Goal: Task Accomplishment & Management: Use online tool/utility

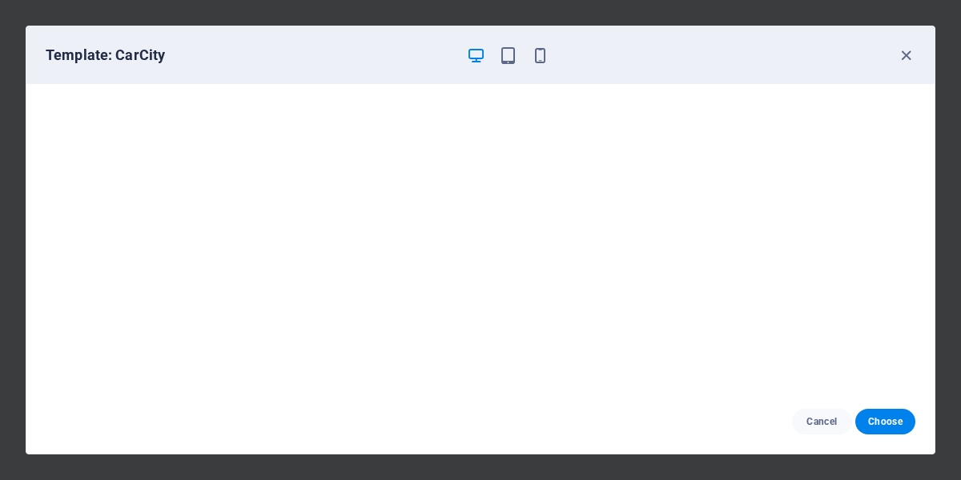
scroll to position [151, 0]
click at [903, 58] on icon "button" at bounding box center [906, 55] width 18 height 18
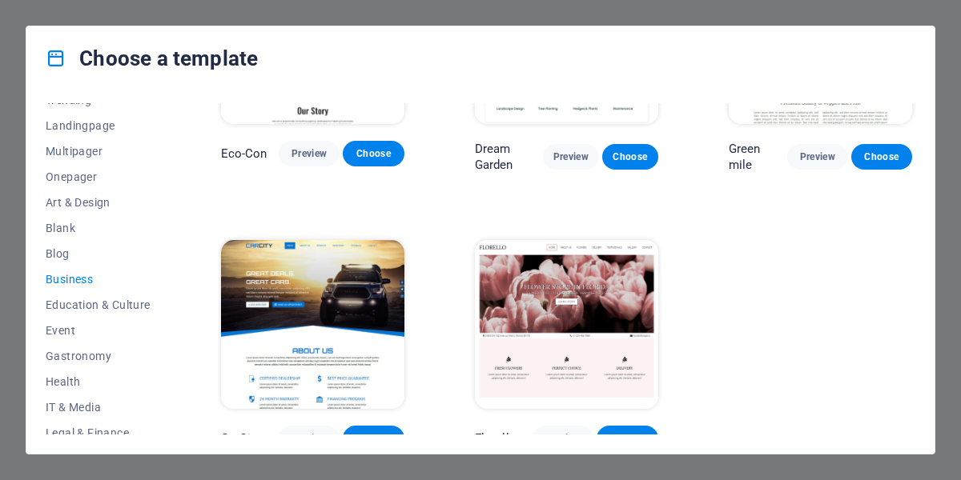
click at [599, 426] on div "Preview Choose" at bounding box center [595, 439] width 126 height 26
click at [621, 432] on span "Choose" at bounding box center [626, 438] width 35 height 13
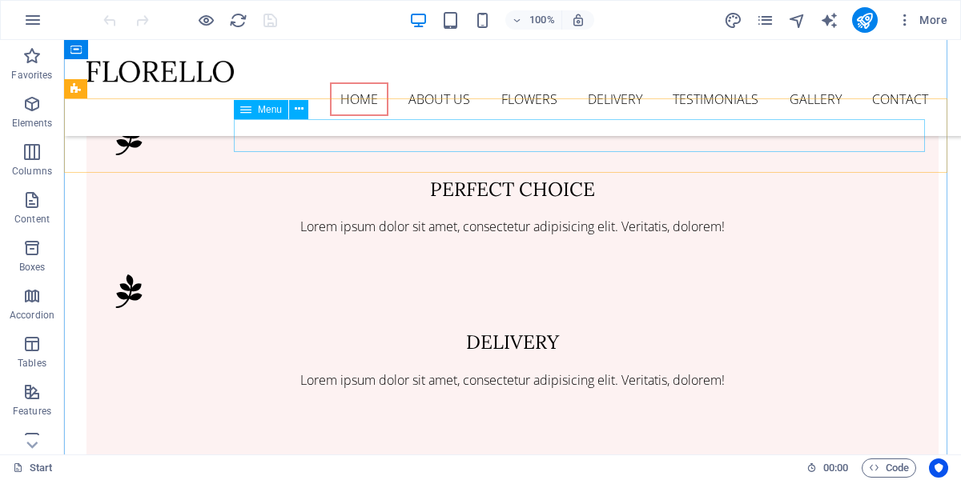
scroll to position [245, 0]
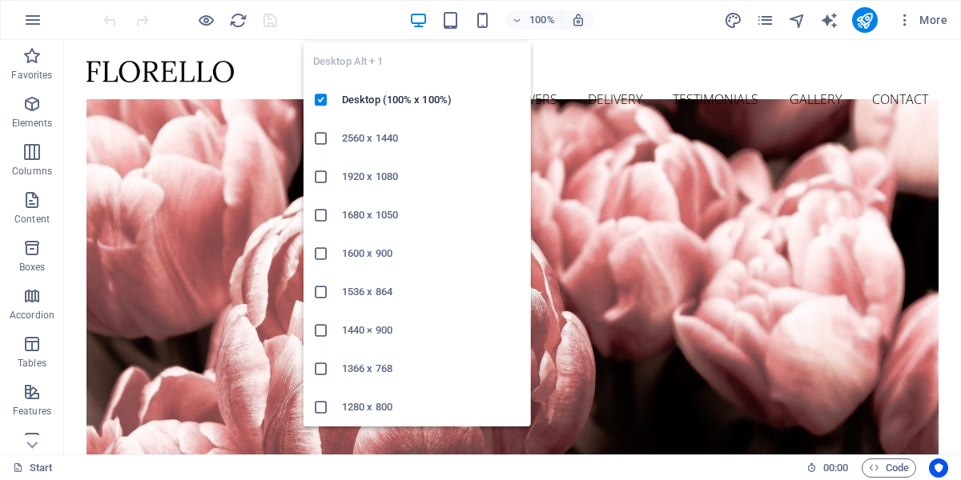
click at [452, 30] on div "Desktop Alt + 1 Desktop (100% x 100%) 2560 x 1440 1920 x 1080 1680 x [PHONE_NUM…" at bounding box center [416, 228] width 227 height 397
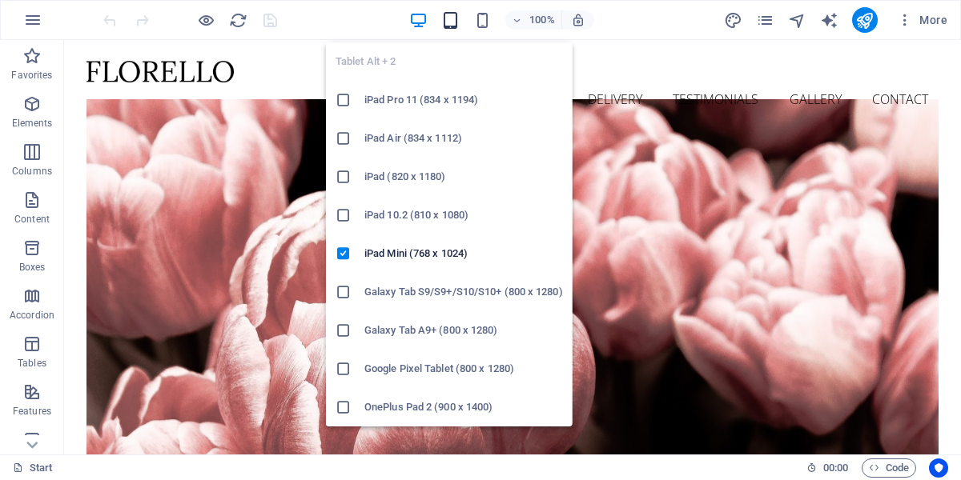
click at [452, 24] on icon "button" at bounding box center [450, 20] width 18 height 18
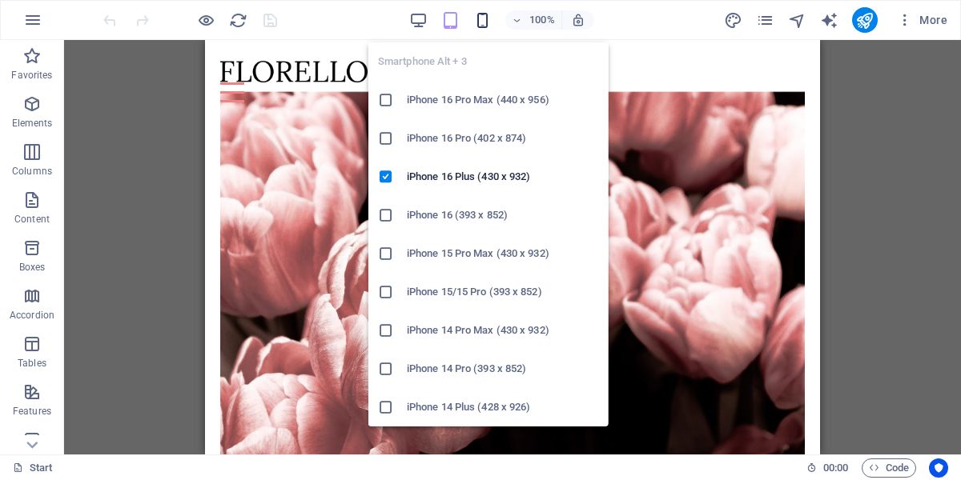
click at [480, 18] on icon "button" at bounding box center [482, 20] width 18 height 18
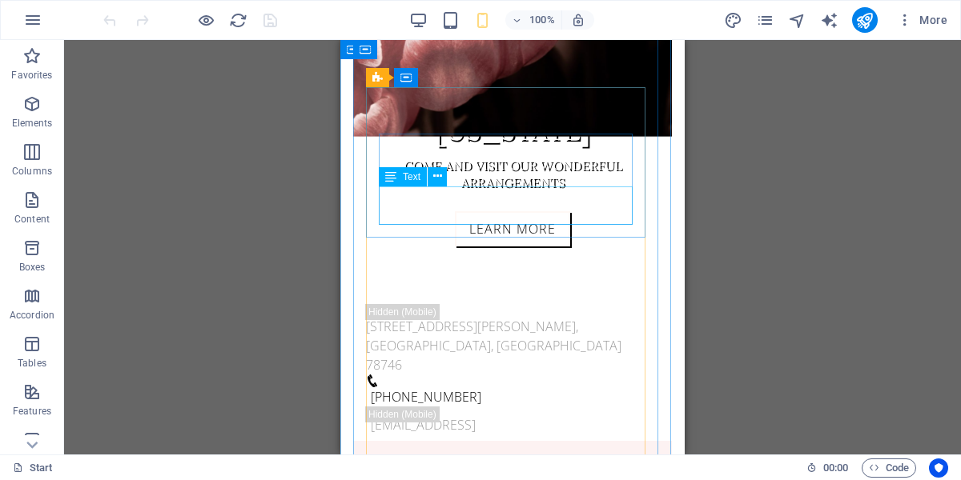
scroll to position [735, 0]
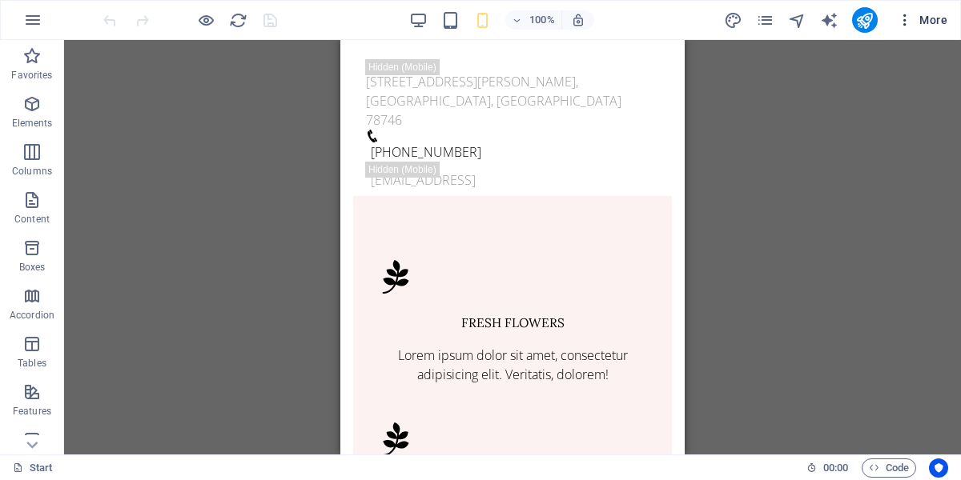
click at [902, 26] on icon "button" at bounding box center [905, 20] width 16 height 16
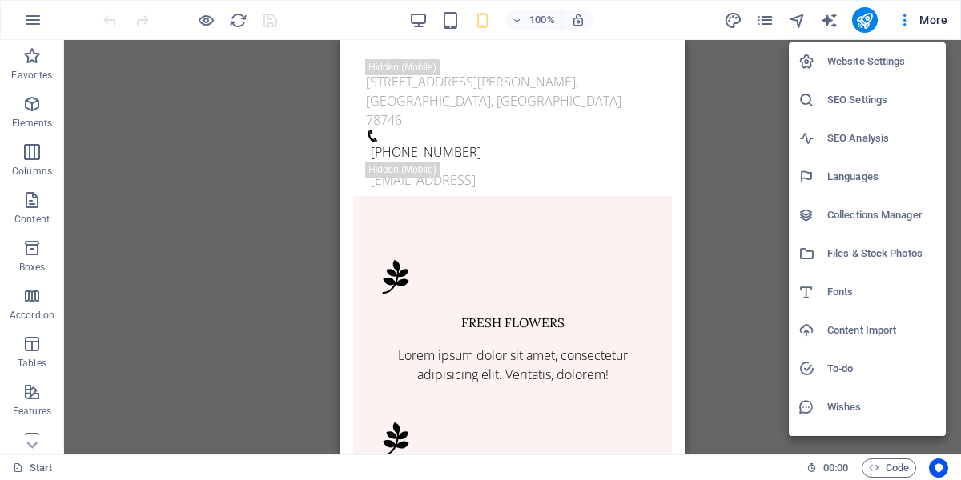
click at [425, 26] on div at bounding box center [480, 240] width 961 height 480
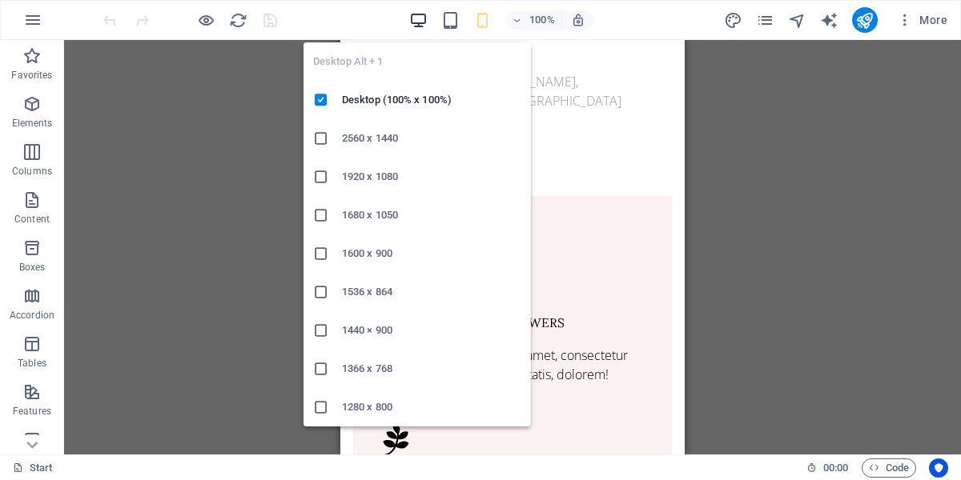
click at [424, 26] on icon "button" at bounding box center [418, 20] width 18 height 18
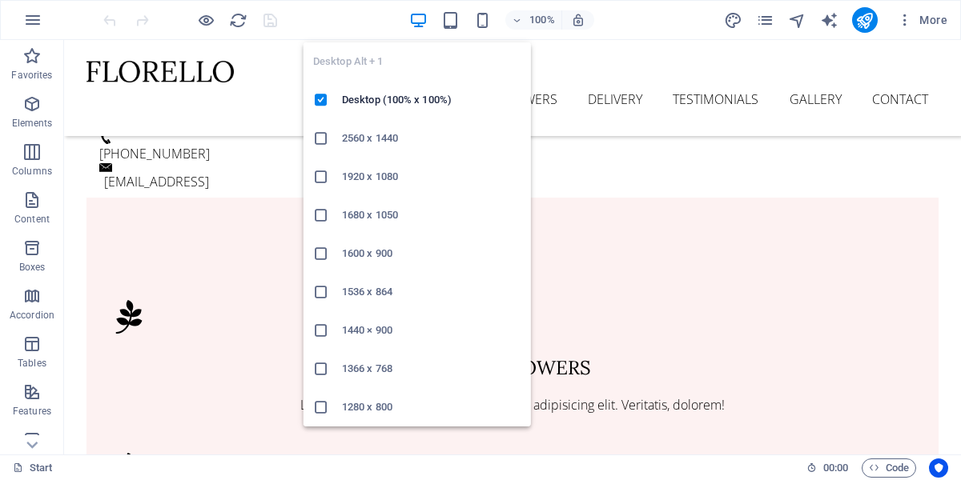
scroll to position [729, 0]
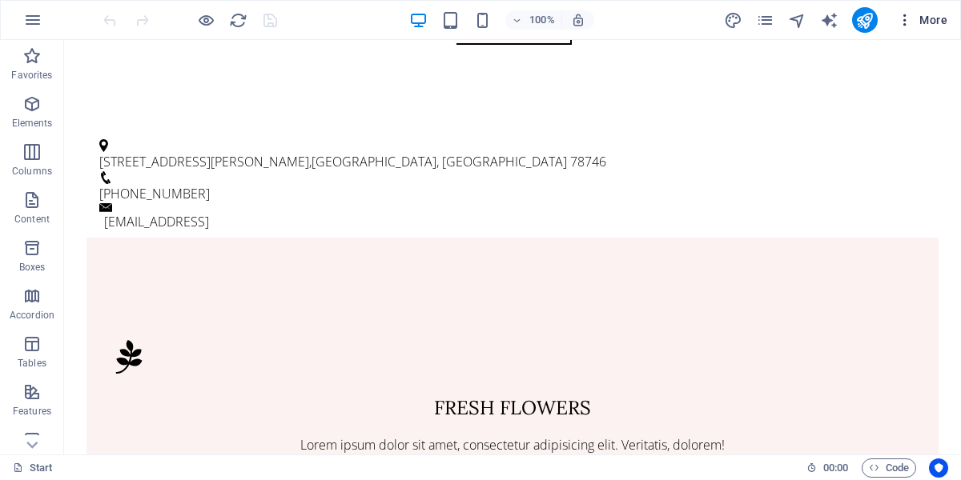
click at [906, 26] on icon "button" at bounding box center [905, 20] width 16 height 16
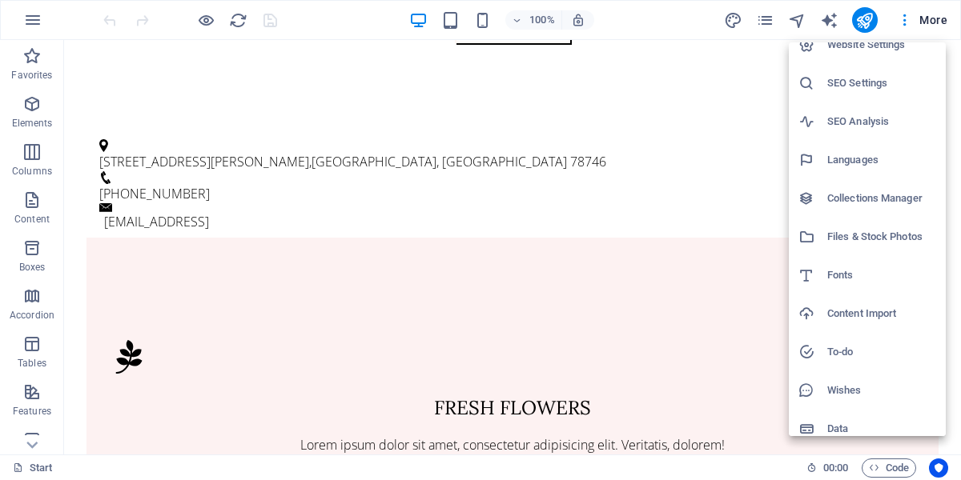
scroll to position [29, 0]
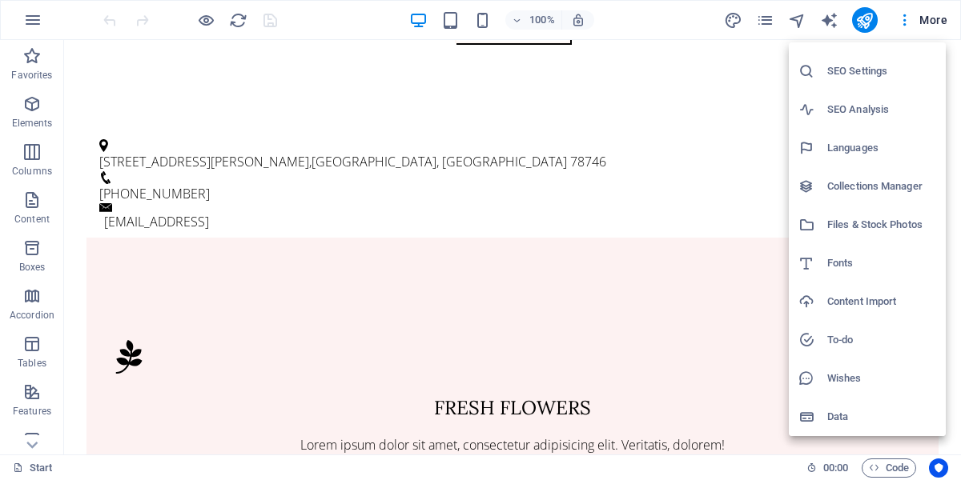
click at [942, 26] on div at bounding box center [480, 240] width 961 height 480
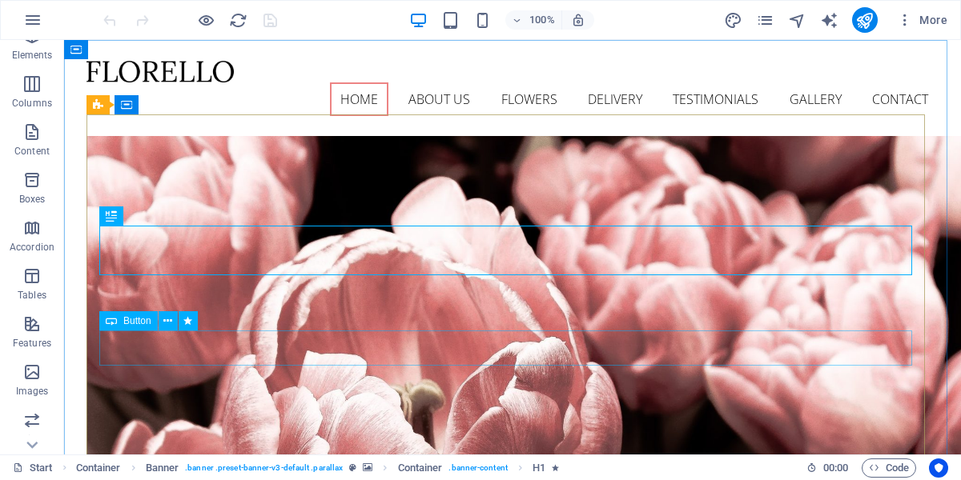
scroll to position [72, 0]
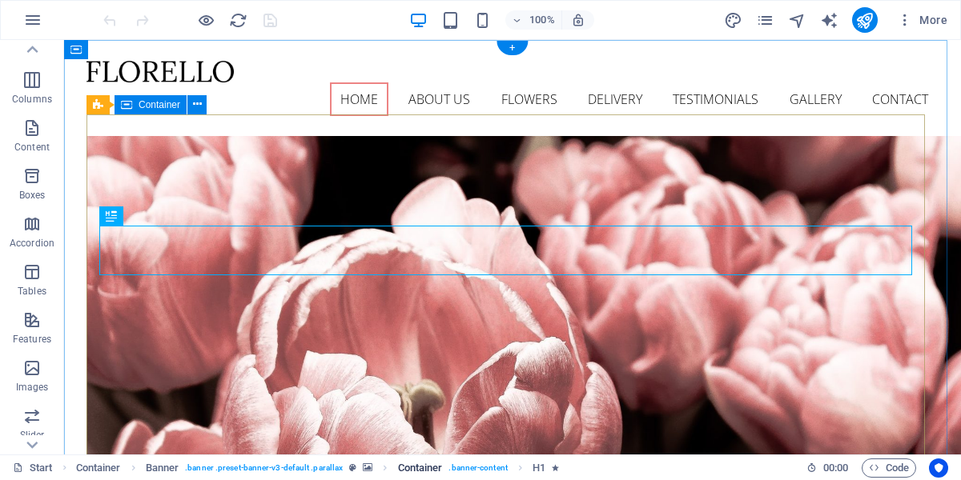
click at [472, 470] on span ". banner-content" at bounding box center [477, 468] width 58 height 19
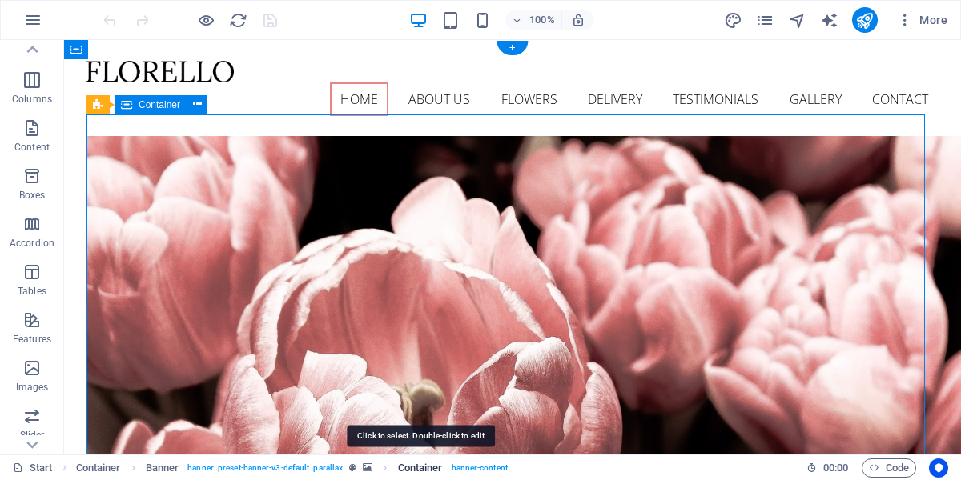
click at [425, 468] on span "Container" at bounding box center [420, 468] width 45 height 19
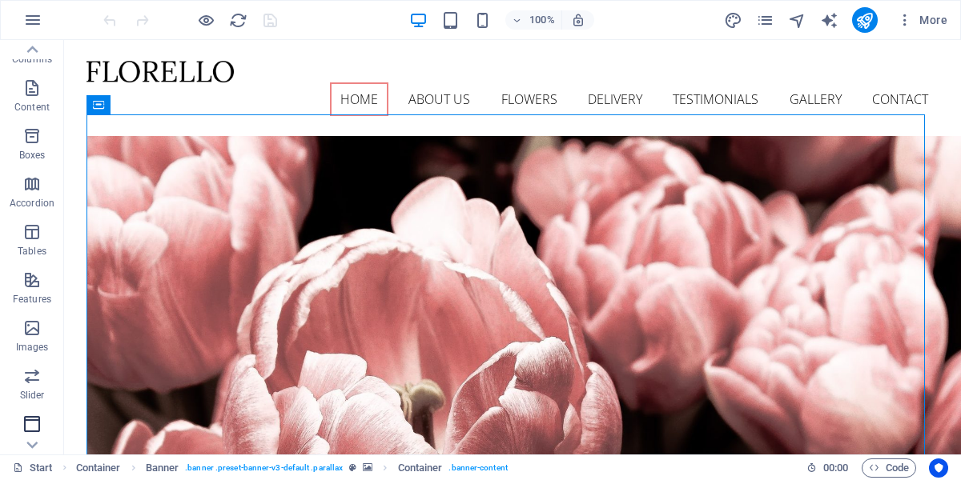
scroll to position [0, 0]
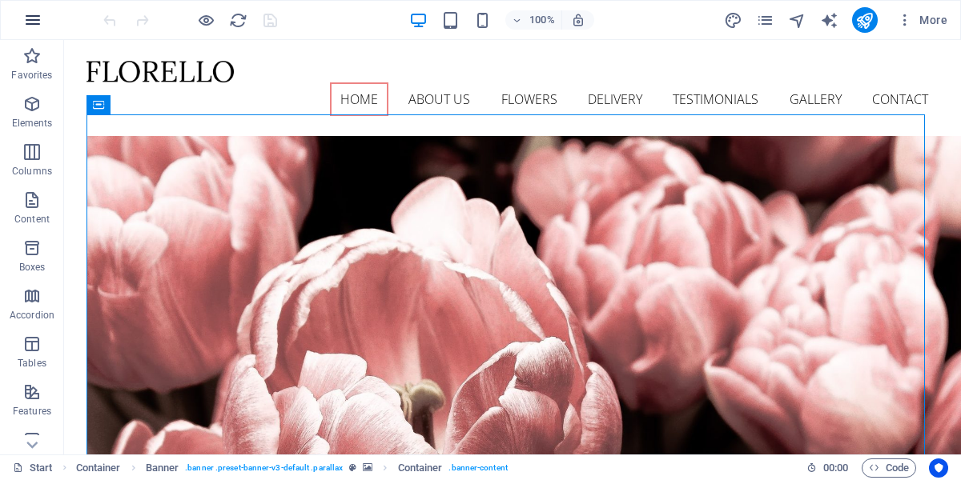
click at [30, 31] on button "button" at bounding box center [33, 20] width 38 height 38
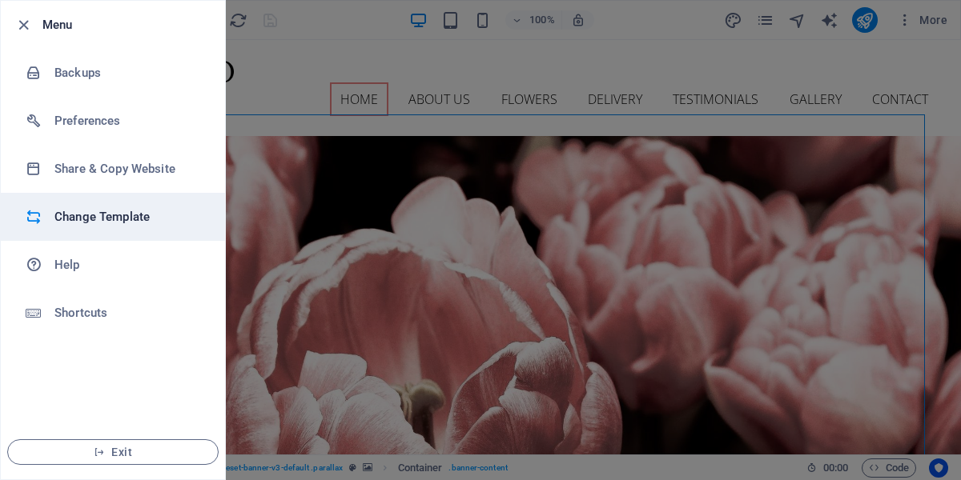
click at [115, 218] on h6 "Change Template" at bounding box center [128, 216] width 148 height 19
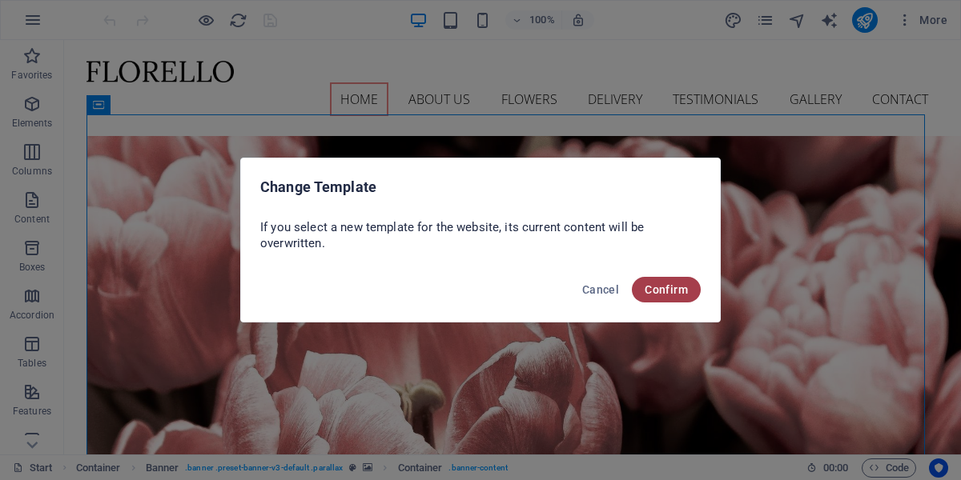
click at [665, 289] on span "Confirm" at bounding box center [666, 289] width 43 height 13
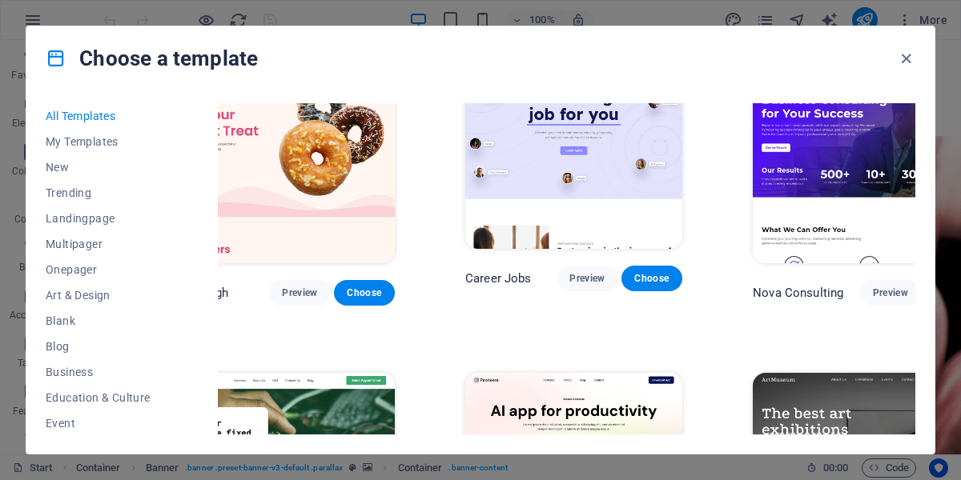
scroll to position [288, 58]
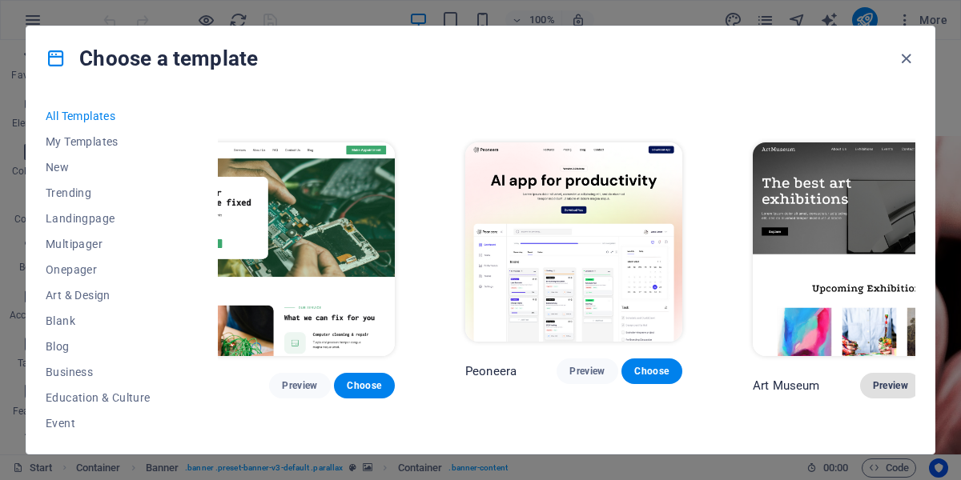
click at [873, 380] on span "Preview" at bounding box center [890, 386] width 35 height 13
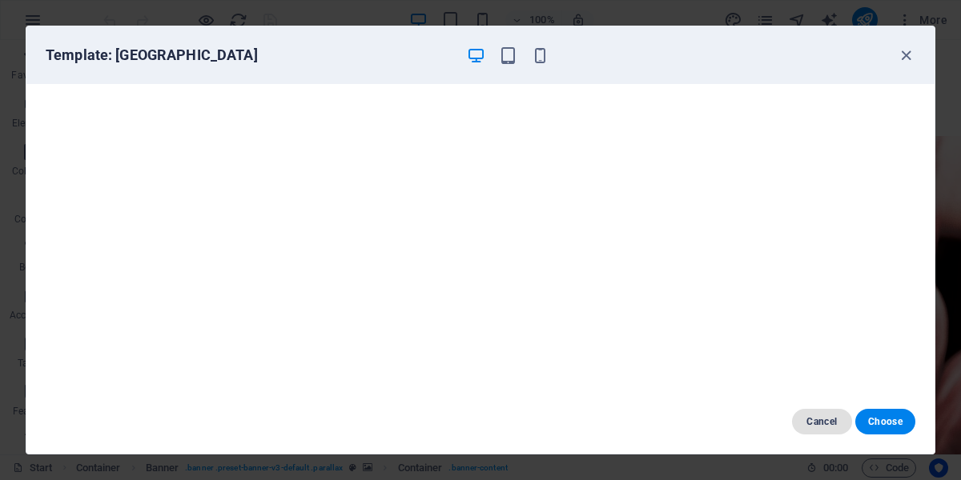
click at [826, 422] on span "Cancel" at bounding box center [822, 422] width 34 height 13
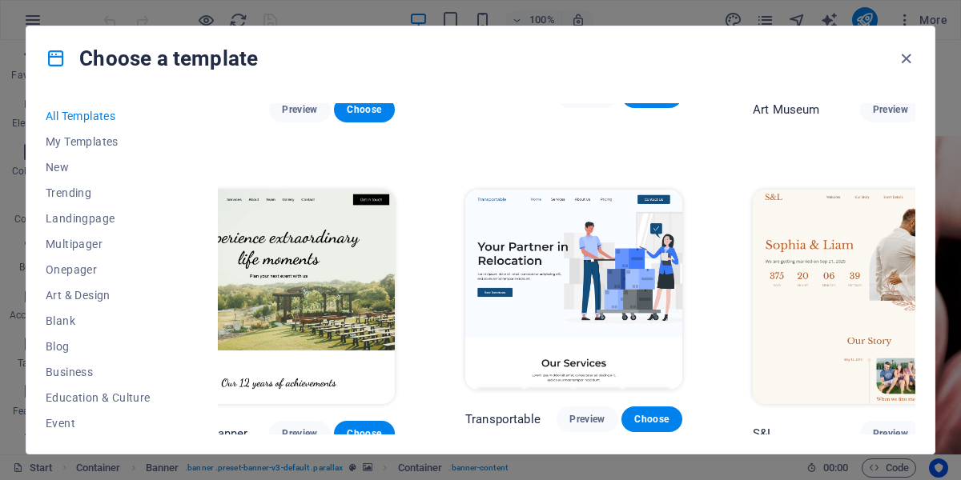
scroll to position [577, 58]
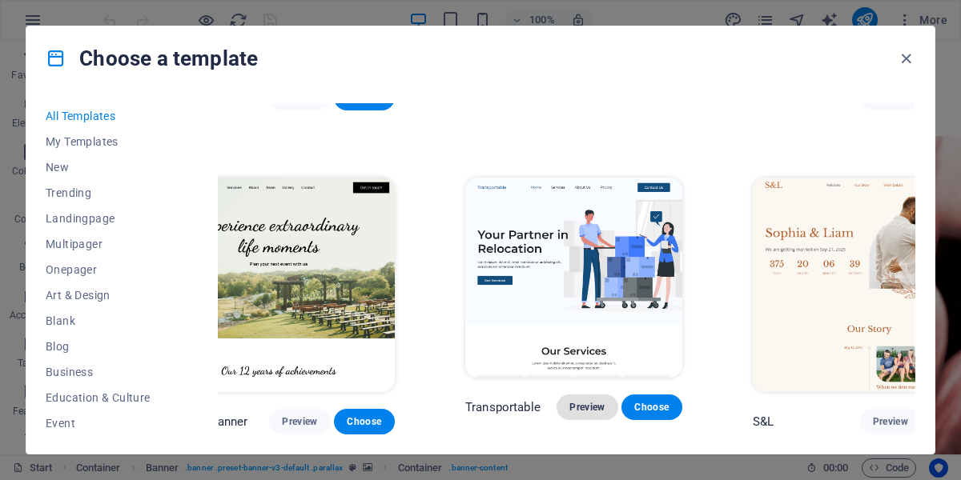
click at [569, 401] on span "Preview" at bounding box center [586, 407] width 35 height 13
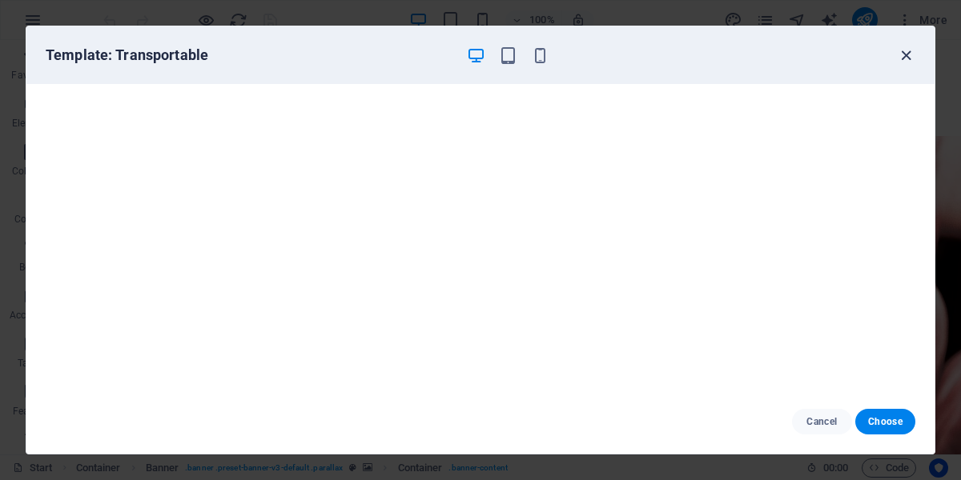
click at [907, 60] on icon "button" at bounding box center [906, 55] width 18 height 18
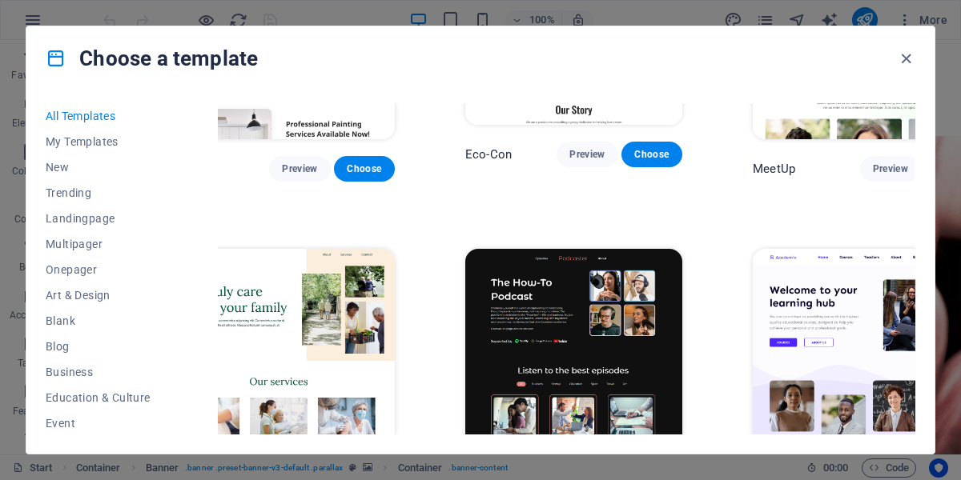
scroll to position [1441, 58]
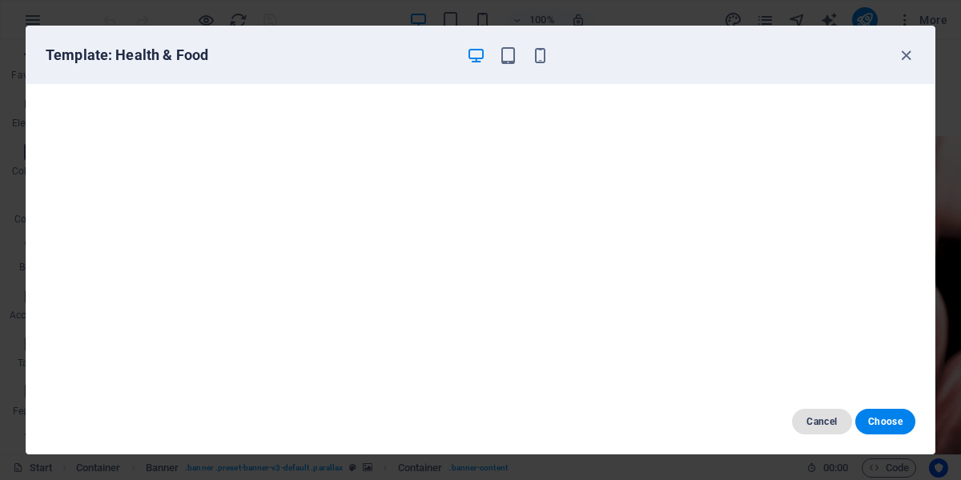
click at [820, 424] on span "Cancel" at bounding box center [822, 422] width 34 height 13
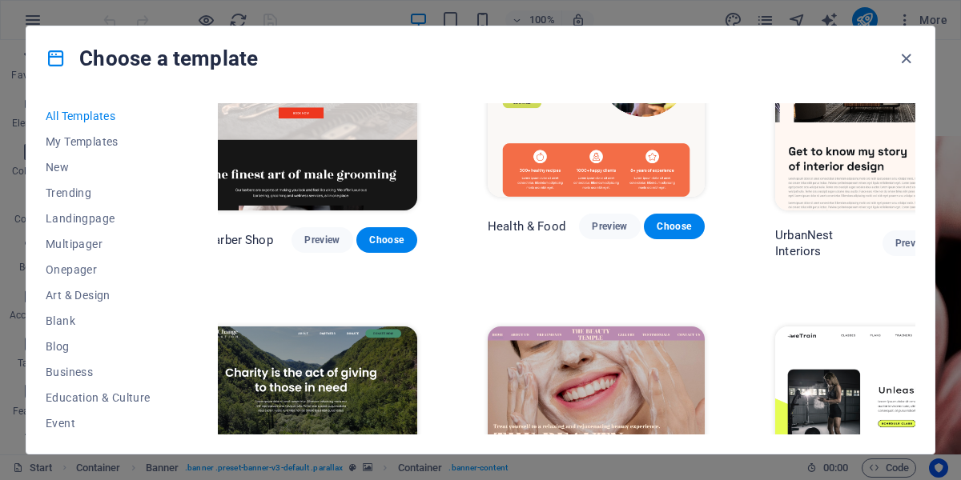
scroll to position [1730, 0]
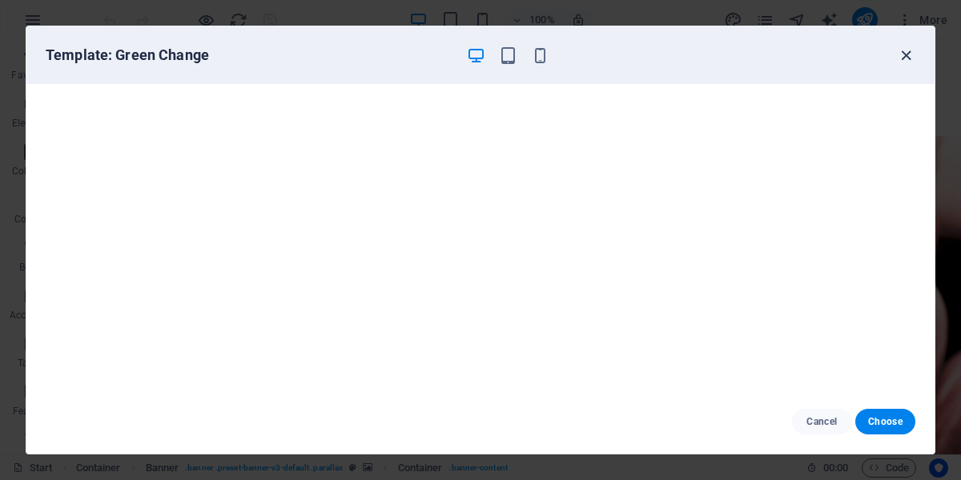
drag, startPoint x: 902, startPoint y: 55, endPoint x: 895, endPoint y: 59, distance: 8.2
click at [902, 56] on icon "button" at bounding box center [906, 55] width 18 height 18
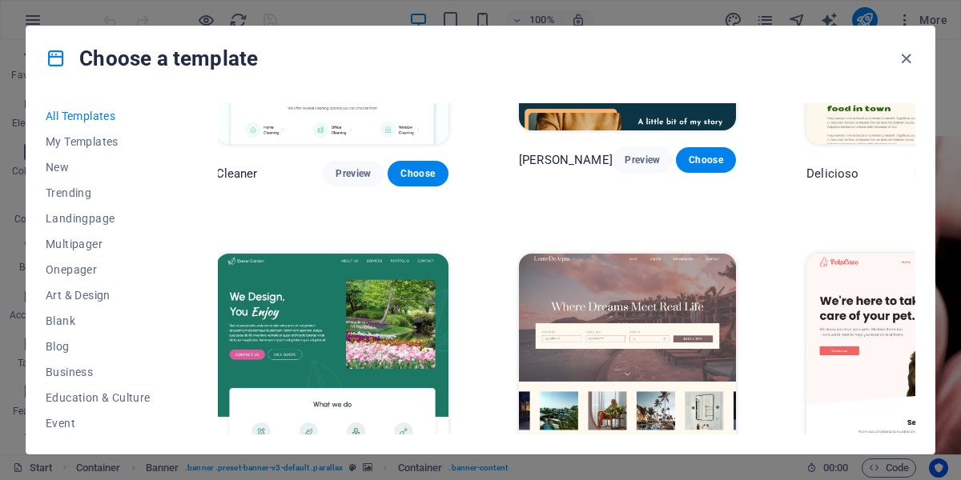
scroll to position [2450, 0]
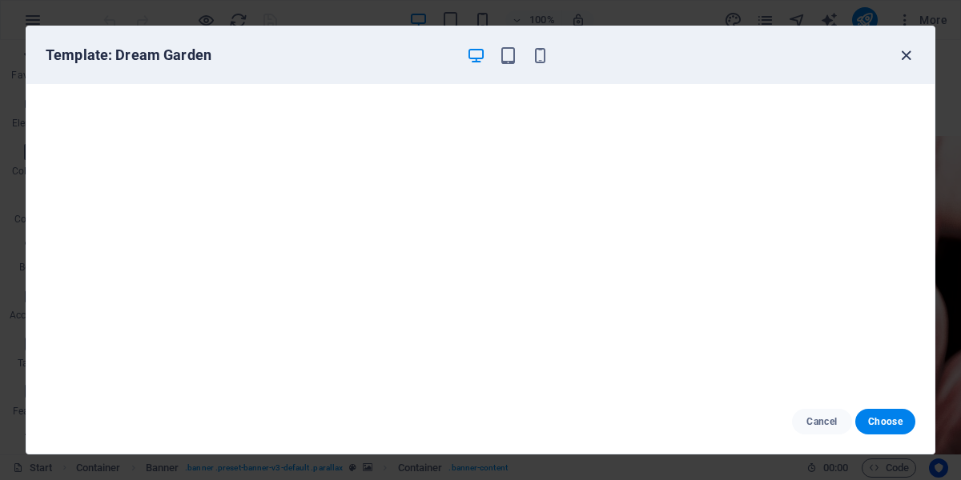
click at [900, 60] on icon "button" at bounding box center [906, 55] width 18 height 18
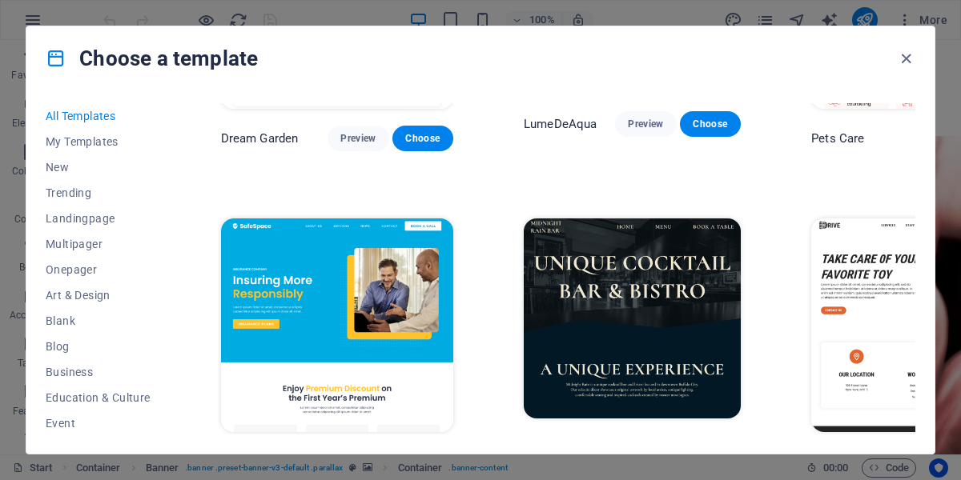
scroll to position [2811, 0]
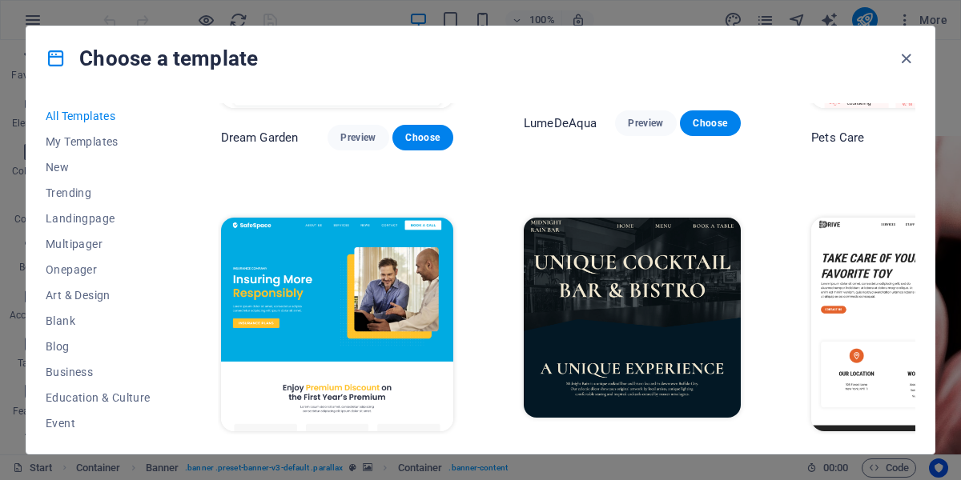
click at [327, 448] on button "Preview" at bounding box center [357, 461] width 61 height 26
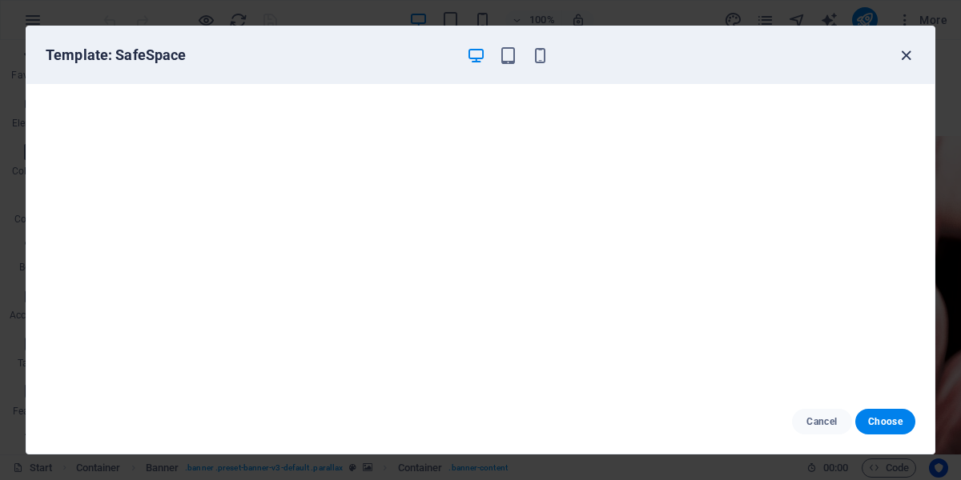
click at [902, 54] on icon "button" at bounding box center [906, 55] width 18 height 18
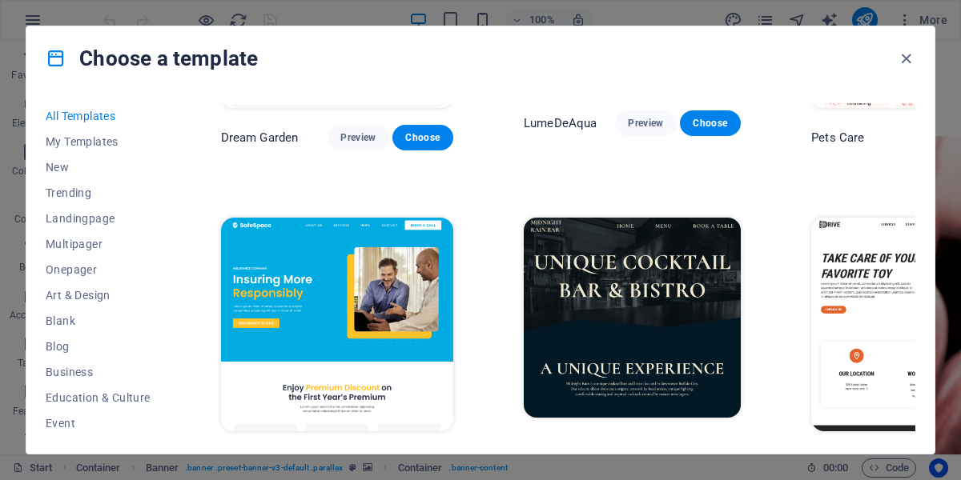
scroll to position [3027, 0]
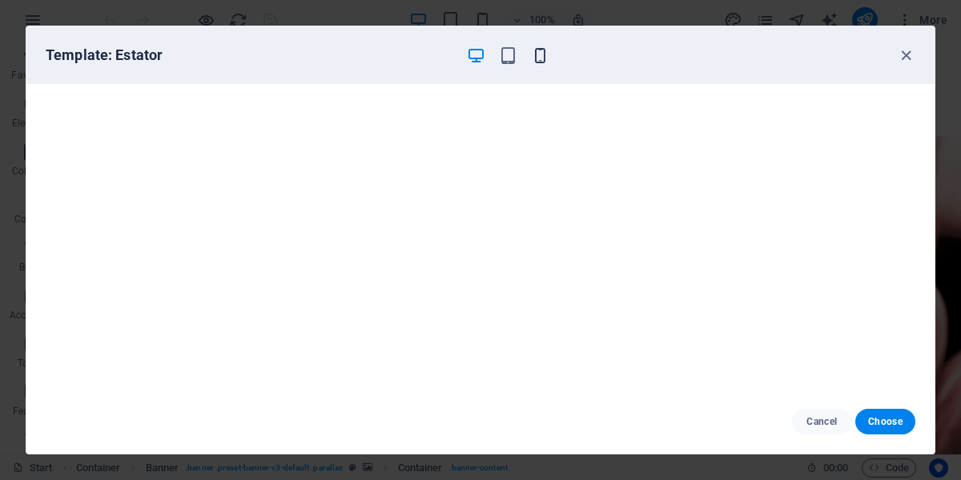
click at [532, 60] on icon "button" at bounding box center [540, 55] width 18 height 18
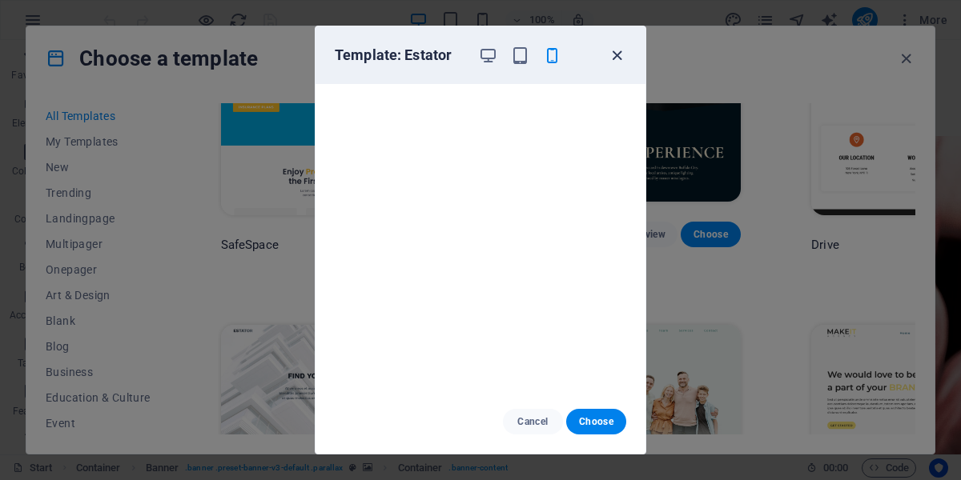
click at [614, 57] on icon "button" at bounding box center [617, 55] width 18 height 18
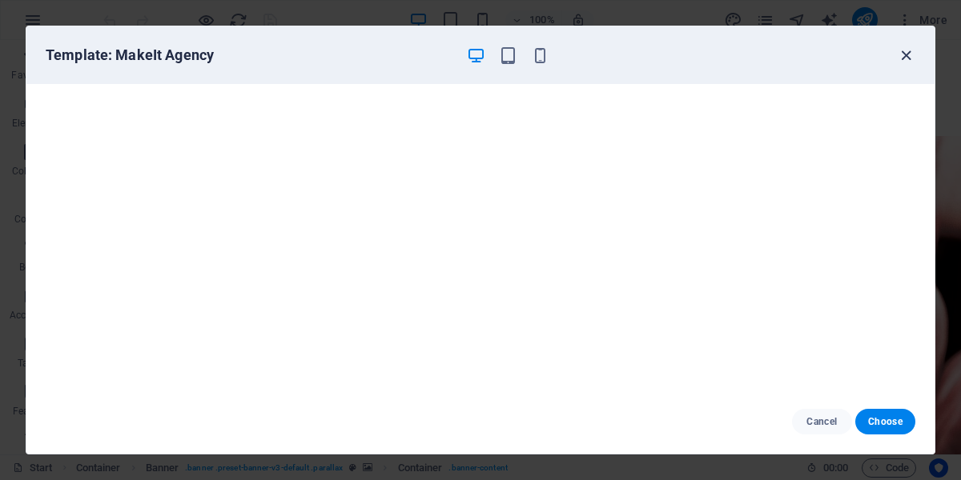
click at [905, 54] on icon "button" at bounding box center [906, 55] width 18 height 18
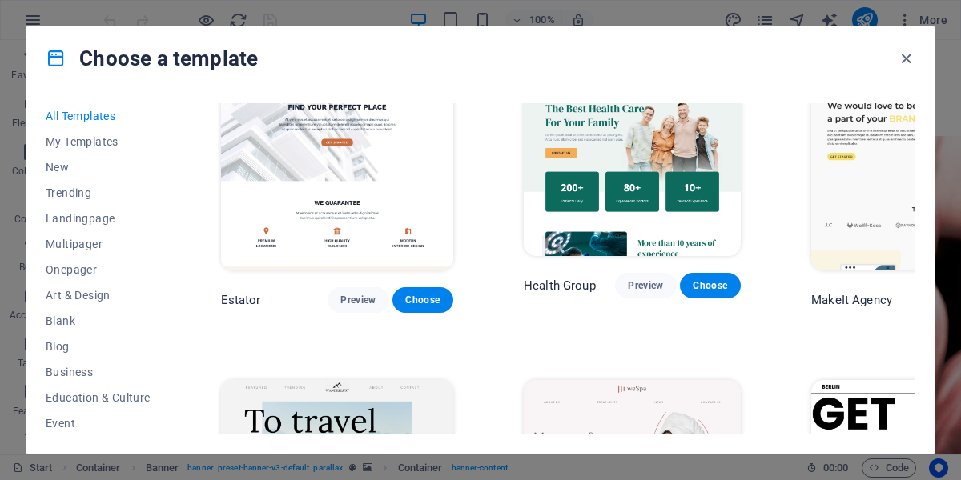
scroll to position [3315, 0]
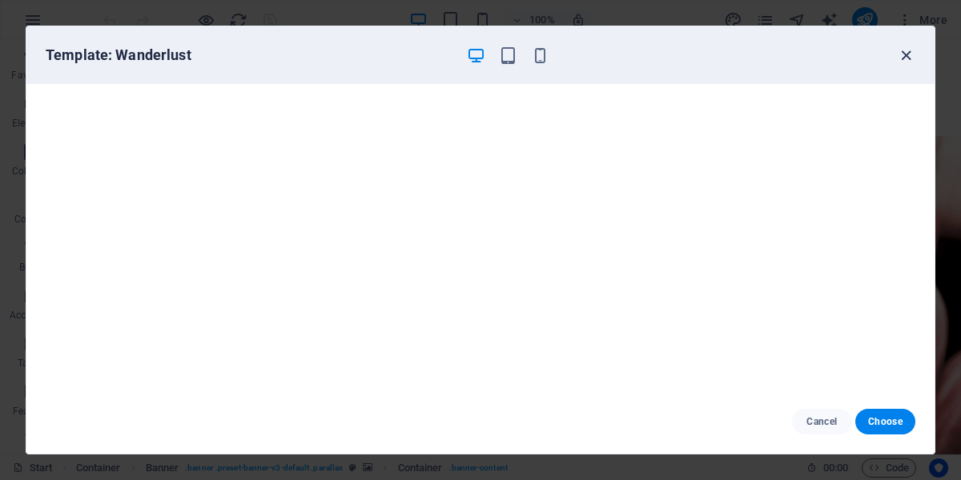
click at [898, 58] on icon "button" at bounding box center [906, 55] width 18 height 18
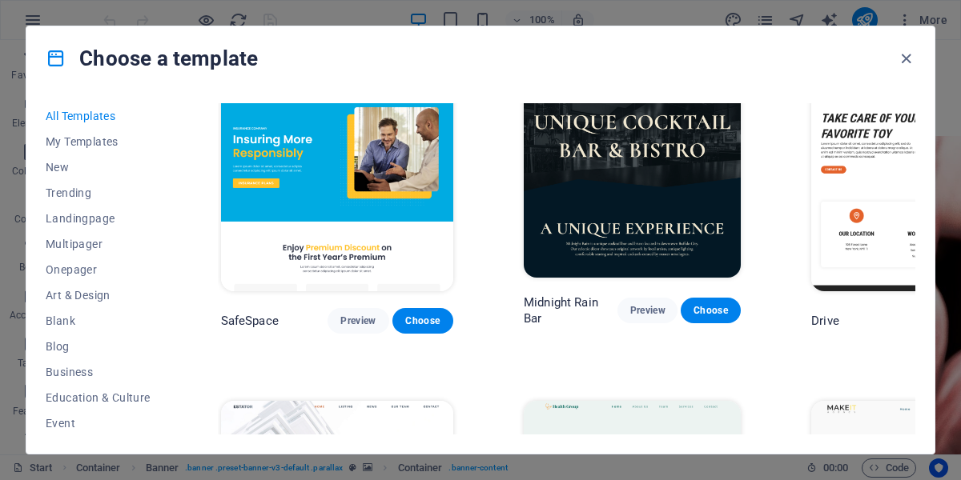
scroll to position [2955, 0]
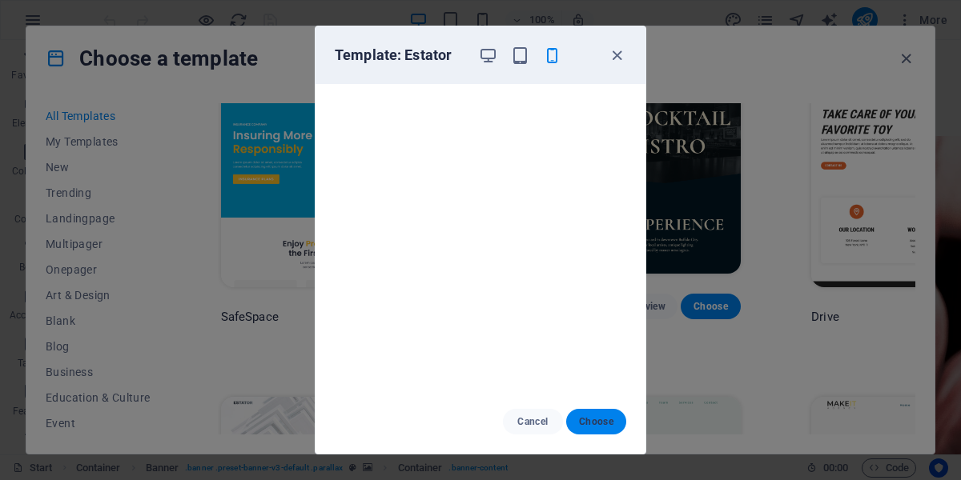
click at [594, 422] on span "Choose" at bounding box center [596, 422] width 34 height 13
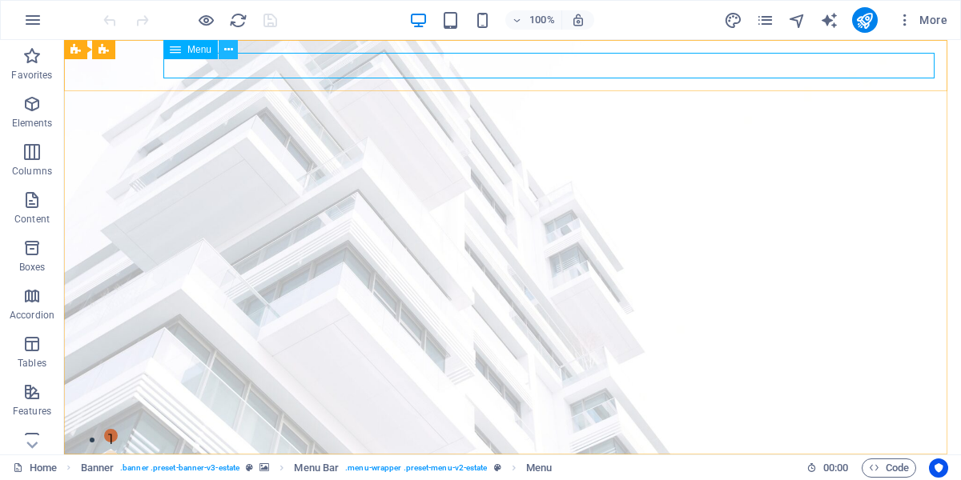
click at [228, 52] on icon at bounding box center [228, 50] width 9 height 17
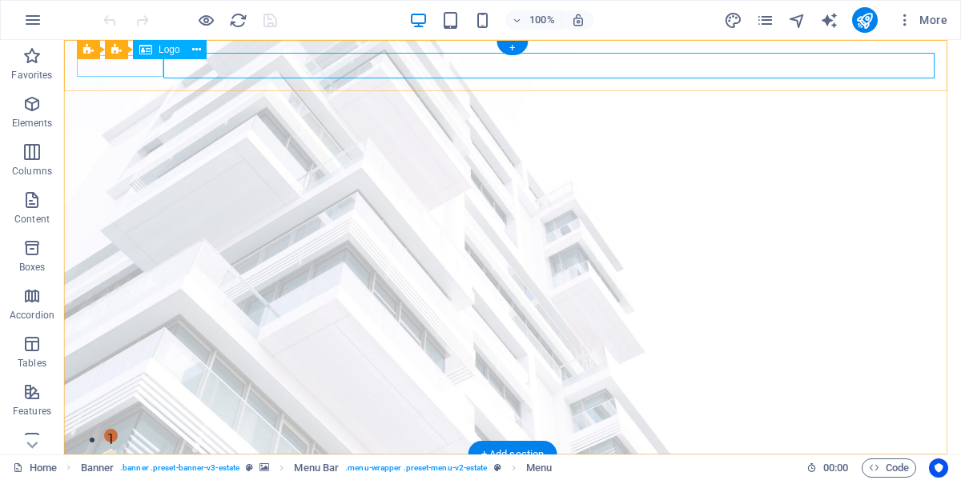
drag, startPoint x: 144, startPoint y: 64, endPoint x: 207, endPoint y: 99, distance: 72.4
click at [144, 468] on div at bounding box center [512, 479] width 871 height 22
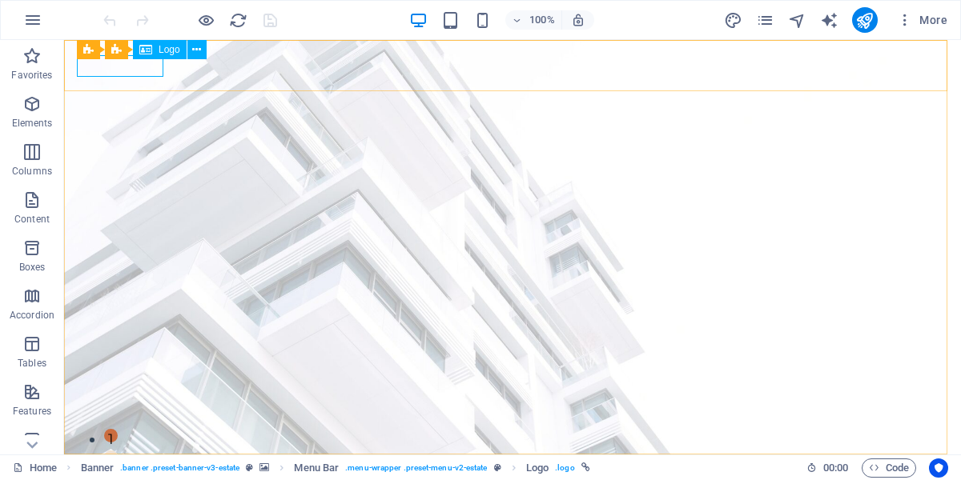
click at [151, 50] on icon at bounding box center [145, 49] width 13 height 19
click at [192, 50] on button at bounding box center [196, 49] width 19 height 19
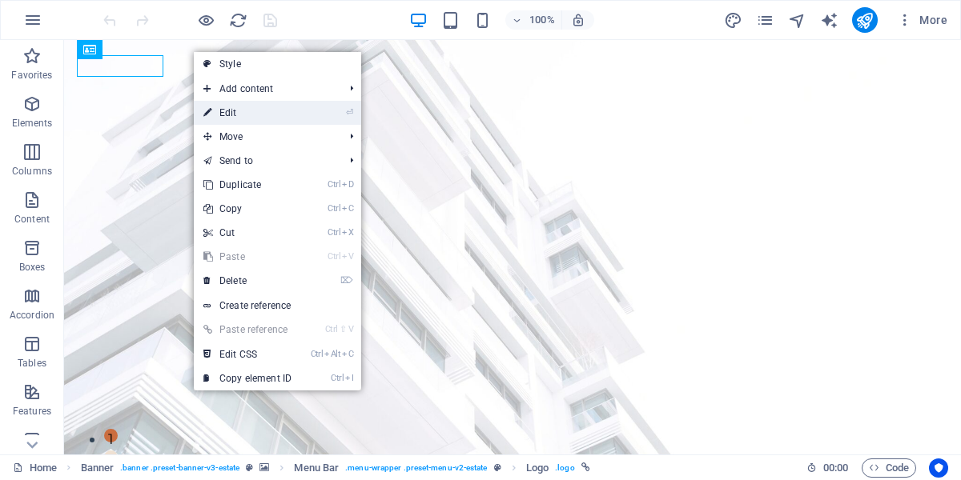
click at [239, 111] on link "⏎ Edit" at bounding box center [247, 113] width 107 height 24
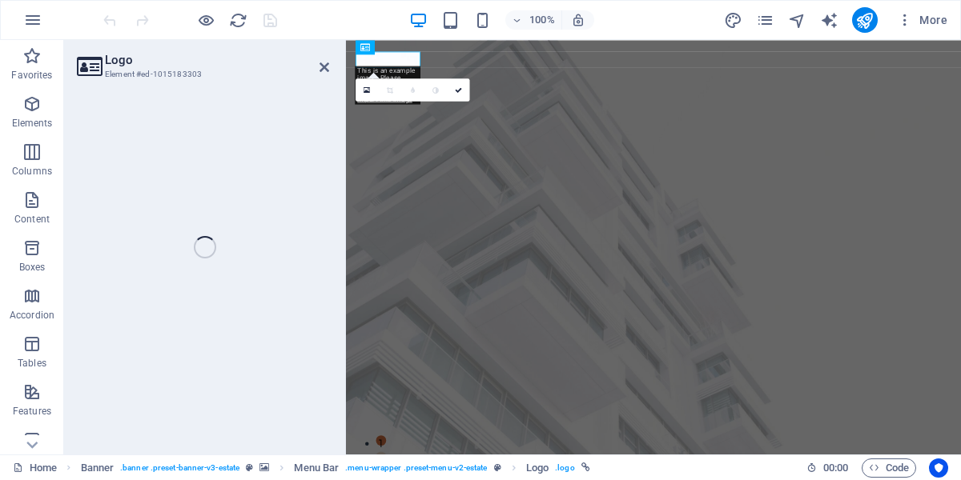
select select "px"
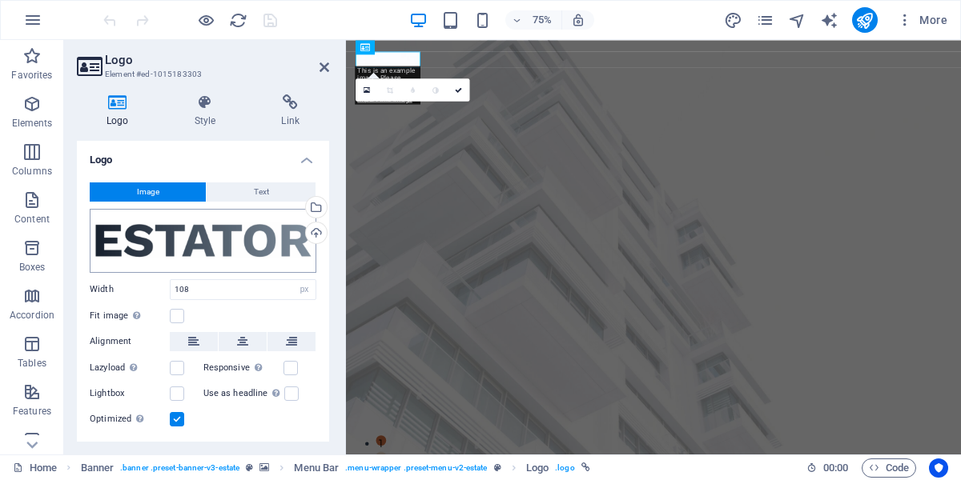
scroll to position [38, 0]
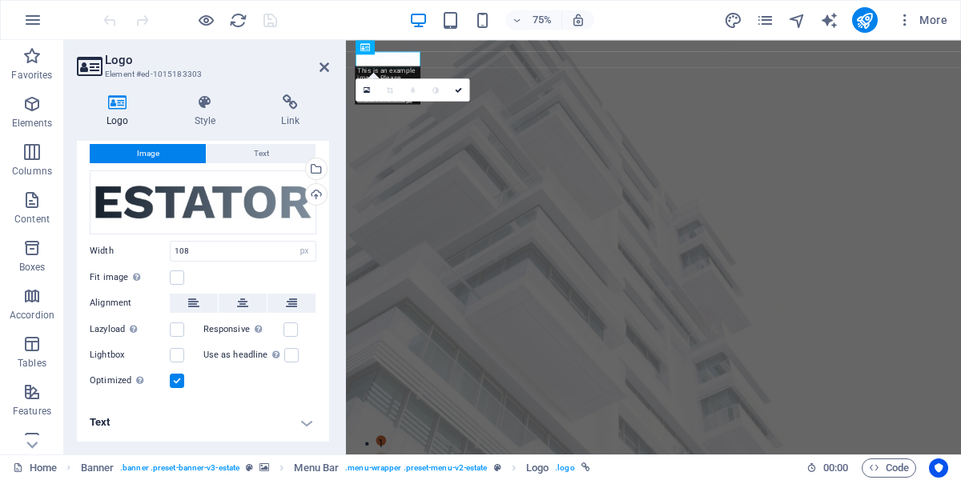
click at [115, 111] on h4 "Logo" at bounding box center [121, 111] width 88 height 34
click at [155, 150] on span "Image" at bounding box center [148, 153] width 22 height 19
click at [367, 90] on icon at bounding box center [367, 90] width 6 height 9
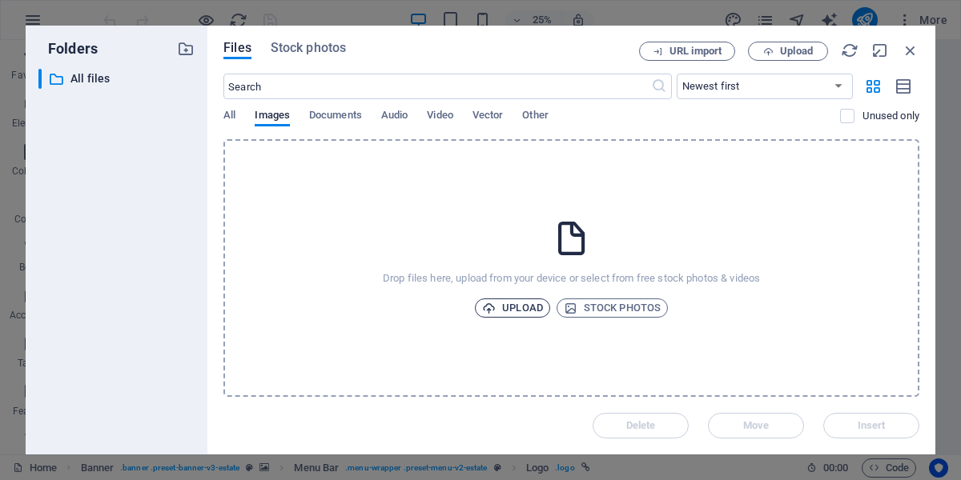
click at [528, 308] on span "Upload" at bounding box center [512, 308] width 61 height 19
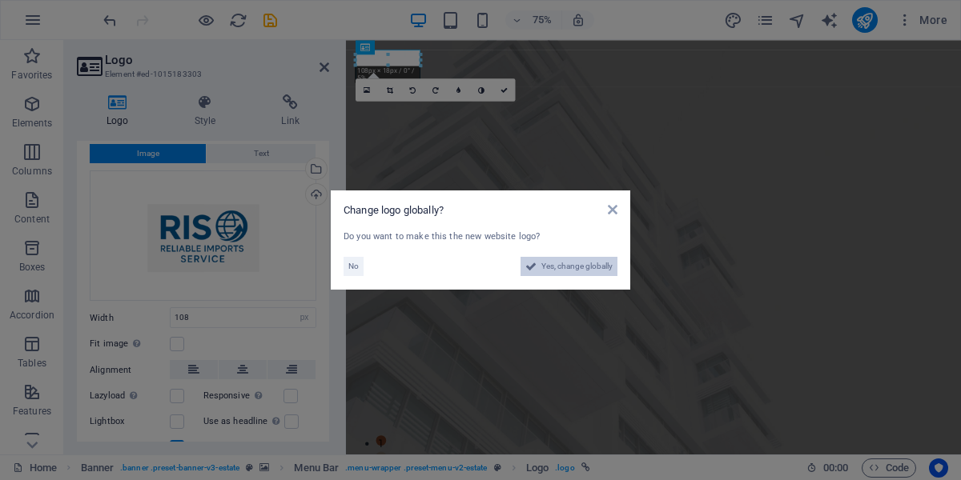
click at [558, 267] on span "Yes, change globally" at bounding box center [576, 266] width 71 height 19
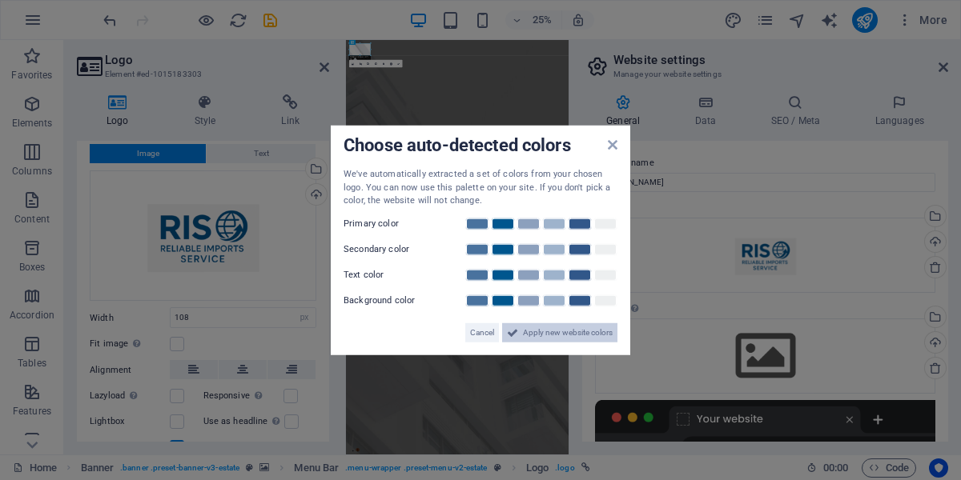
click at [573, 334] on span "Apply new website colors" at bounding box center [568, 332] width 90 height 19
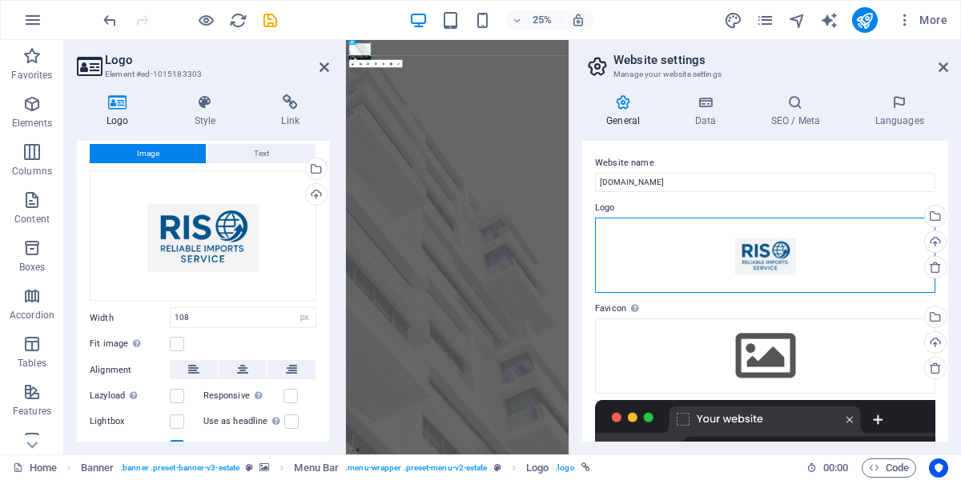
click at [734, 257] on div "Drag files here, click to choose files or select files from Files or our free s…" at bounding box center [765, 255] width 340 height 75
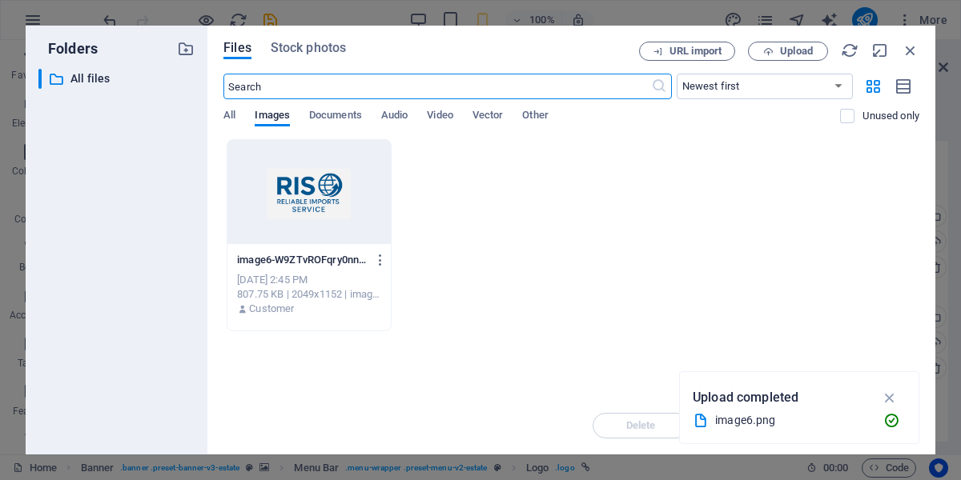
click at [360, 10] on div "Folders ​ All files All files Files Stock photos URL import Upload ​ Newest fir…" at bounding box center [480, 240] width 961 height 480
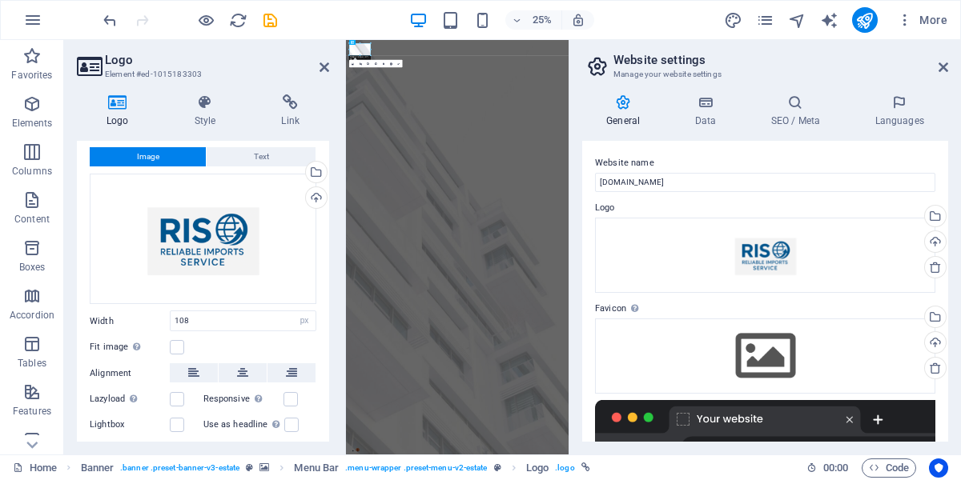
scroll to position [0, 0]
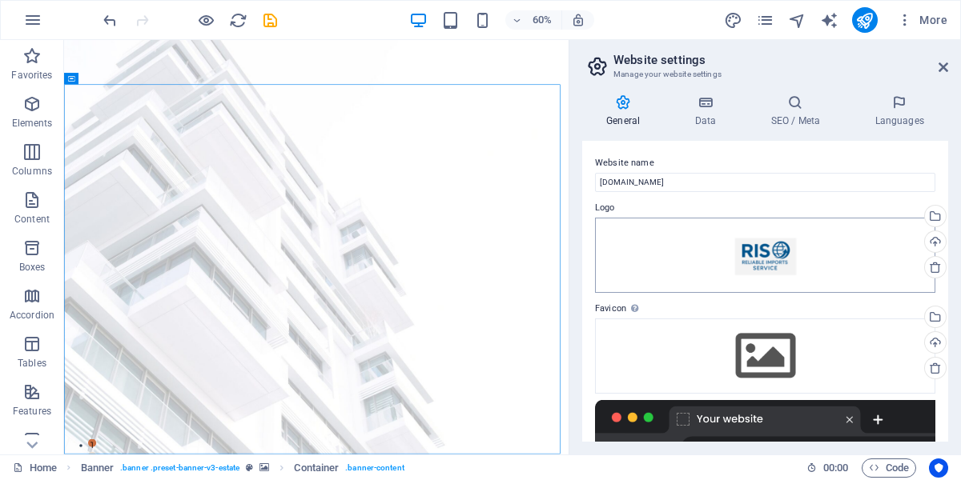
click at [825, 250] on div "Drag files here, click to choose files or select files from Files or our free s…" at bounding box center [765, 255] width 340 height 75
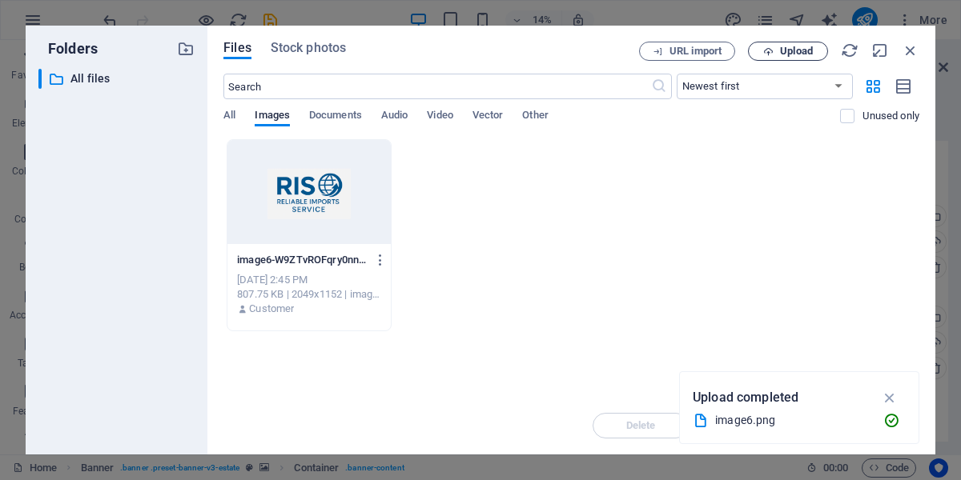
click at [813, 54] on span "Upload" at bounding box center [796, 51] width 33 height 10
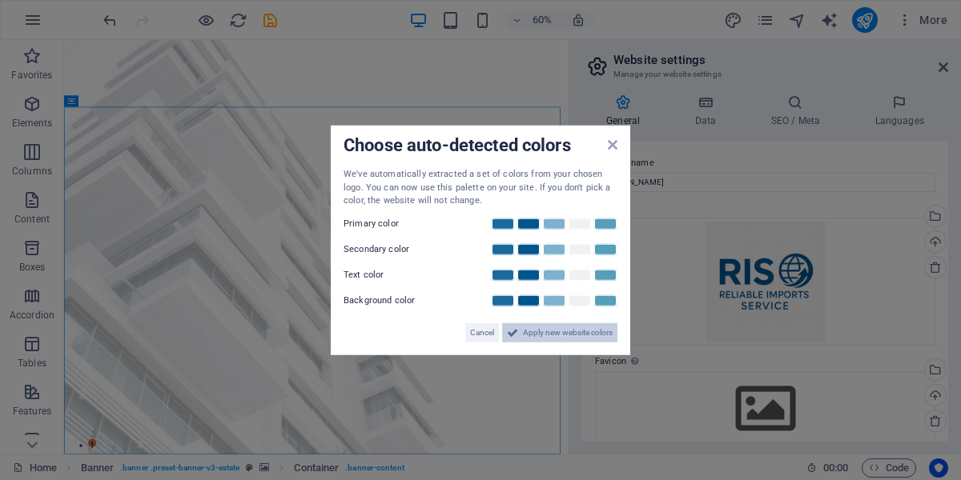
click at [568, 332] on span "Apply new website colors" at bounding box center [568, 332] width 90 height 19
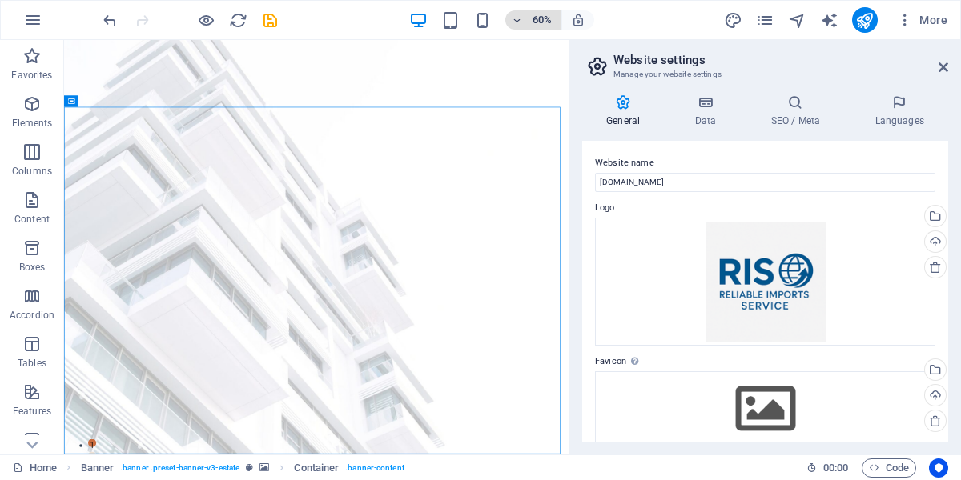
click at [515, 19] on icon "button" at bounding box center [517, 20] width 11 height 10
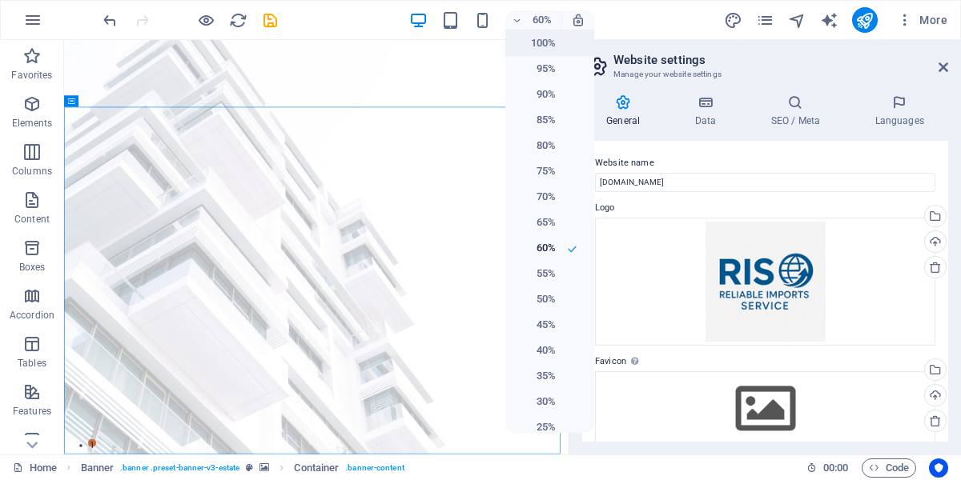
click at [526, 46] on h6 "100%" at bounding box center [535, 43] width 41 height 19
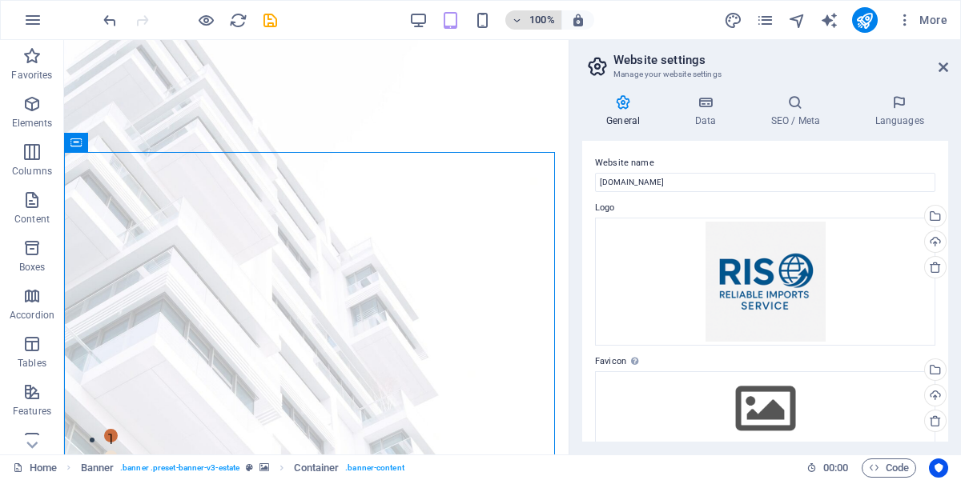
click at [520, 22] on icon "button" at bounding box center [517, 20] width 11 height 10
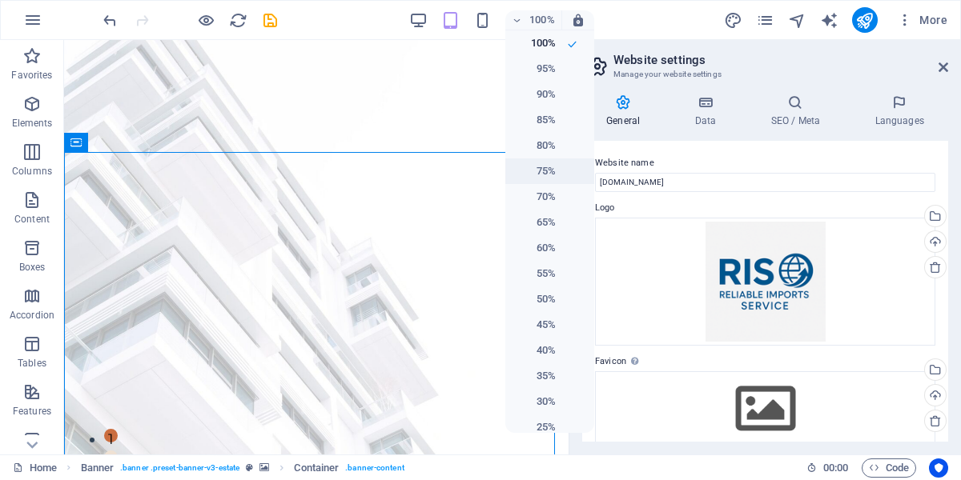
click at [530, 172] on h6 "75%" at bounding box center [535, 171] width 41 height 19
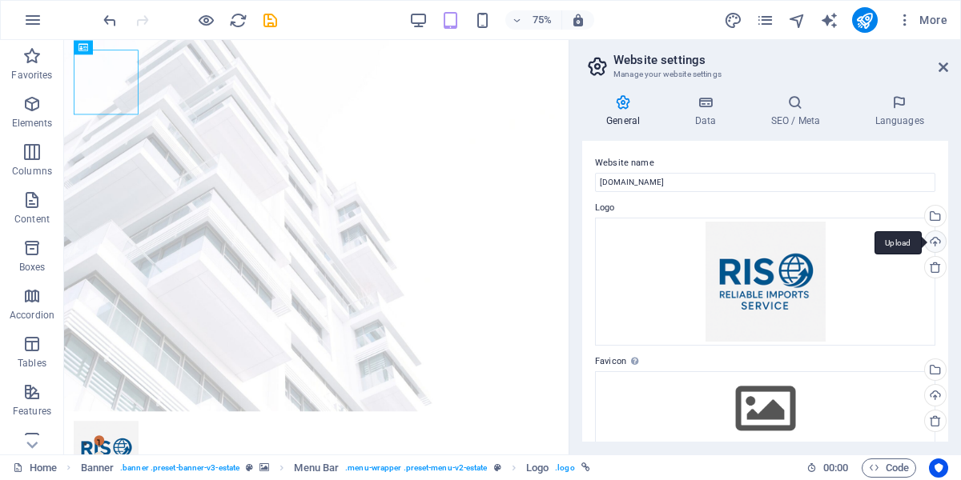
click at [927, 239] on div "Upload" at bounding box center [934, 243] width 24 height 24
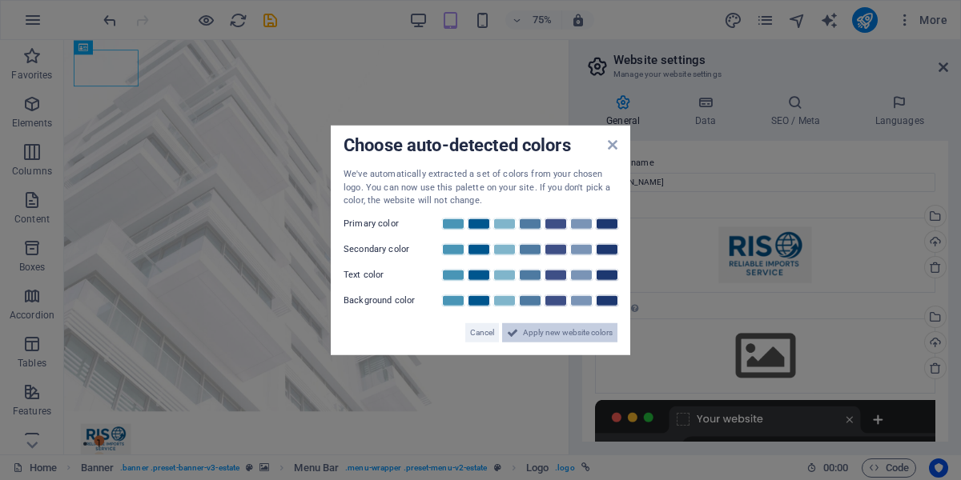
click at [543, 331] on span "Apply new website colors" at bounding box center [568, 332] width 90 height 19
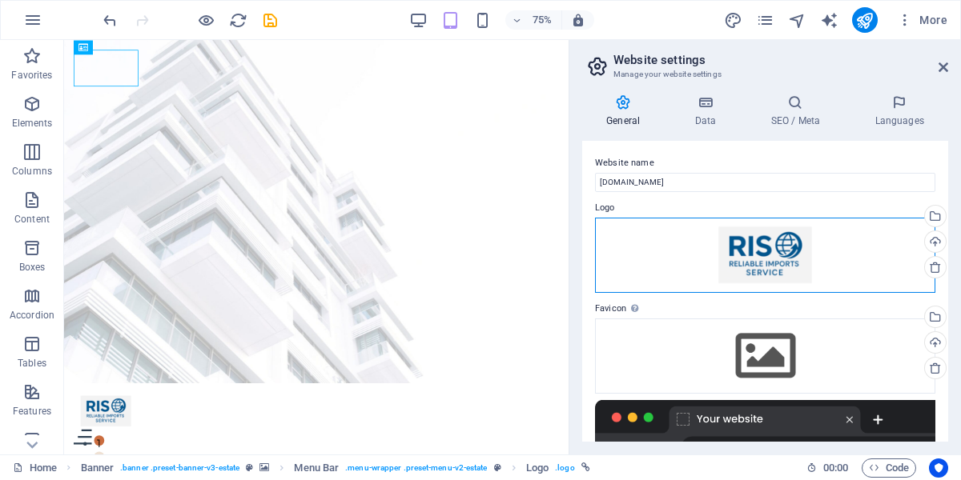
click at [779, 261] on div "Drag files here, click to choose files or select files from Files or our free s…" at bounding box center [765, 255] width 340 height 75
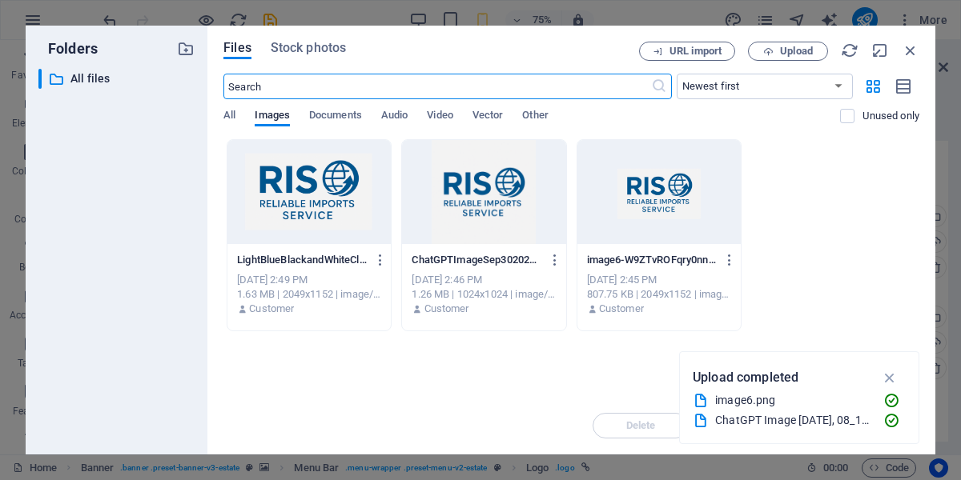
click at [333, 216] on div at bounding box center [308, 192] width 163 height 104
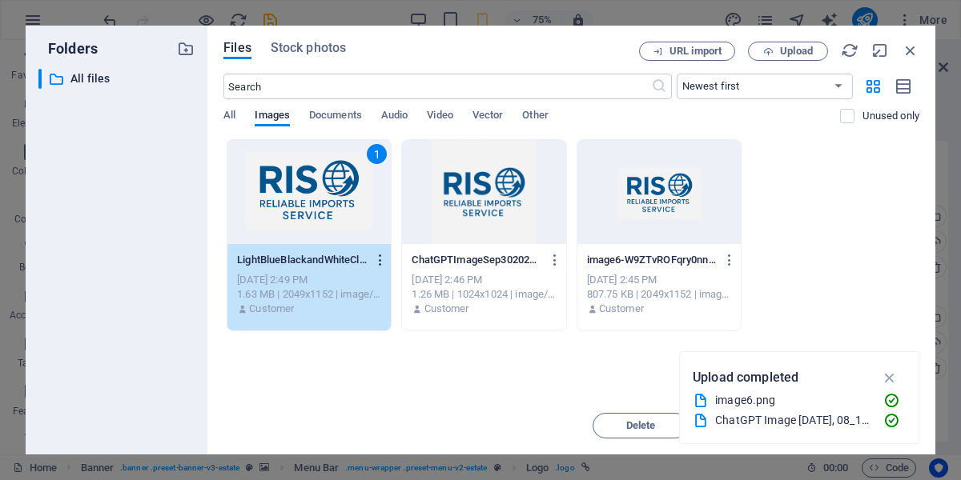
click at [383, 262] on icon "button" at bounding box center [380, 260] width 15 height 14
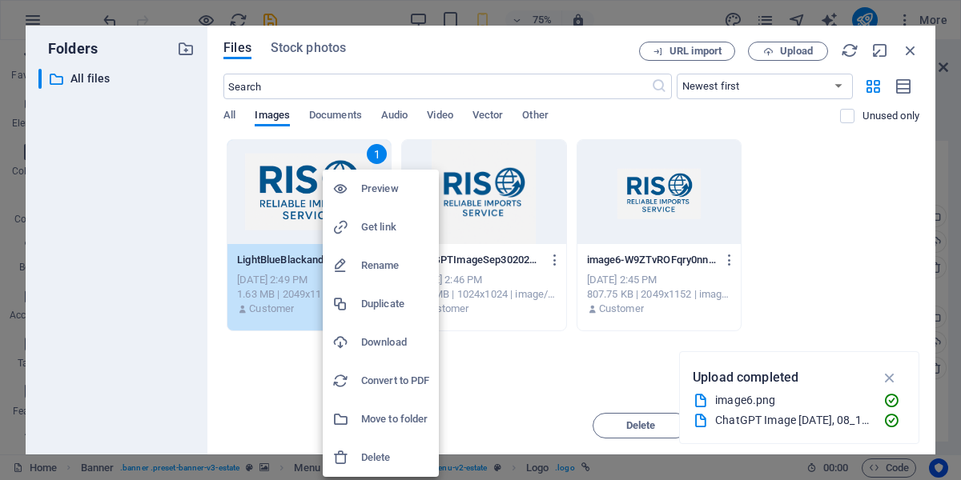
click at [385, 186] on h6 "Preview" at bounding box center [395, 188] width 68 height 19
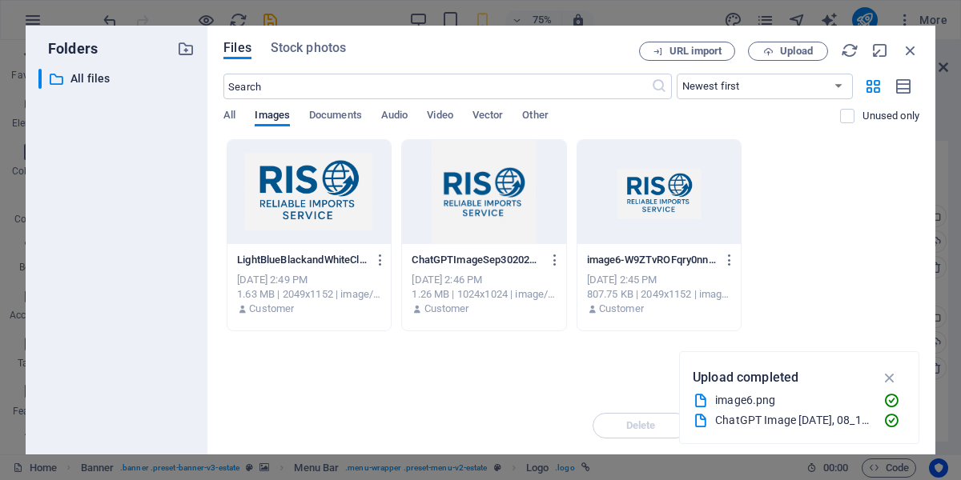
click at [658, 15] on div "Folders ​ All files All files Files Stock photos URL import Upload ​ Newest fir…" at bounding box center [480, 240] width 961 height 480
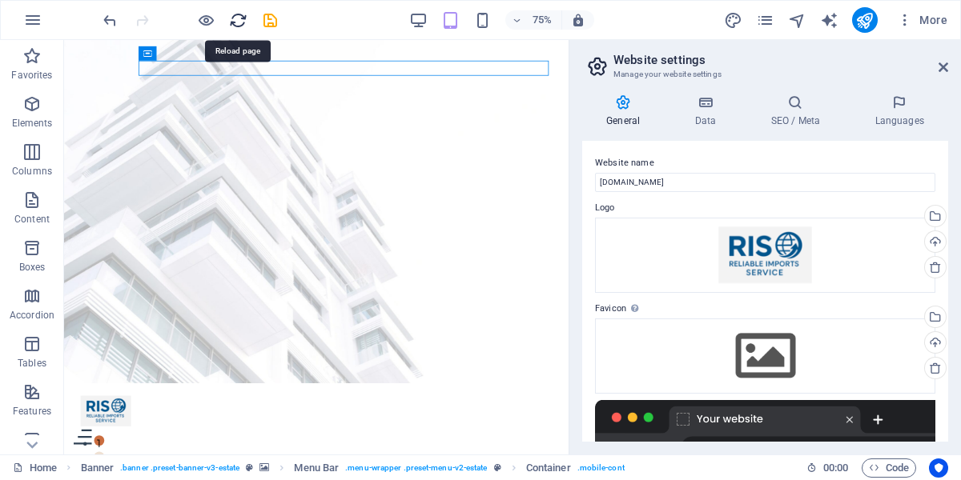
click at [232, 23] on icon "reload" at bounding box center [238, 20] width 18 height 18
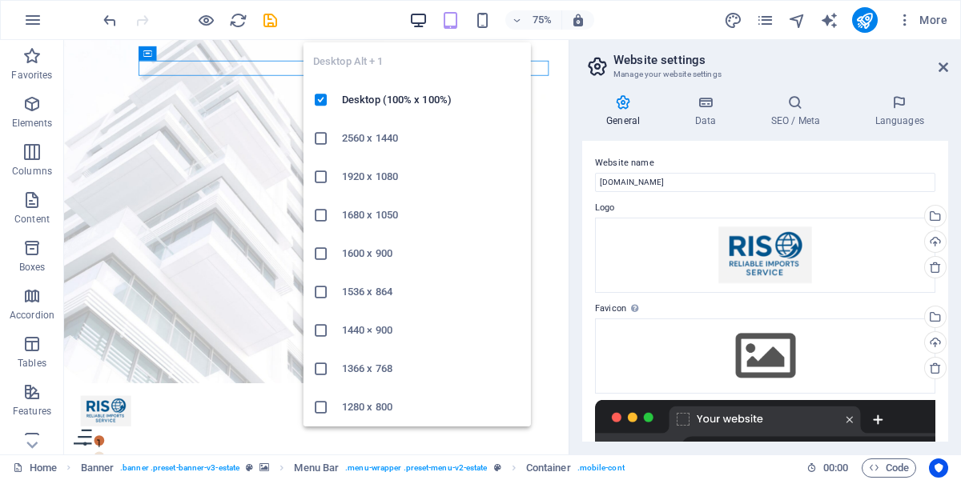
click at [423, 23] on icon "button" at bounding box center [418, 20] width 18 height 18
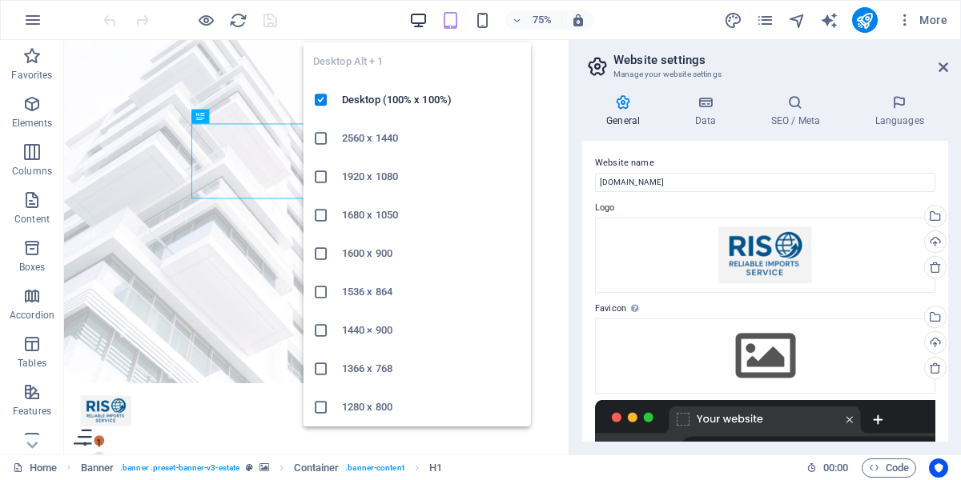
click at [411, 25] on icon "button" at bounding box center [418, 20] width 18 height 18
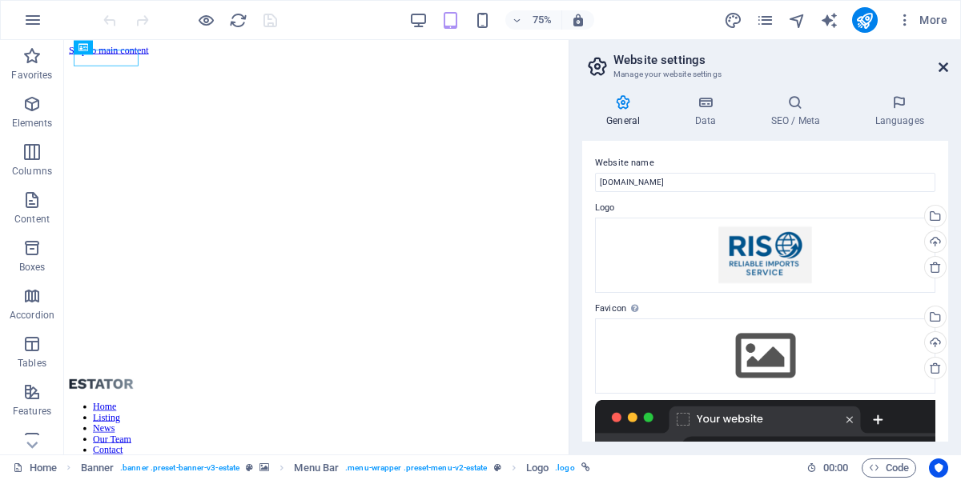
click at [942, 66] on icon at bounding box center [943, 67] width 10 height 13
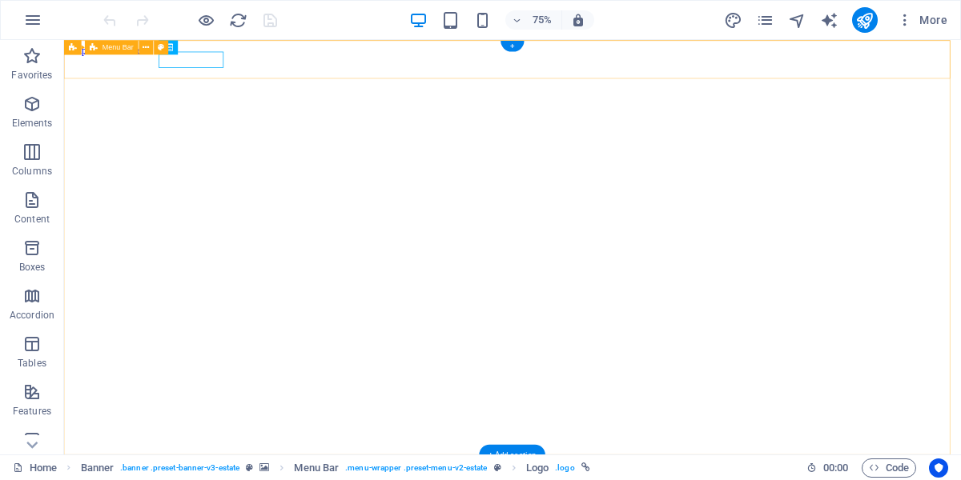
click at [207, 47] on icon at bounding box center [206, 47] width 6 height 13
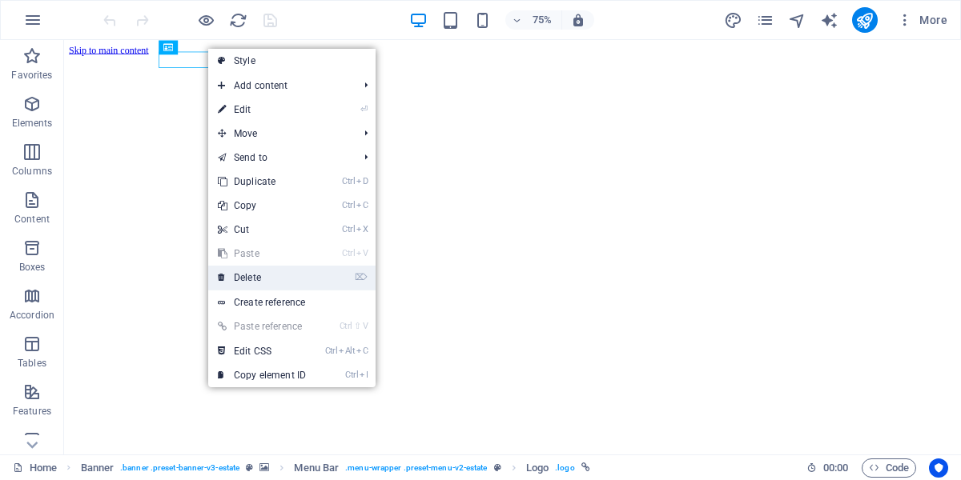
click at [248, 274] on link "⌦ Delete" at bounding box center [261, 278] width 107 height 24
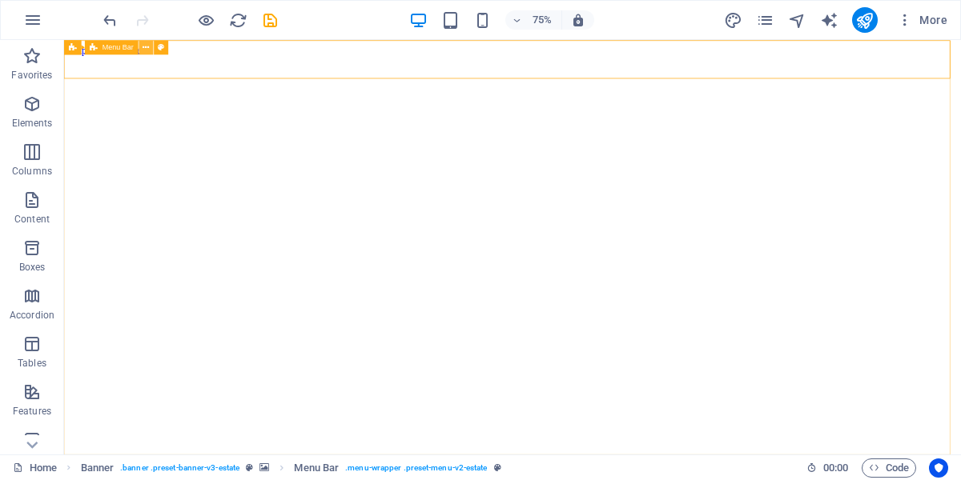
click at [144, 50] on icon at bounding box center [146, 47] width 6 height 13
click at [235, 26] on icon "reload" at bounding box center [238, 20] width 18 height 18
click at [140, 50] on button at bounding box center [146, 47] width 14 height 14
click at [143, 51] on button at bounding box center [146, 47] width 14 height 14
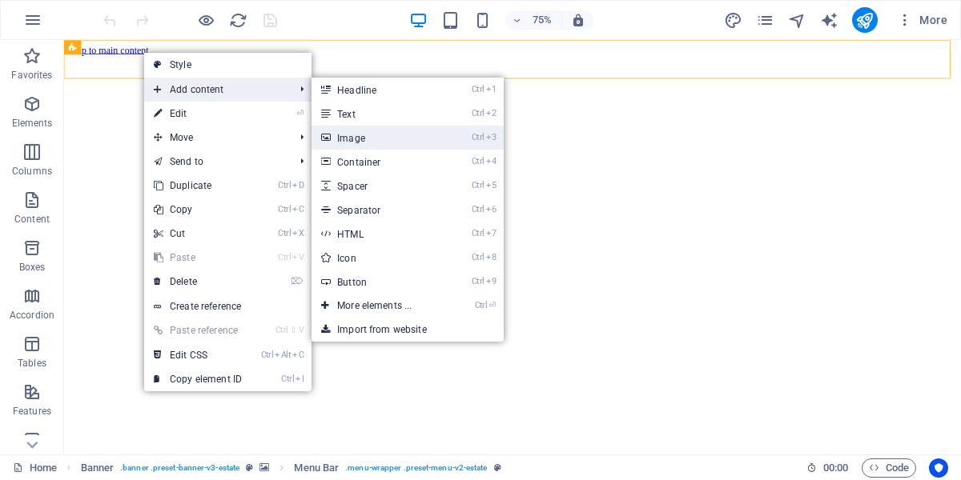
click at [361, 134] on link "Ctrl 3 Image" at bounding box center [377, 138] width 132 height 24
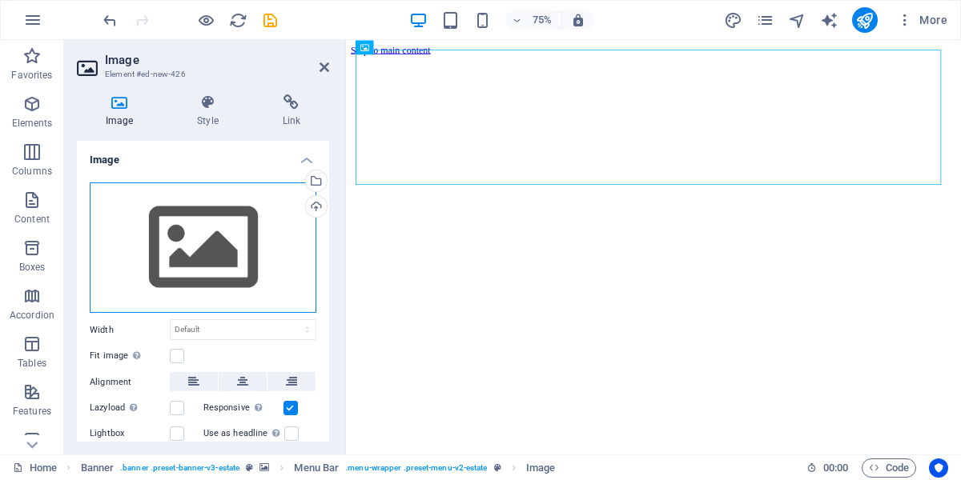
click at [161, 223] on div "Drag files here, click to choose files or select files from Files or our free s…" at bounding box center [203, 248] width 227 height 131
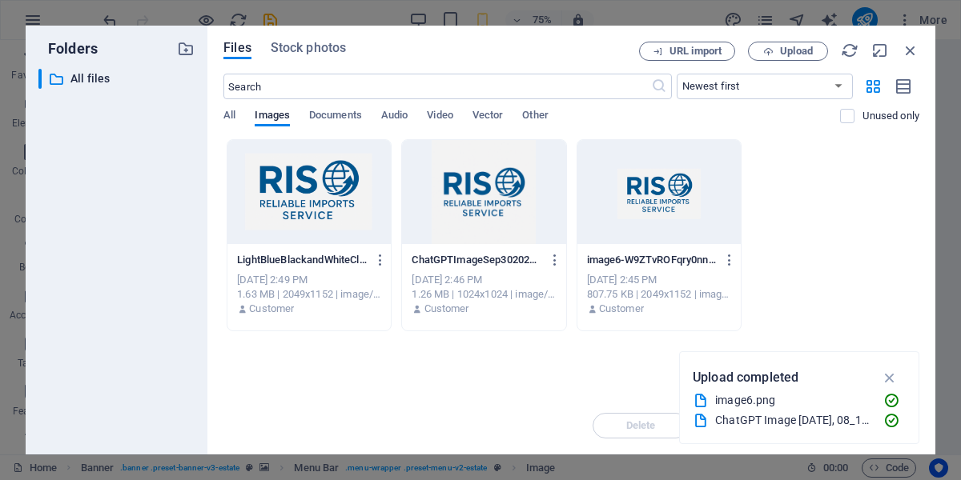
click at [496, 204] on div at bounding box center [483, 192] width 163 height 104
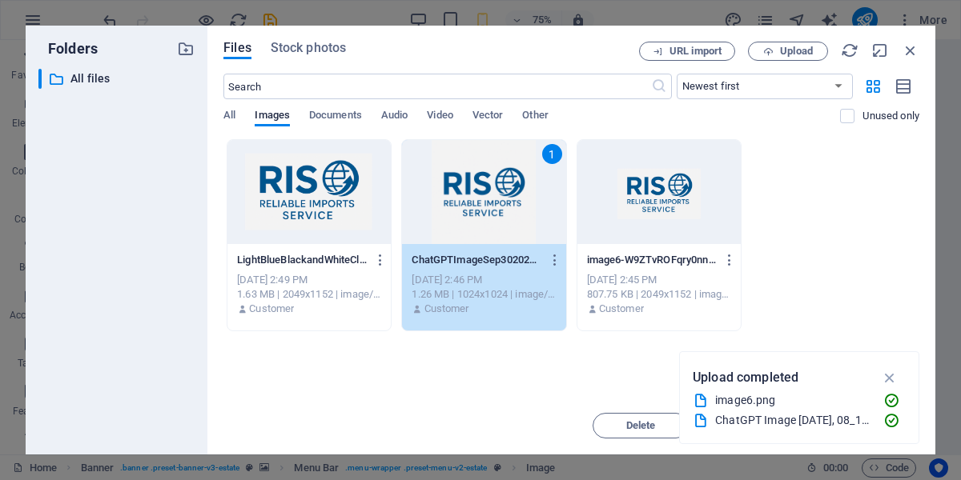
click at [807, 312] on div "LightBlueBlackandWhiteCleanMinimalModelActorResumeWebsite2-Cm6NX_VrrGTZ-8PDdGco…" at bounding box center [571, 235] width 696 height 192
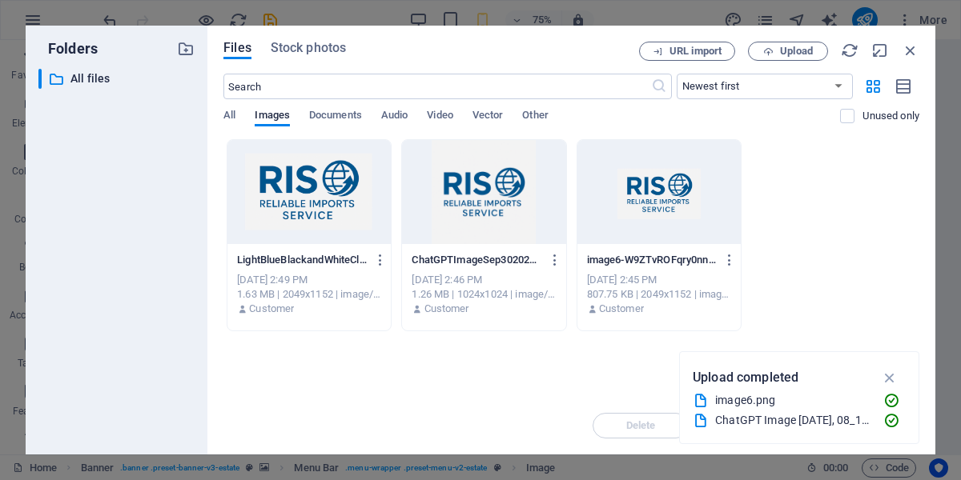
click at [537, 272] on div "ChatGPTImageSep30202508_18_25PM-gGZw1YsfTBhE7W4TfQ9f6A.png ChatGPTImageSep30202…" at bounding box center [484, 260] width 144 height 26
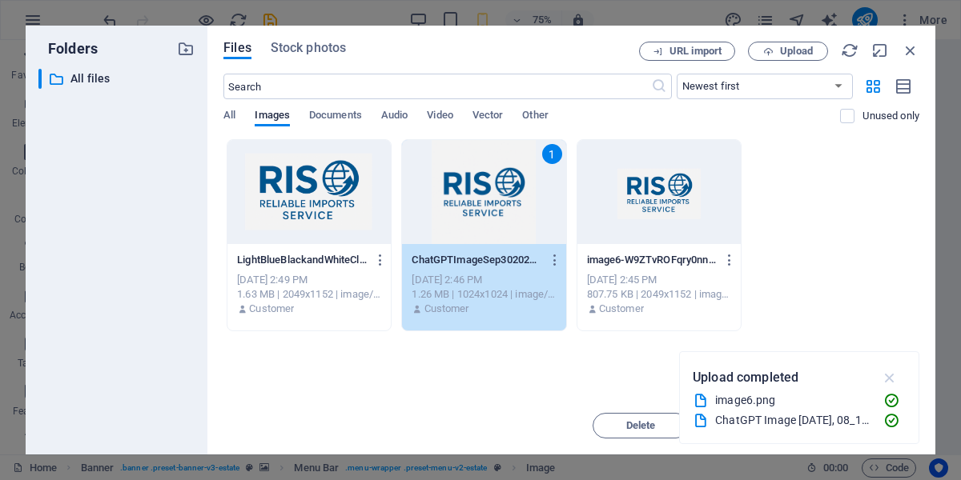
click at [887, 377] on icon "button" at bounding box center [890, 378] width 18 height 18
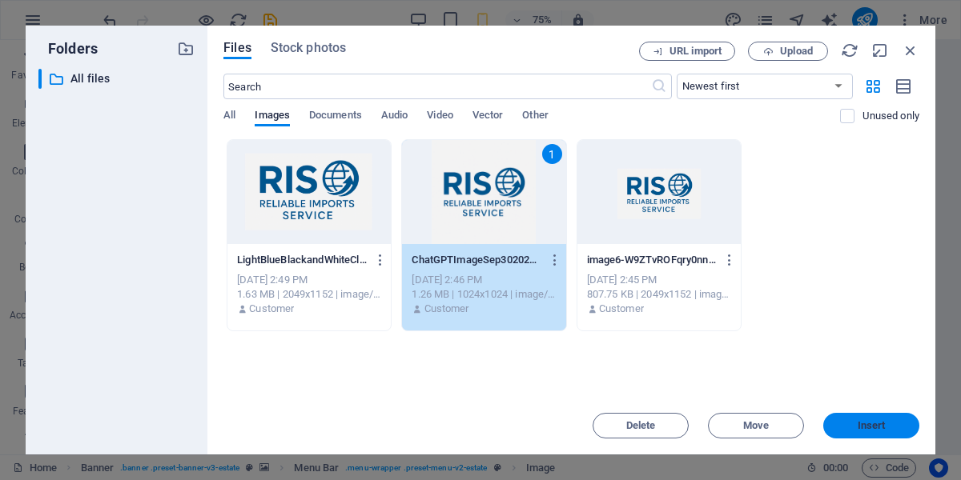
click at [852, 424] on span "Insert" at bounding box center [871, 426] width 83 height 10
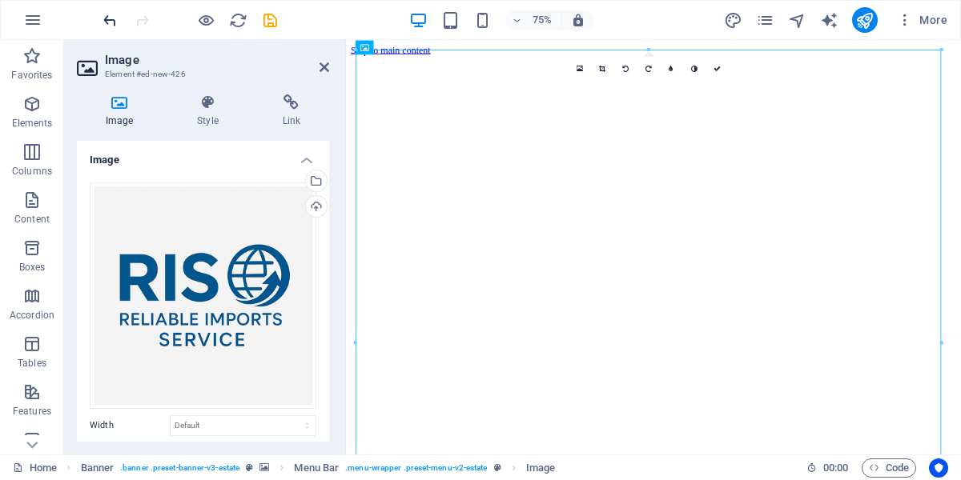
click at [101, 21] on span "undo" at bounding box center [109, 20] width 19 height 18
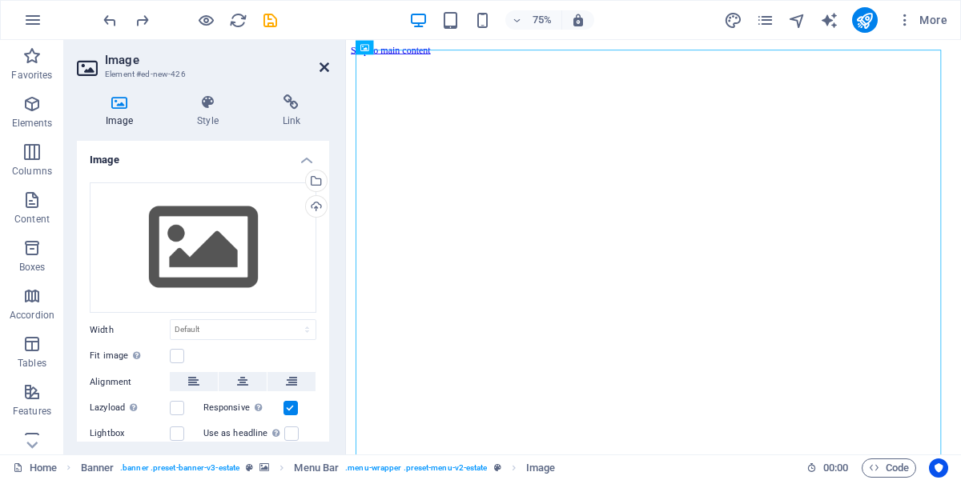
click at [323, 69] on icon at bounding box center [324, 67] width 10 height 13
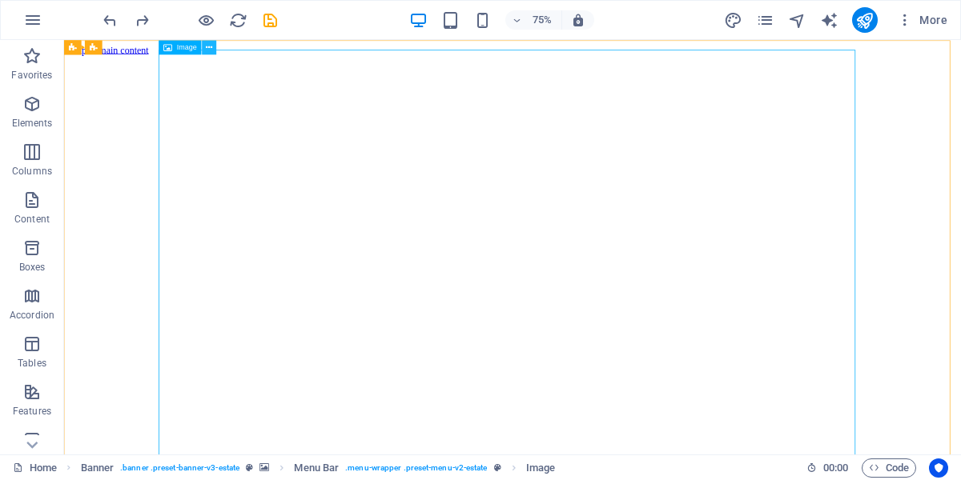
click at [211, 49] on icon at bounding box center [210, 47] width 6 height 13
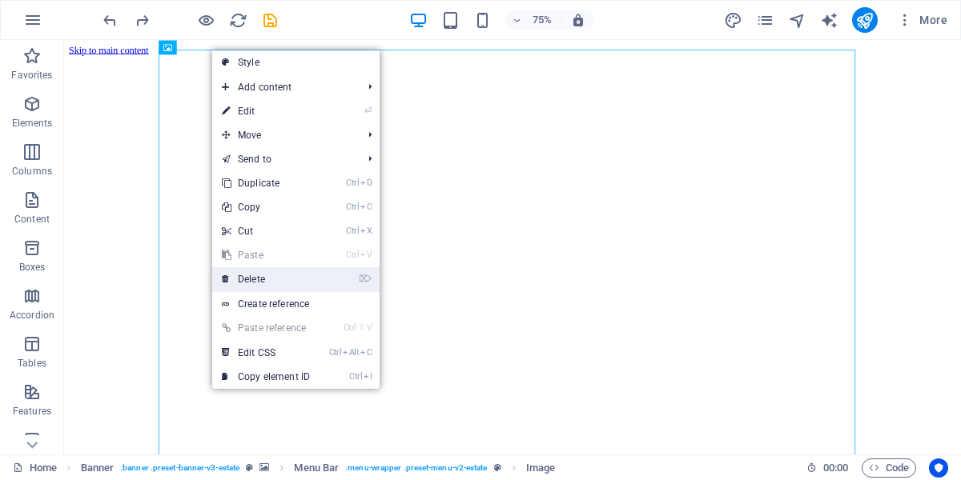
drag, startPoint x: 272, startPoint y: 279, endPoint x: 278, endPoint y: 321, distance: 42.0
click at [272, 279] on link "⌦ Delete" at bounding box center [265, 279] width 107 height 24
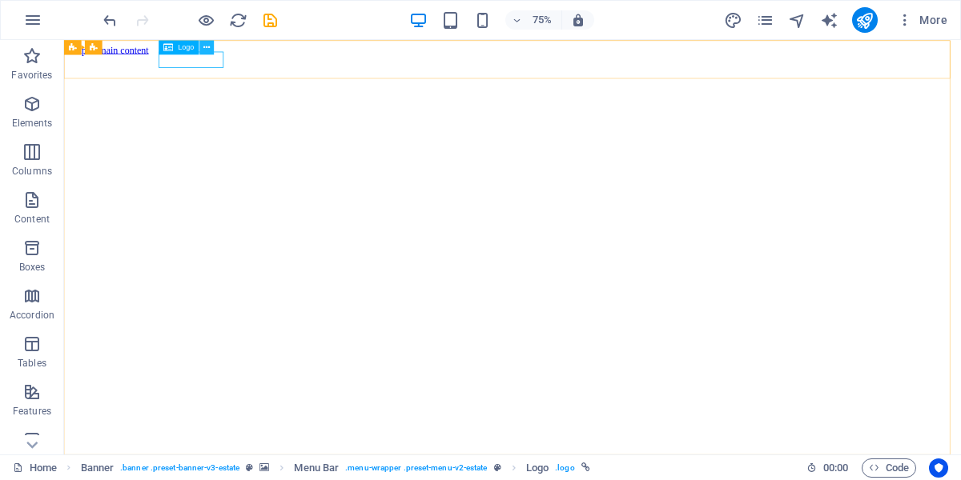
click at [203, 49] on button at bounding box center [206, 47] width 14 height 14
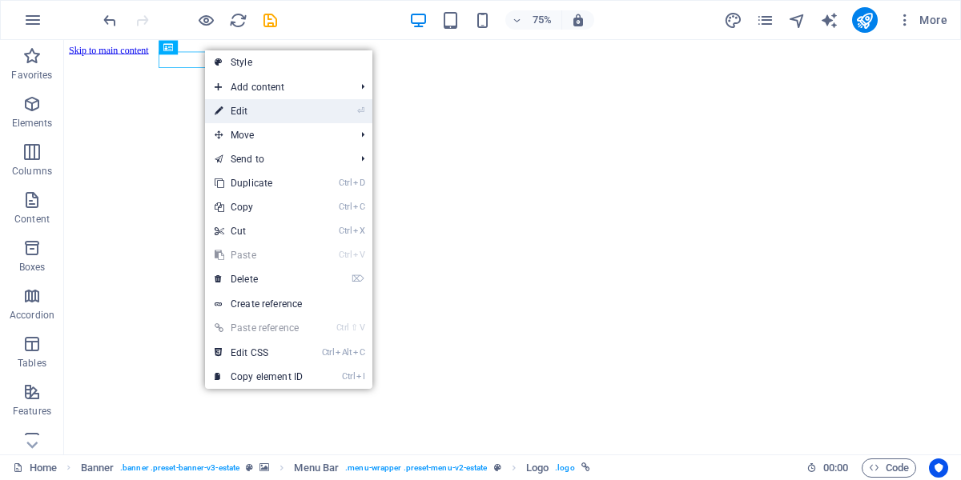
click at [249, 118] on link "⏎ Edit" at bounding box center [258, 111] width 107 height 24
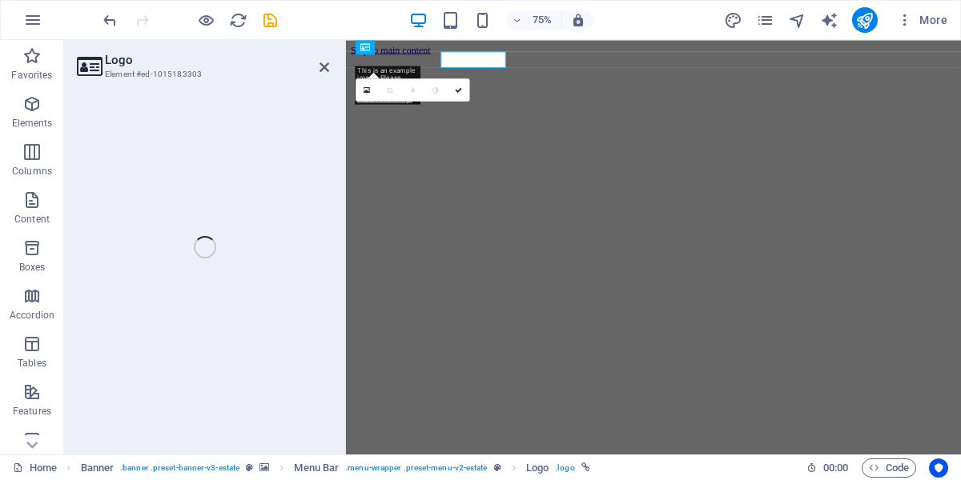
select select "px"
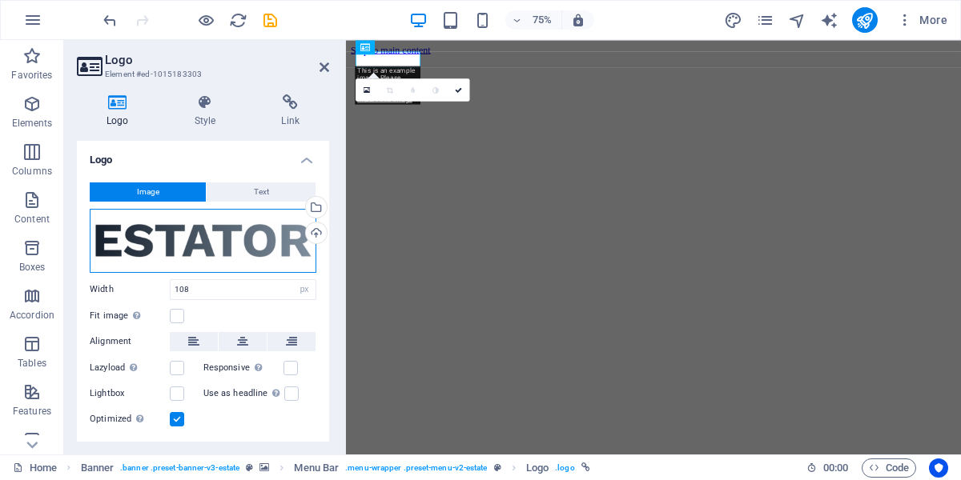
click at [282, 243] on div "Drag files here, click to choose files or select files from Files or our free s…" at bounding box center [203, 241] width 227 height 64
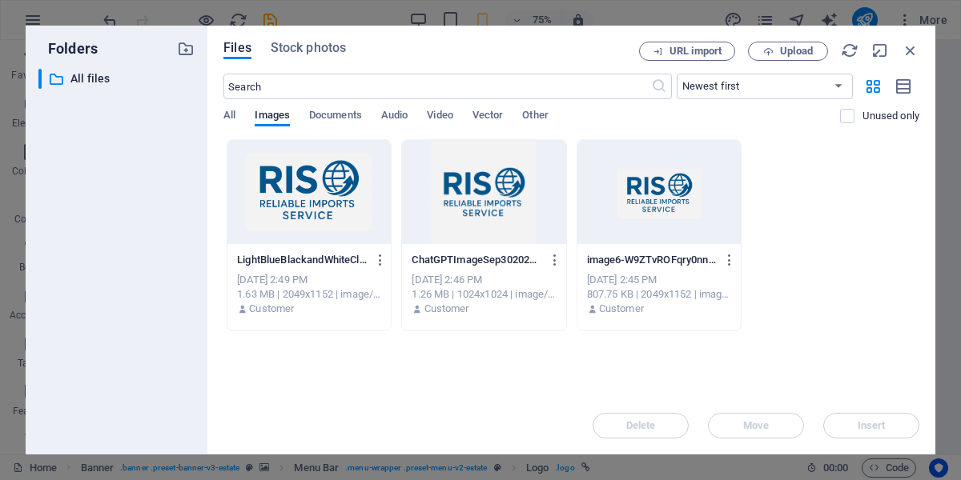
click at [648, 208] on div at bounding box center [658, 192] width 163 height 104
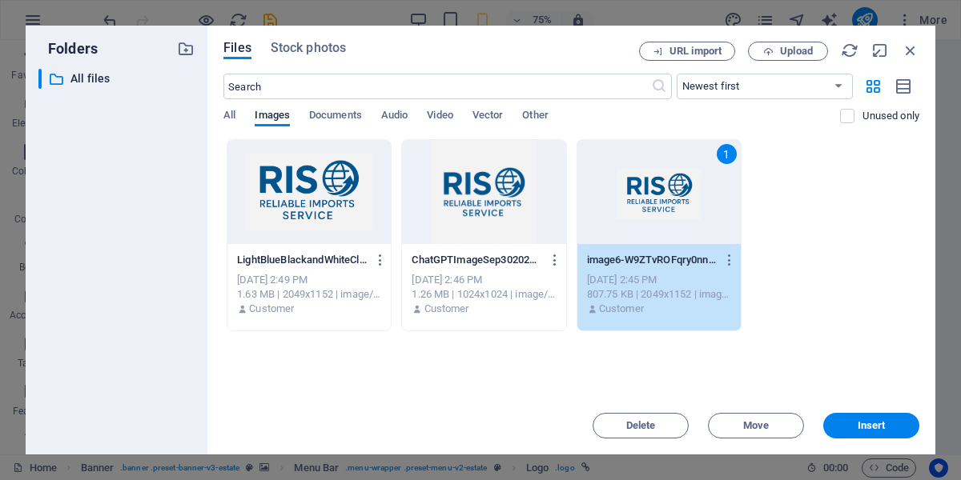
click at [319, 218] on div at bounding box center [308, 192] width 163 height 104
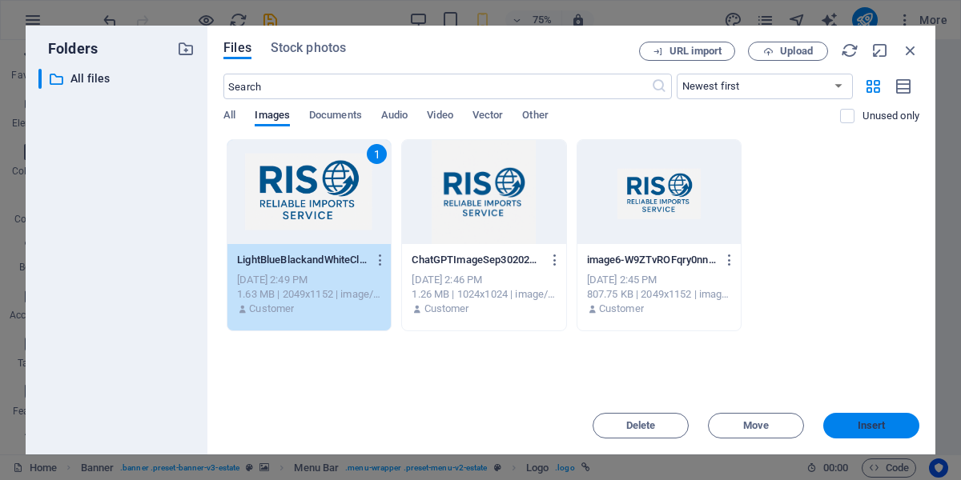
drag, startPoint x: 853, startPoint y: 425, endPoint x: 676, endPoint y: 512, distance: 197.3
click at [853, 425] on span "Insert" at bounding box center [871, 426] width 83 height 10
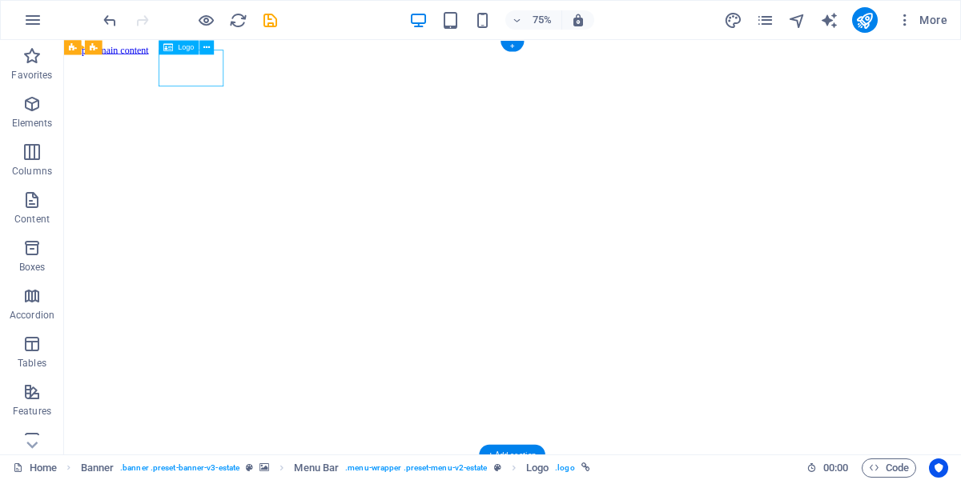
select select "px"
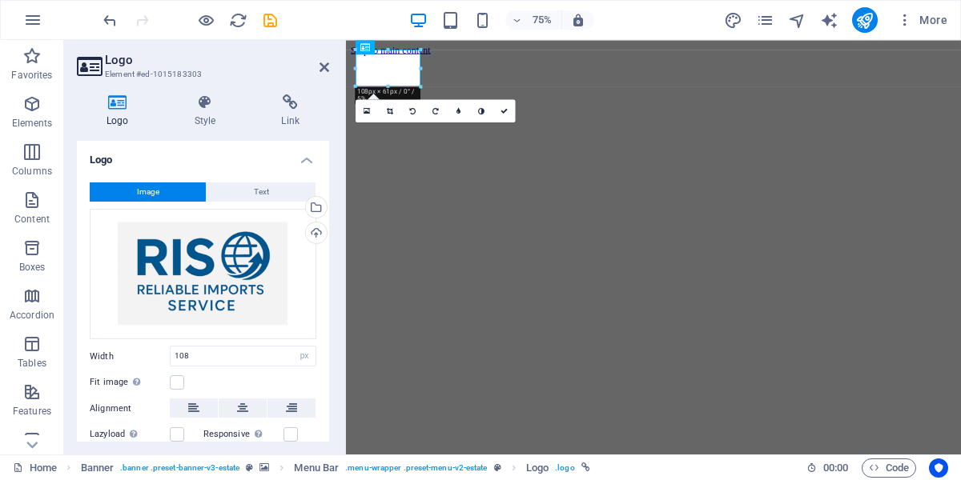
scroll to position [72, 0]
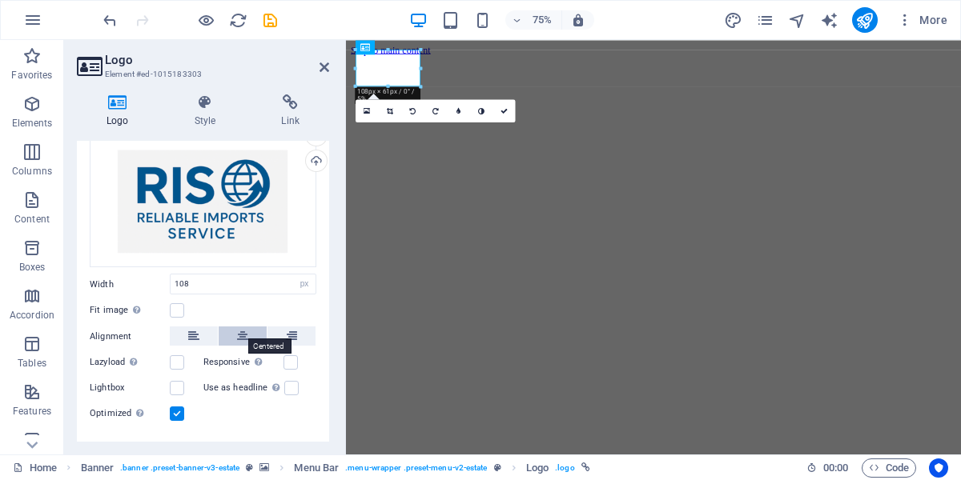
click at [237, 327] on icon at bounding box center [242, 336] width 11 height 19
click at [200, 329] on button at bounding box center [194, 336] width 48 height 19
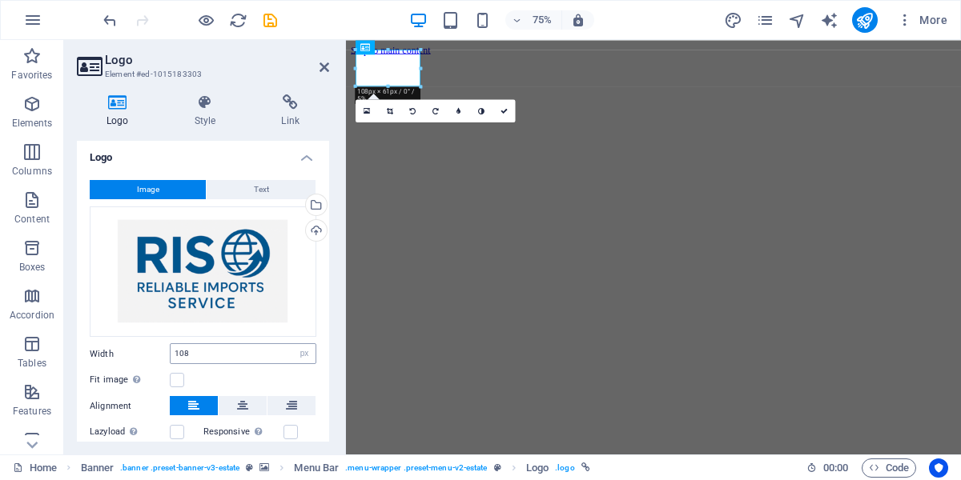
scroll to position [0, 0]
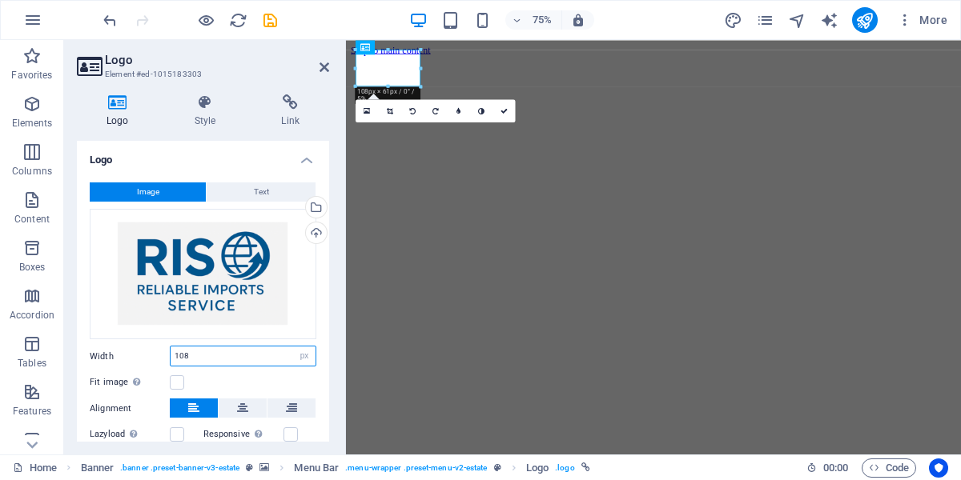
click at [274, 347] on input "108" at bounding box center [243, 356] width 145 height 19
type input "201"
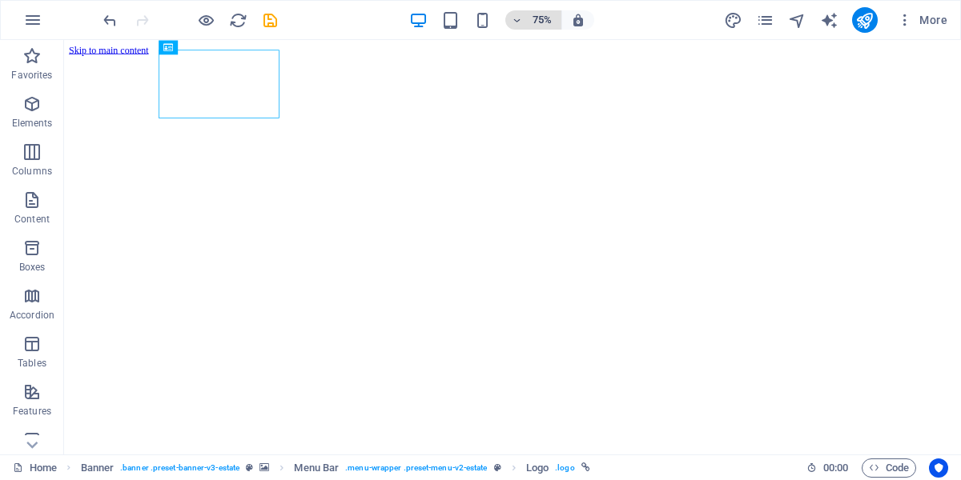
click at [529, 22] on span "75%" at bounding box center [533, 19] width 43 height 19
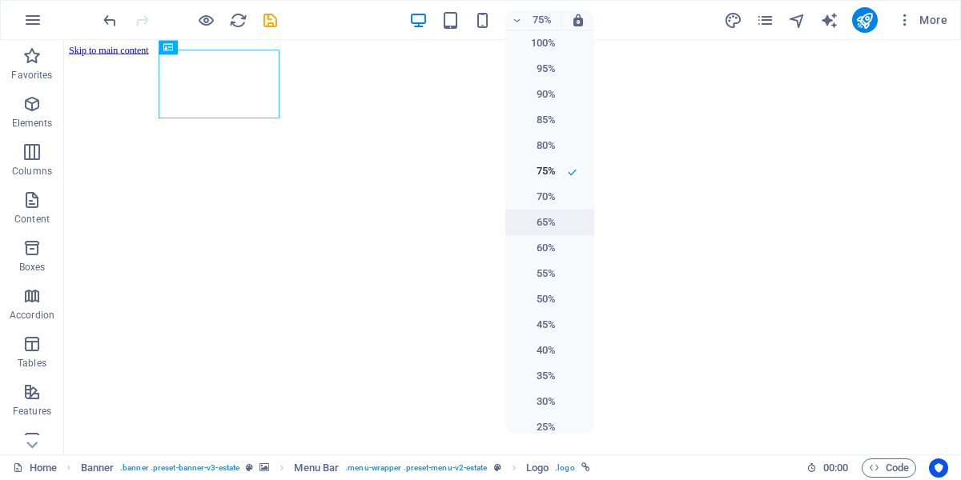
click at [536, 229] on h6 "65%" at bounding box center [535, 222] width 41 height 19
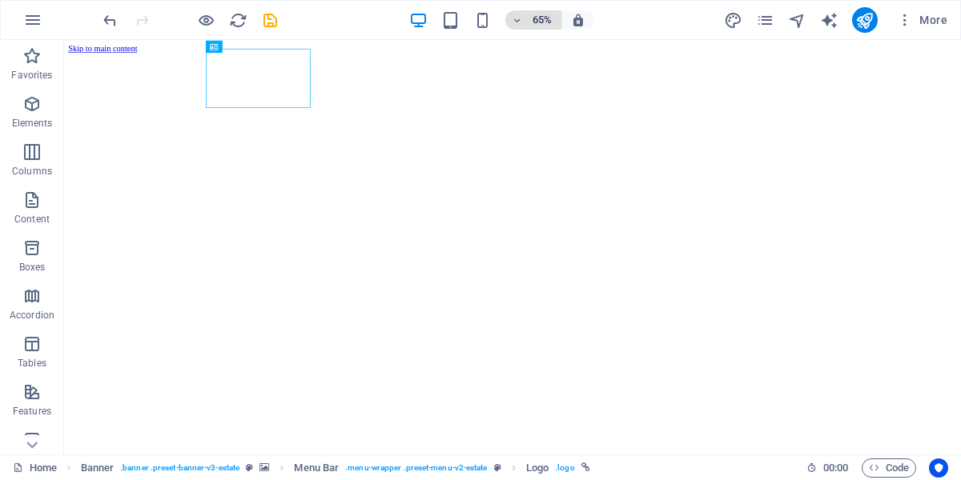
click at [520, 27] on span "65%" at bounding box center [533, 19] width 43 height 19
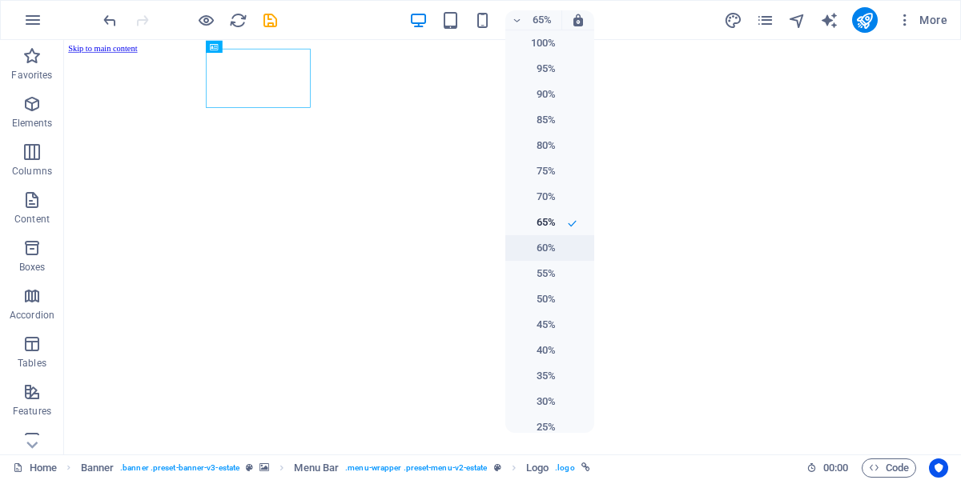
click at [534, 252] on h6 "60%" at bounding box center [535, 248] width 41 height 19
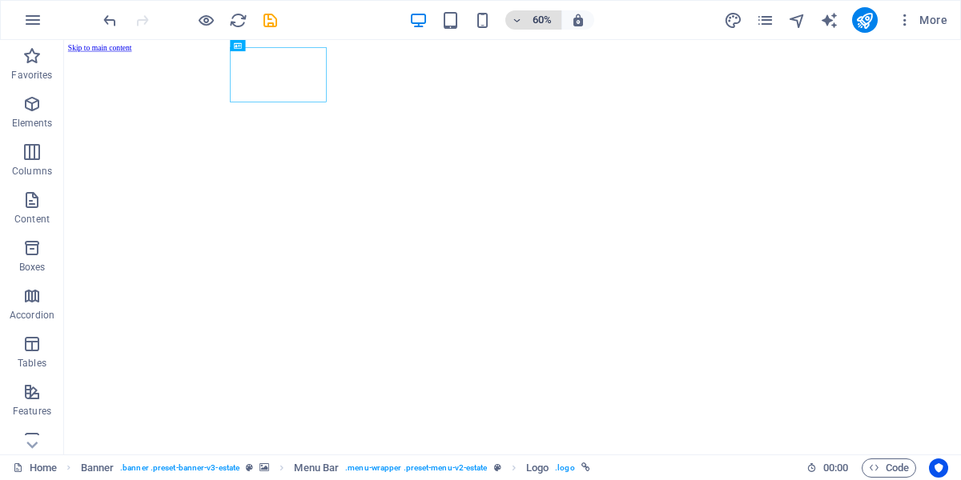
click at [524, 25] on span "60%" at bounding box center [533, 19] width 43 height 19
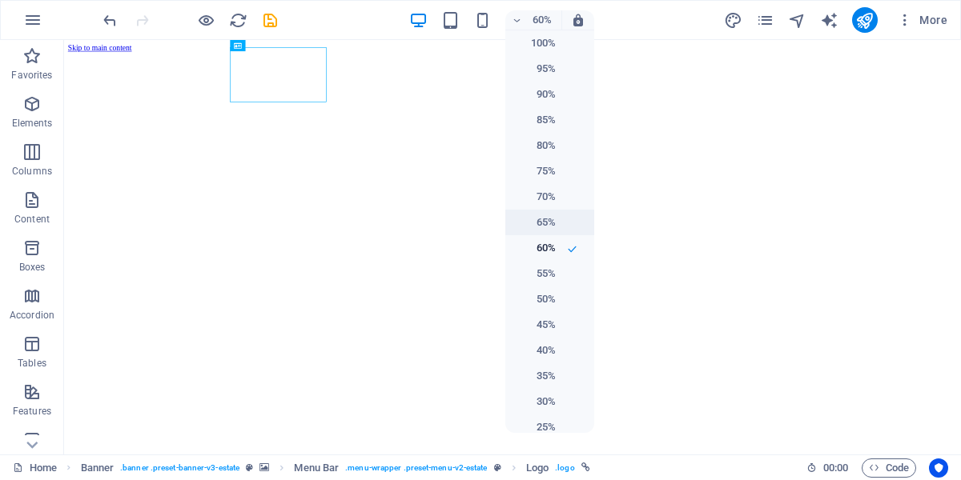
click at [544, 224] on li "65%" at bounding box center [549, 223] width 89 height 26
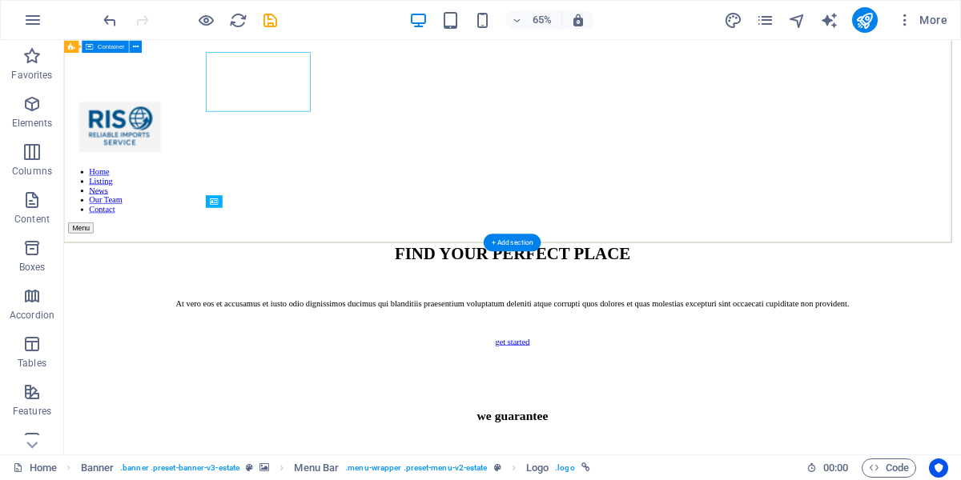
scroll to position [326, 0]
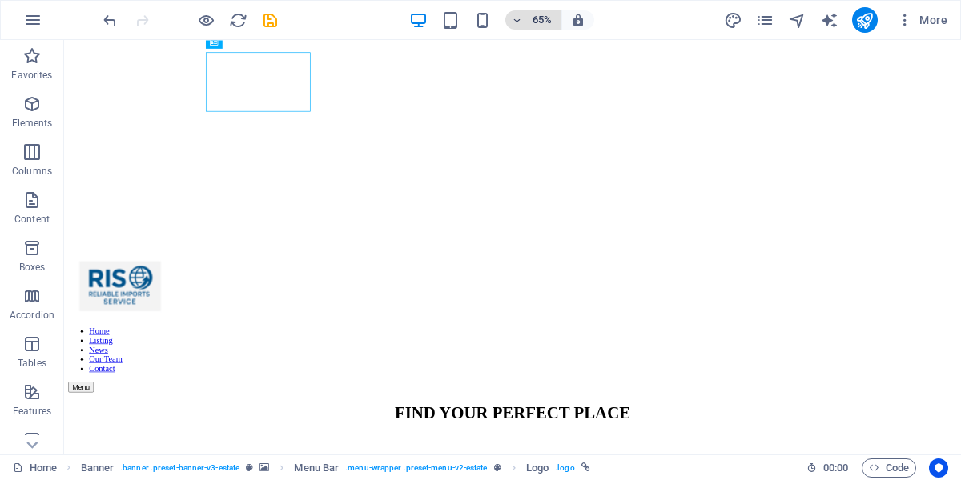
click at [518, 26] on span "65%" at bounding box center [533, 19] width 43 height 19
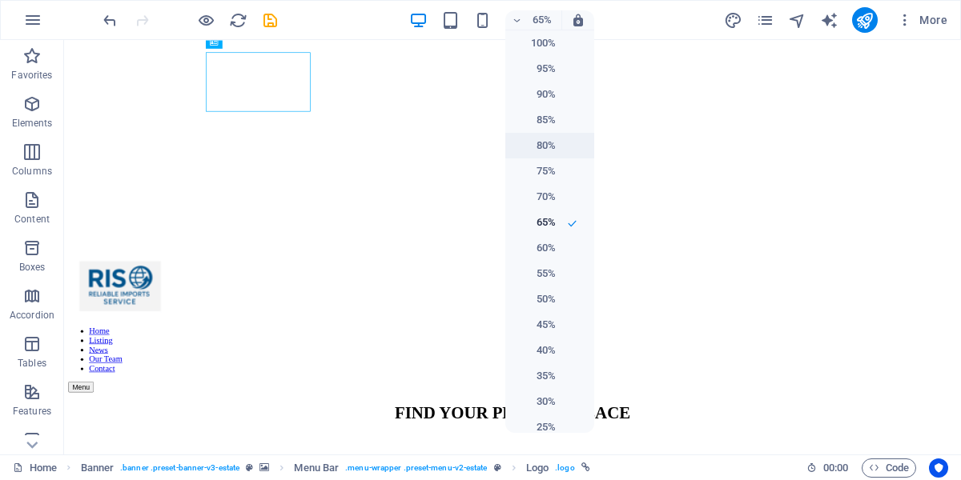
click at [537, 146] on h6 "80%" at bounding box center [535, 145] width 41 height 19
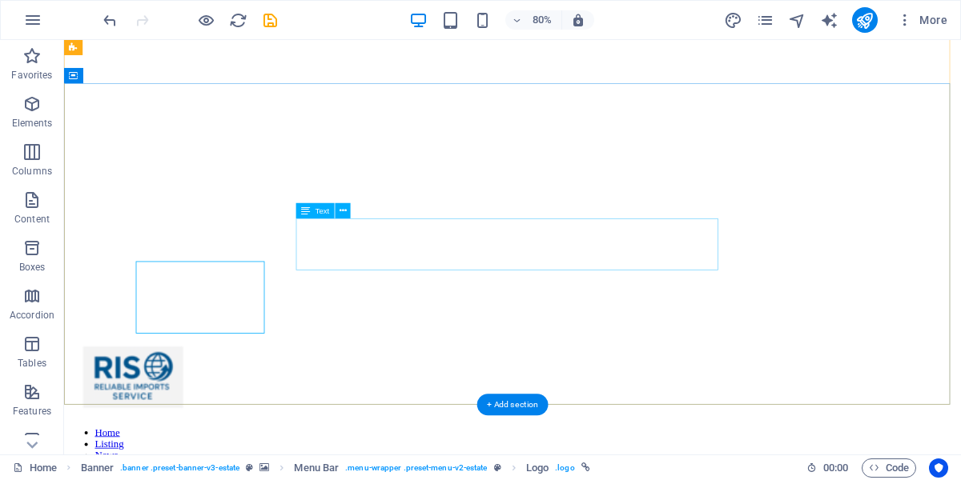
scroll to position [0, 0]
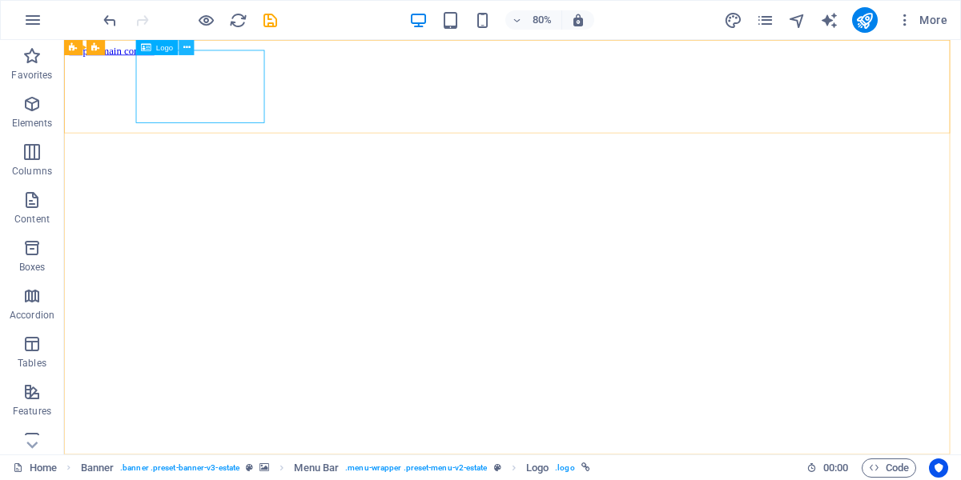
click at [187, 49] on icon at bounding box center [186, 48] width 7 height 14
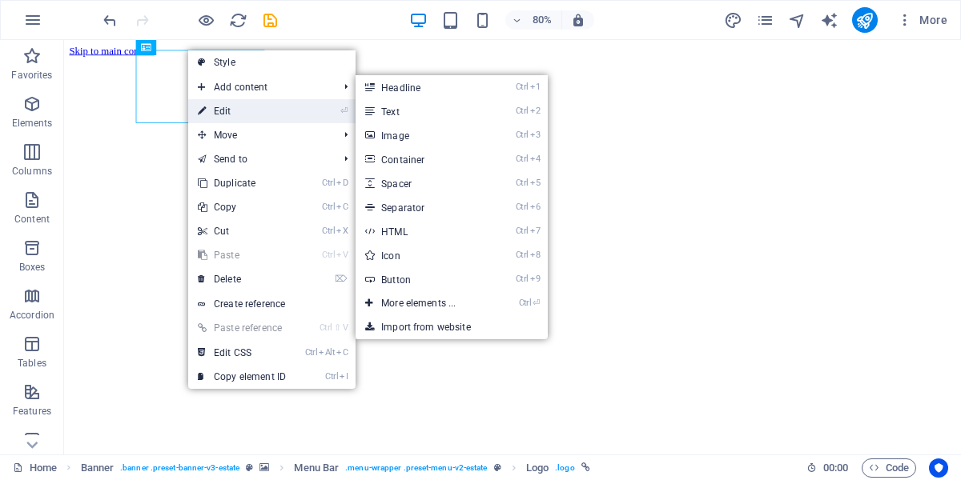
click at [239, 105] on link "⏎ Edit" at bounding box center [241, 111] width 107 height 24
select select "px"
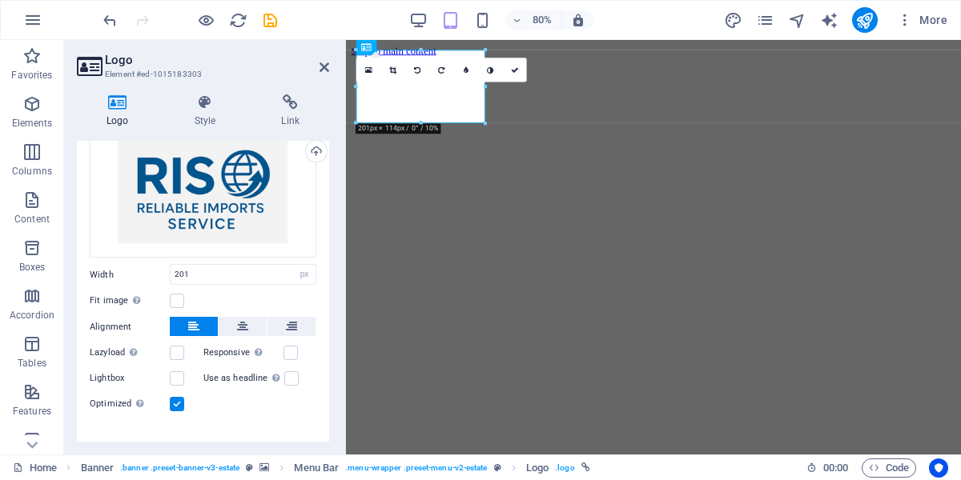
scroll to position [98, 0]
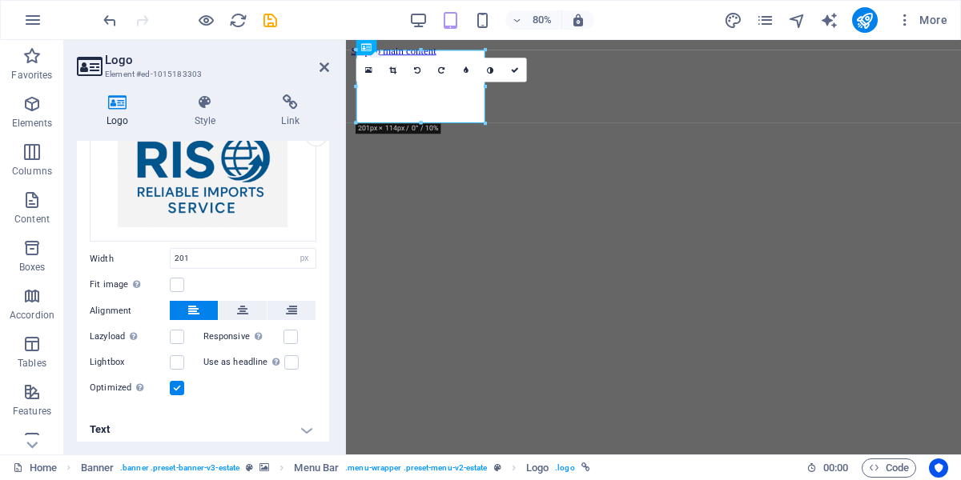
click at [179, 382] on label at bounding box center [177, 388] width 14 height 14
click at [0, 0] on input "Optimized Images are compressed to improve page speed." at bounding box center [0, 0] width 0 height 0
click at [179, 382] on label at bounding box center [177, 388] width 14 height 14
click at [0, 0] on input "Optimized Images are compressed to improve page speed." at bounding box center [0, 0] width 0 height 0
click at [179, 382] on label at bounding box center [177, 388] width 14 height 14
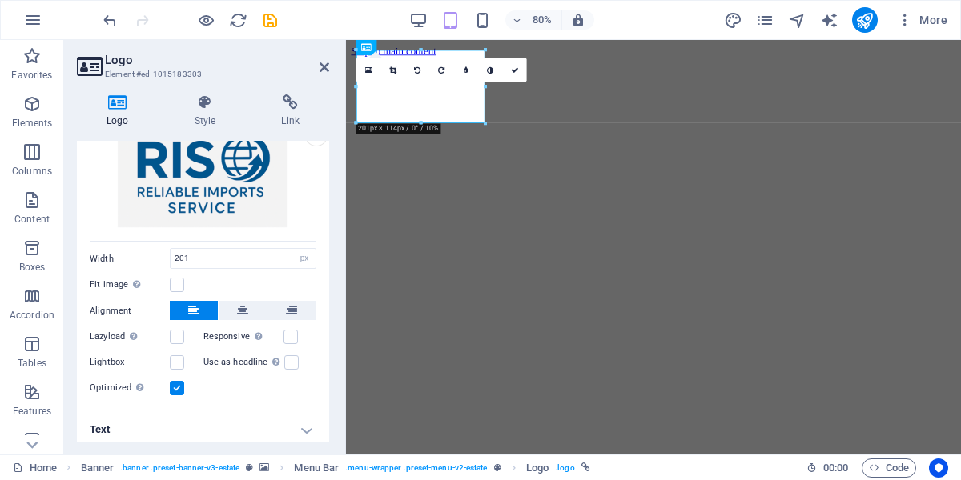
click at [0, 0] on input "Optimized Images are compressed to improve page speed." at bounding box center [0, 0] width 0 height 0
click at [179, 382] on label at bounding box center [177, 388] width 14 height 14
click at [0, 0] on input "Optimized Images are compressed to improve page speed." at bounding box center [0, 0] width 0 height 0
click at [175, 278] on label at bounding box center [177, 285] width 14 height 14
click at [0, 0] on input "Fit image Automatically fit image to a fixed width and height" at bounding box center [0, 0] width 0 height 0
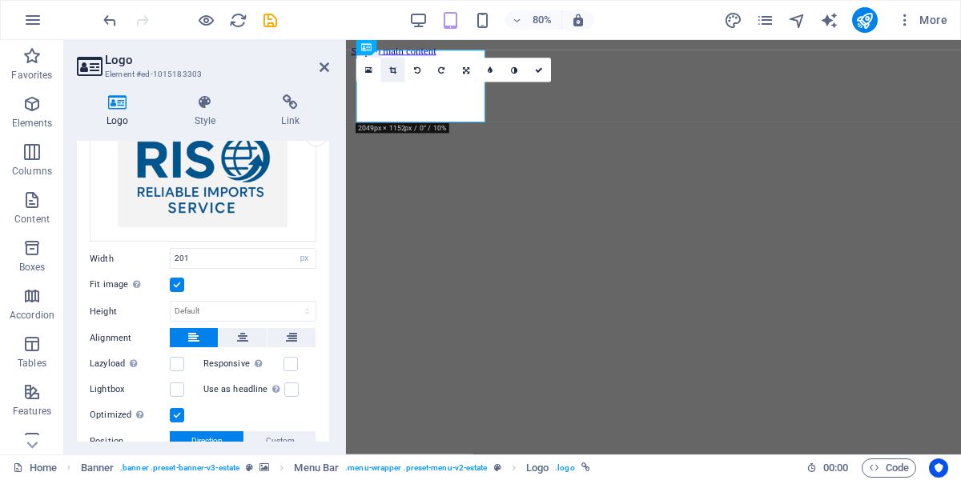
click at [395, 71] on icon at bounding box center [392, 70] width 7 height 8
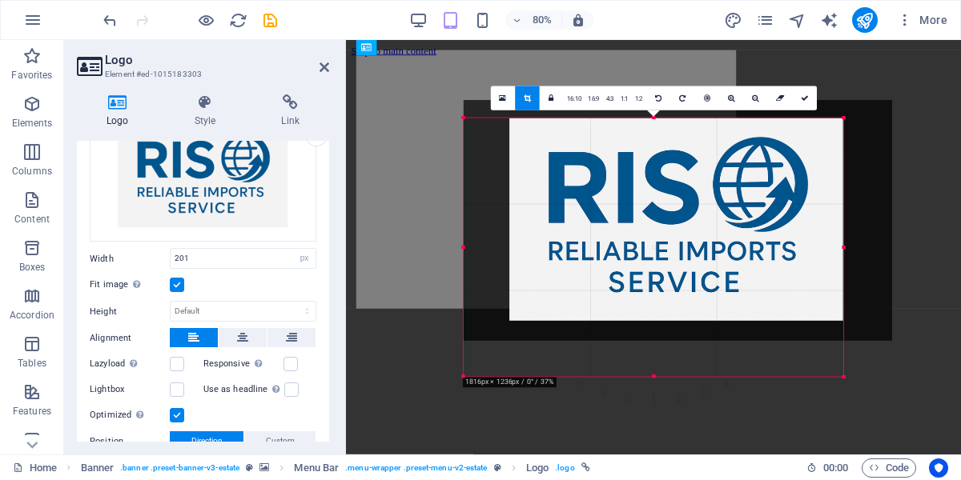
drag, startPoint x: 901, startPoint y: 110, endPoint x: 761, endPoint y: 133, distance: 141.9
click at [761, 133] on div "180 170 160 150 140 130 120 110 100 90 80 70 60 50 40 30 20 10 0 -10 -20 -30 -4…" at bounding box center [654, 247] width 380 height 259
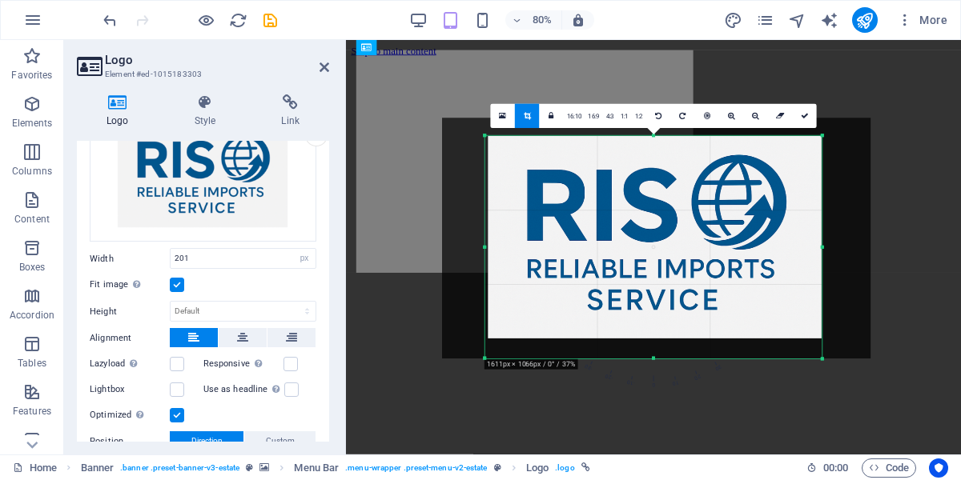
drag, startPoint x: 463, startPoint y: 251, endPoint x: 516, endPoint y: 256, distance: 53.9
click at [516, 256] on div "180 170 160 150 140 130 120 110 100 90 80 70 60 50 40 30 20 10 0 -10 -20 -30 -4…" at bounding box center [653, 247] width 337 height 223
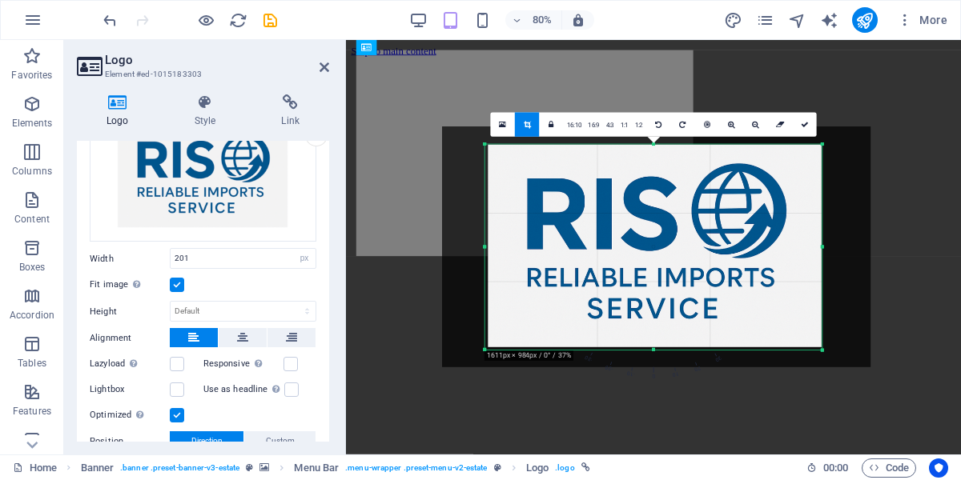
drag, startPoint x: 659, startPoint y: 357, endPoint x: 660, endPoint y: 336, distance: 21.6
click at [660, 336] on div "180 170 160 150 140 130 120 110 100 90 80 70 60 50 40 30 20 10 0 -10 -20 -30 -4…" at bounding box center [653, 247] width 337 height 206
click at [807, 128] on icon at bounding box center [805, 125] width 8 height 8
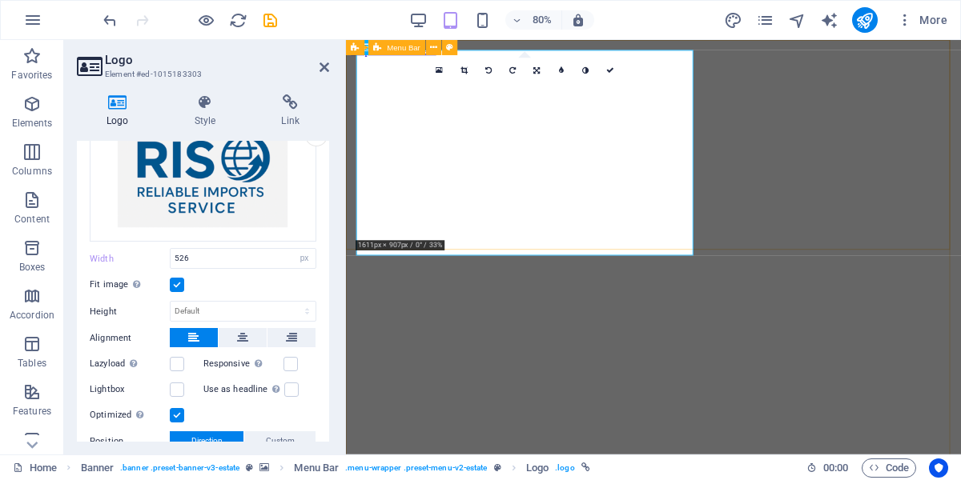
type input "526"
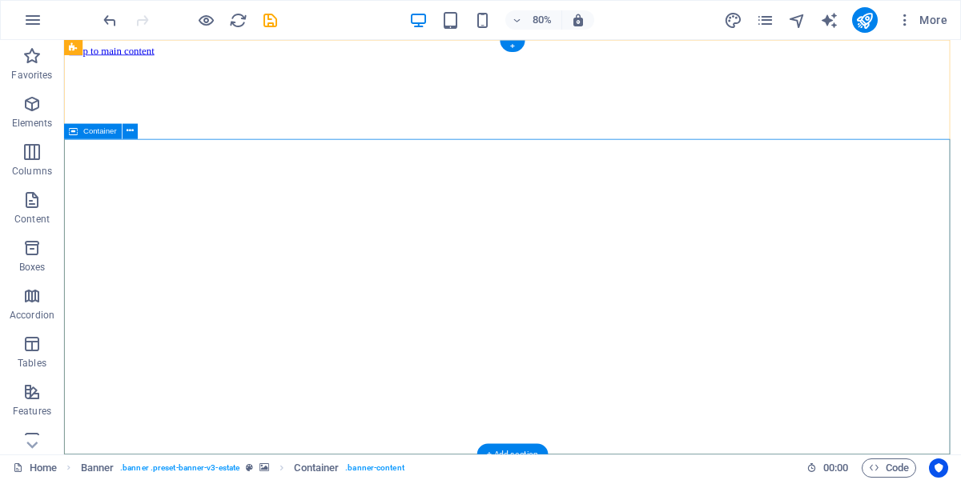
drag, startPoint x: 407, startPoint y: 211, endPoint x: 348, endPoint y: 231, distance: 61.8
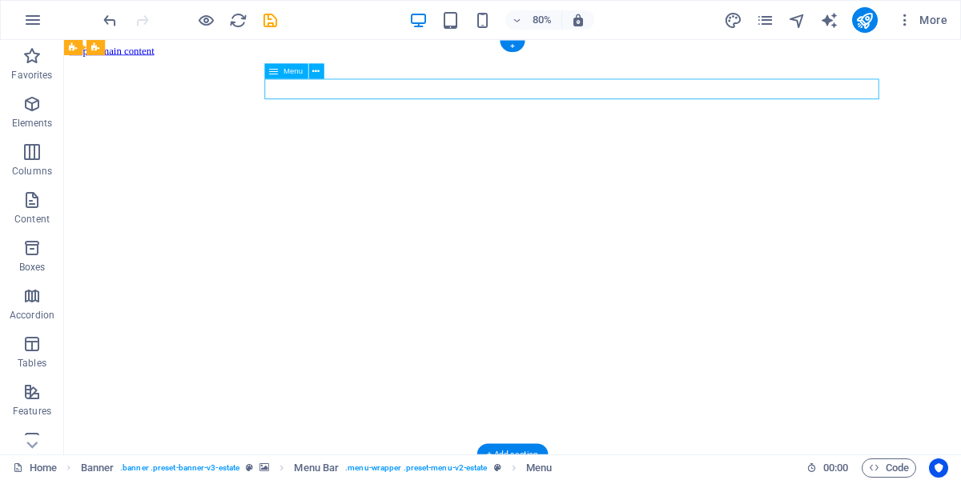
select select
select select "1"
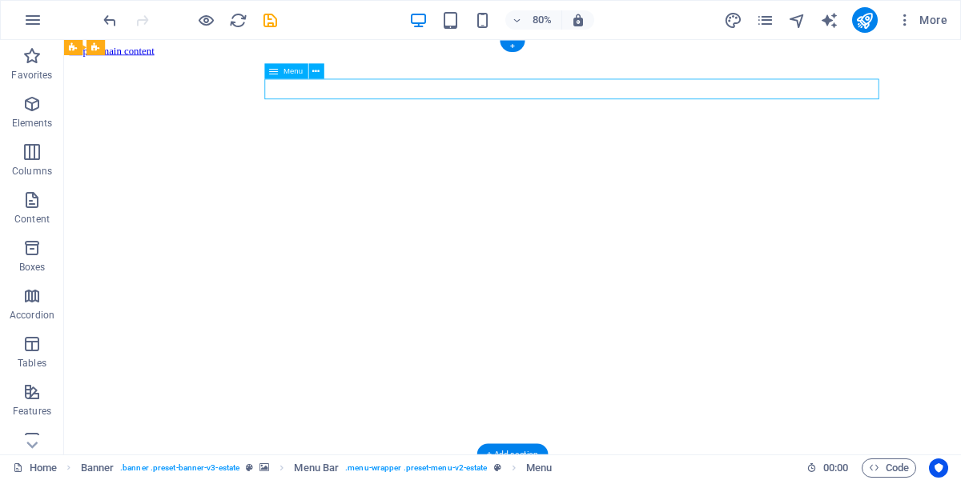
select select
select select "2"
select select
select select "3"
select select
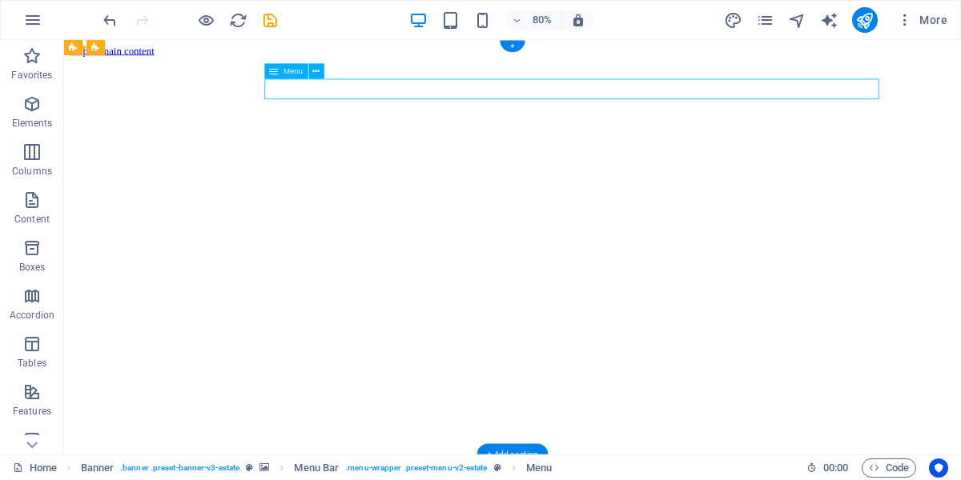
select select "4"
select select
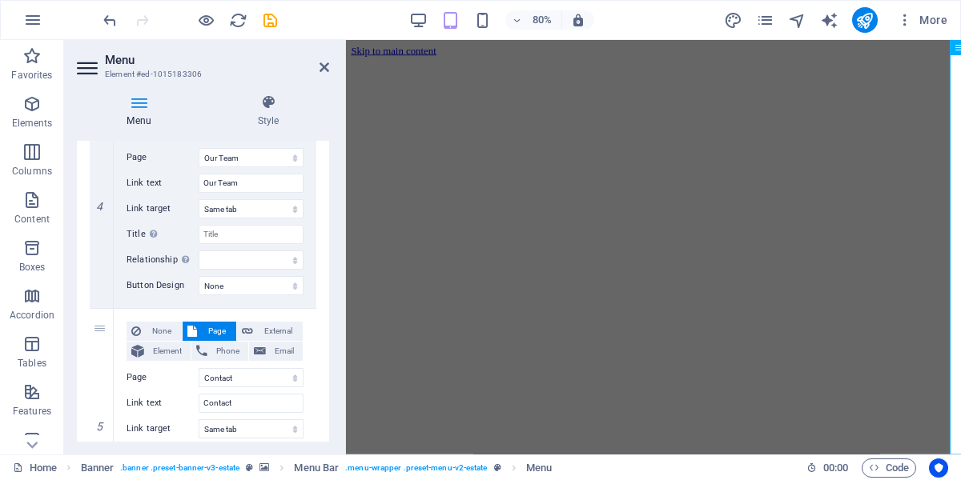
scroll to position [997, 0]
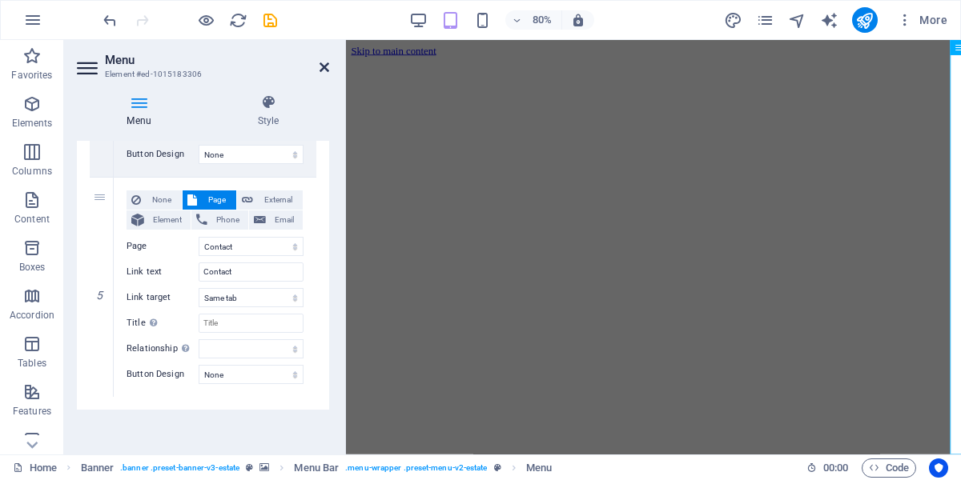
click at [322, 67] on icon at bounding box center [324, 67] width 10 height 13
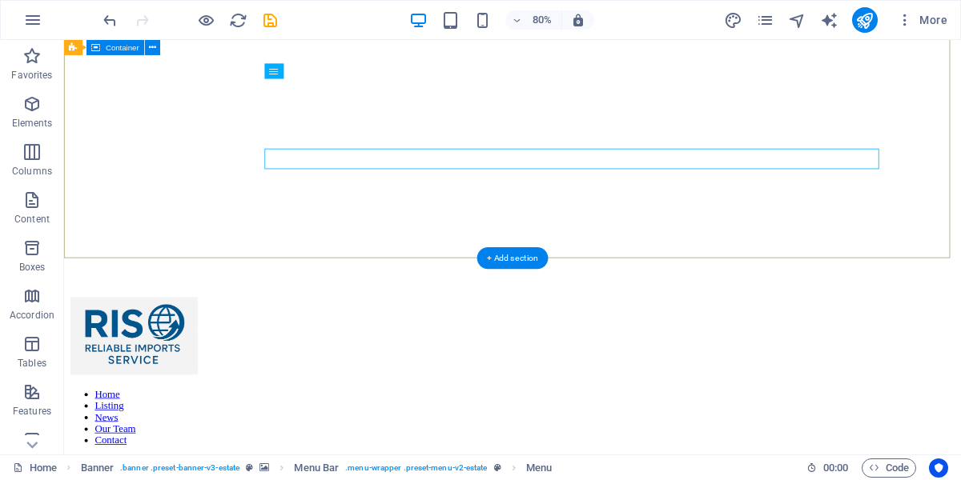
scroll to position [0, 0]
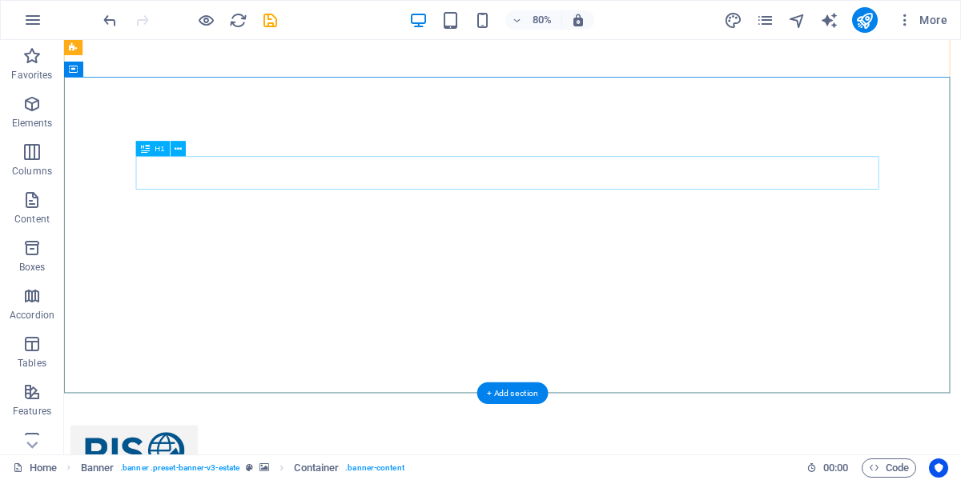
scroll to position [82, 0]
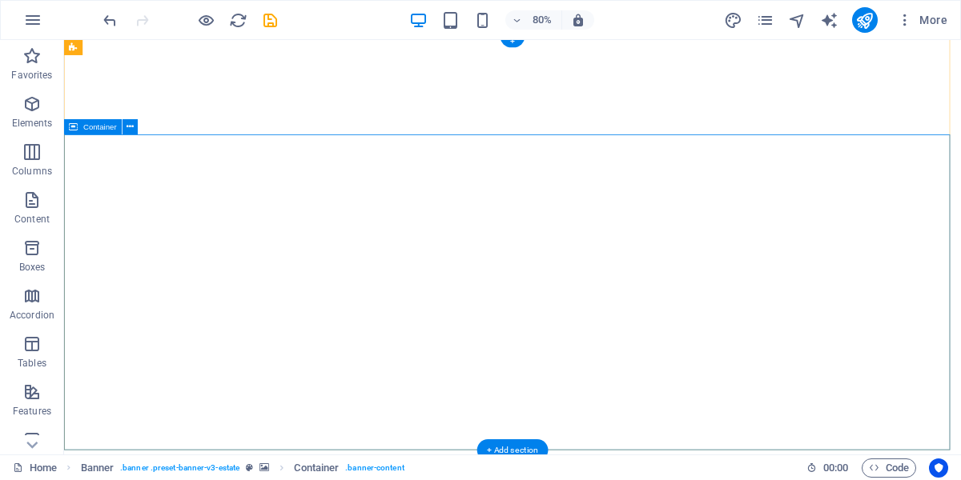
scroll to position [0, 0]
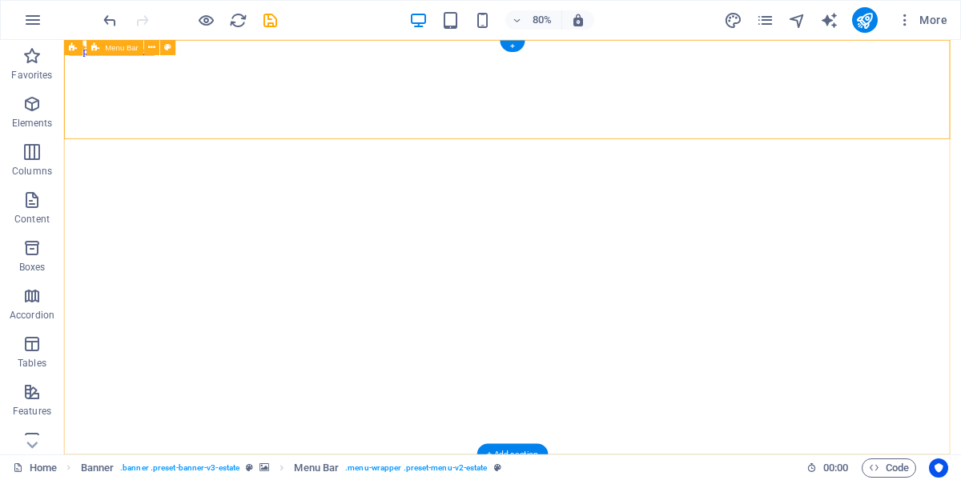
click at [32, 352] on icon "button" at bounding box center [31, 344] width 19 height 19
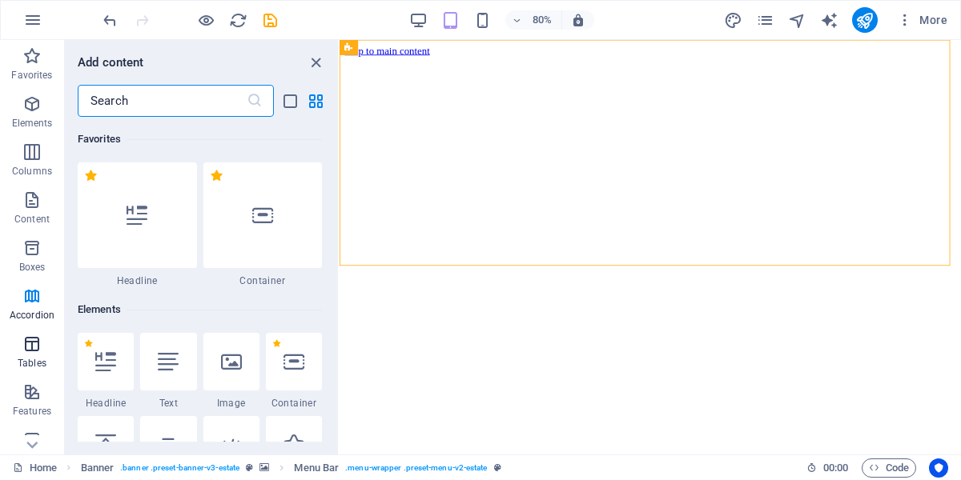
scroll to position [5546, 0]
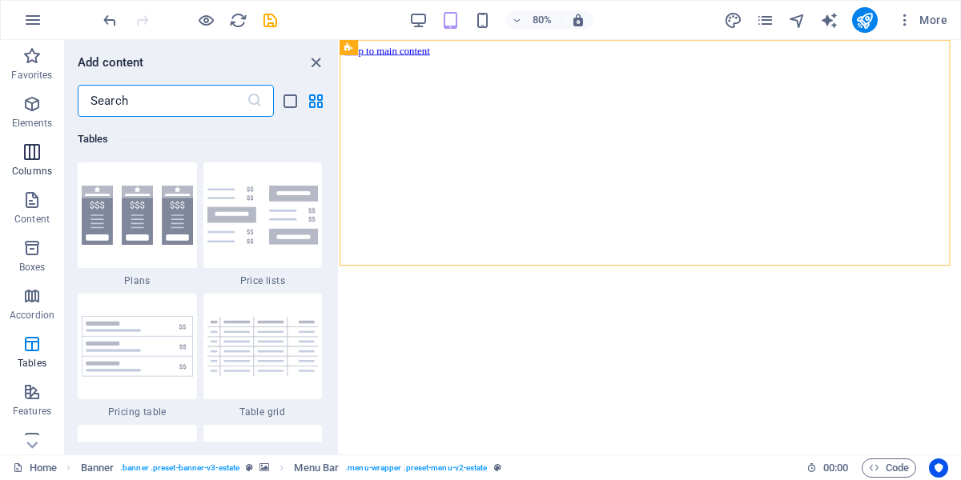
click at [42, 158] on span "Columns" at bounding box center [32, 162] width 64 height 38
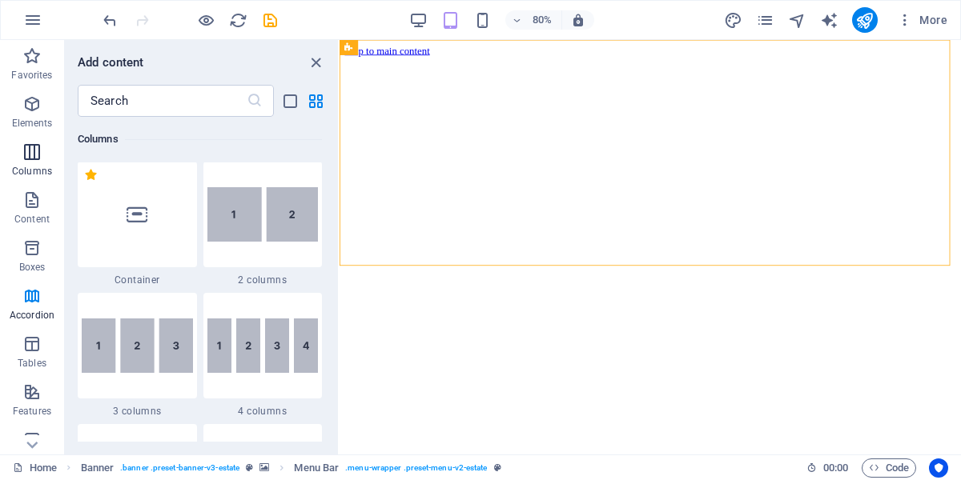
scroll to position [793, 0]
click at [44, 119] on p "Elements" at bounding box center [32, 123] width 41 height 13
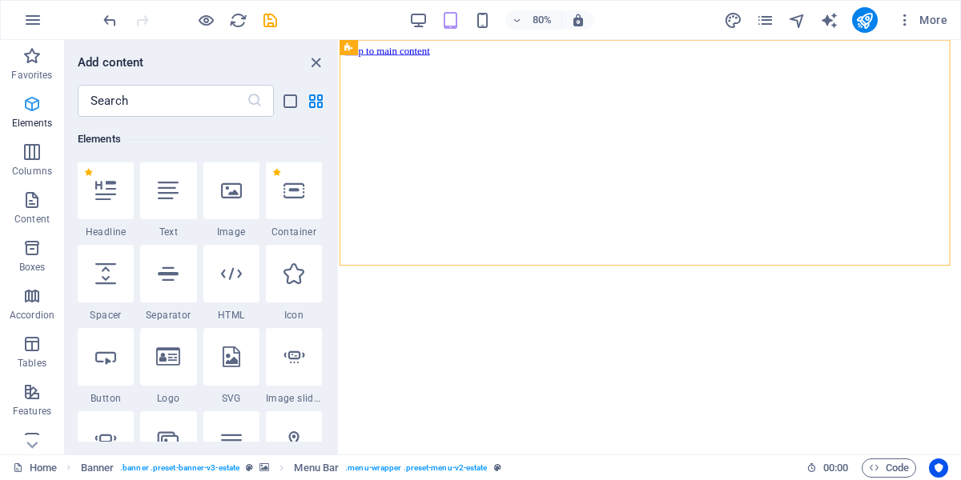
scroll to position [171, 0]
click at [41, 79] on p "Favorites" at bounding box center [31, 75] width 41 height 13
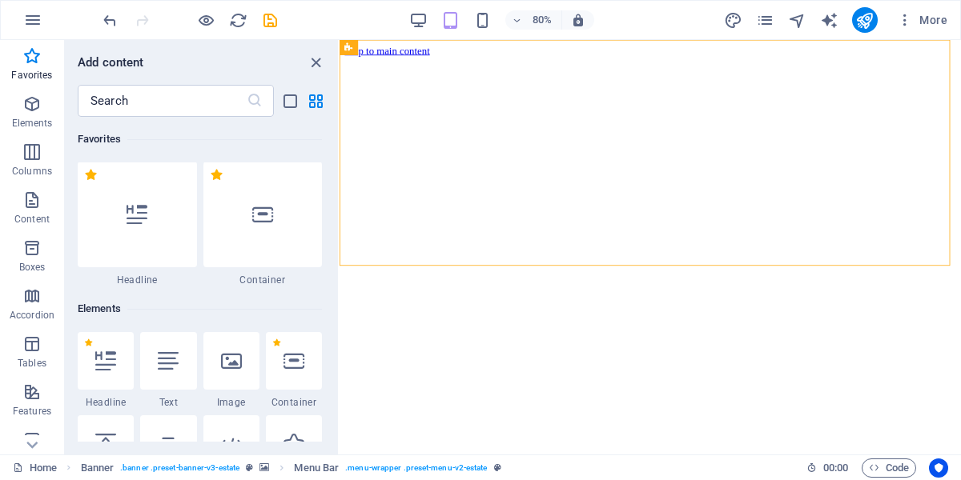
scroll to position [0, 0]
click at [315, 66] on icon "close panel" at bounding box center [316, 63] width 18 height 18
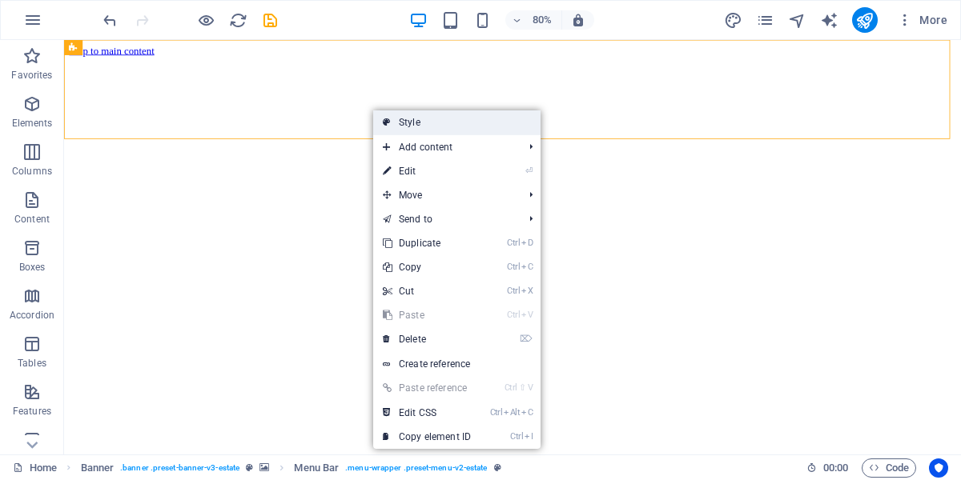
click at [405, 126] on link "Style" at bounding box center [456, 122] width 167 height 24
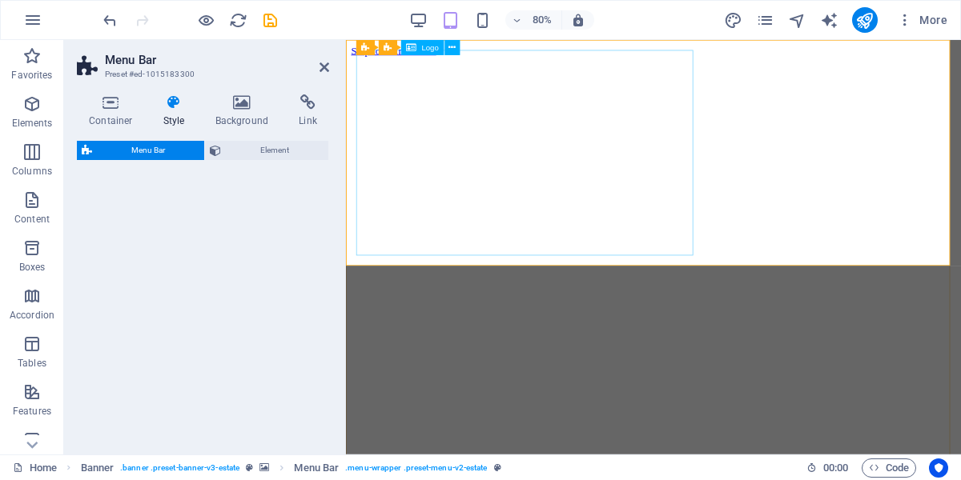
select select "rem"
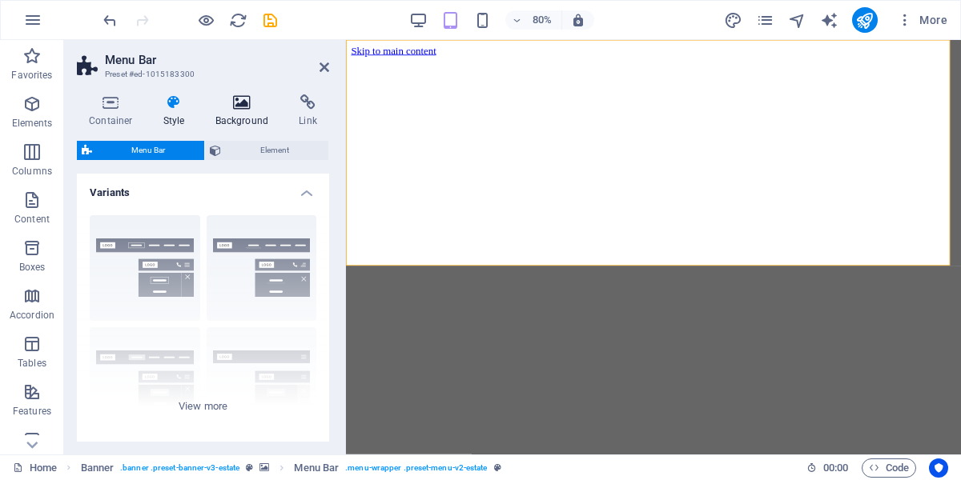
click at [239, 104] on icon at bounding box center [242, 102] width 78 height 16
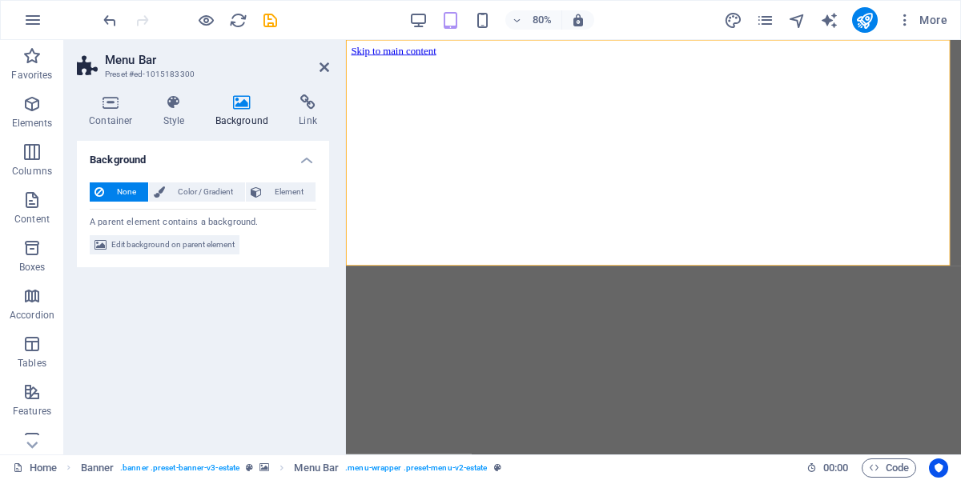
click at [129, 195] on span "None" at bounding box center [126, 192] width 34 height 19
click at [169, 121] on h4 "Style" at bounding box center [177, 111] width 52 height 34
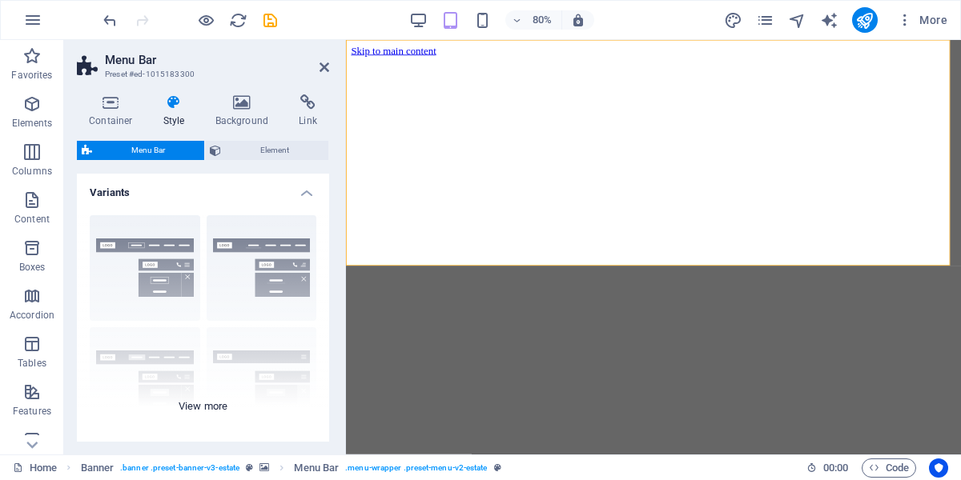
click at [157, 256] on div "Border Centered Default Fixed Loki Trigger Wide XXL" at bounding box center [203, 323] width 252 height 240
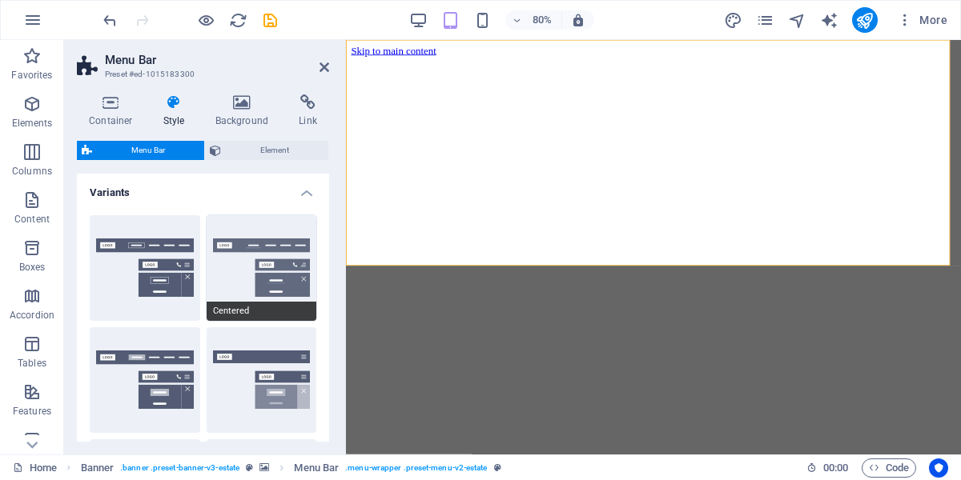
click at [247, 267] on button "Centered" at bounding box center [262, 268] width 110 height 106
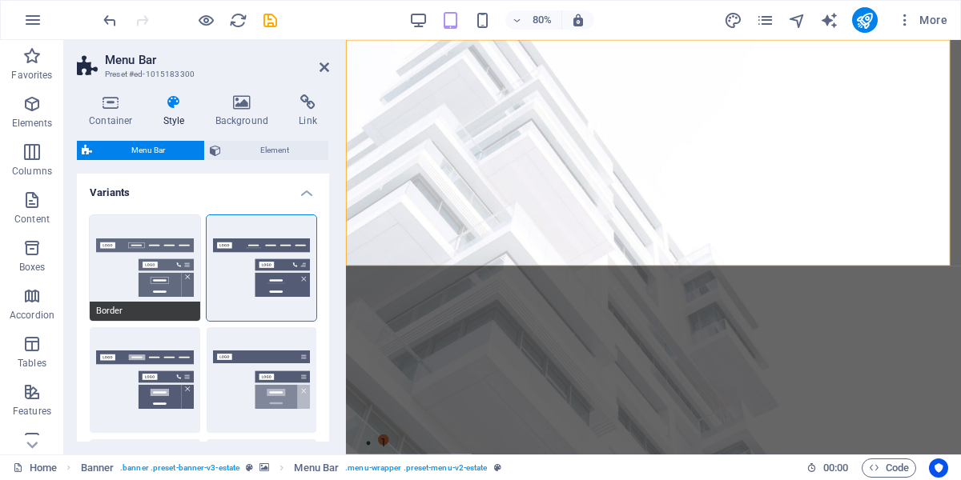
click at [160, 271] on button "Border" at bounding box center [145, 268] width 110 height 106
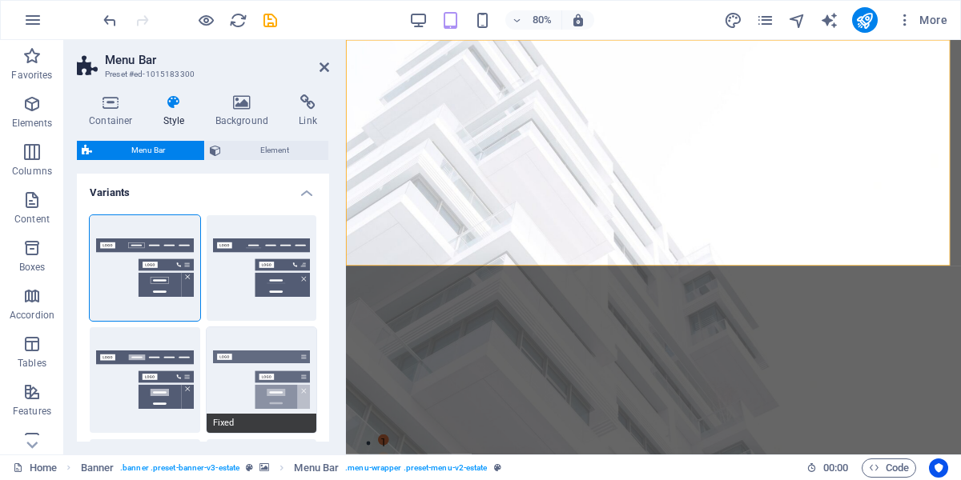
click at [216, 375] on button "Fixed" at bounding box center [262, 380] width 110 height 106
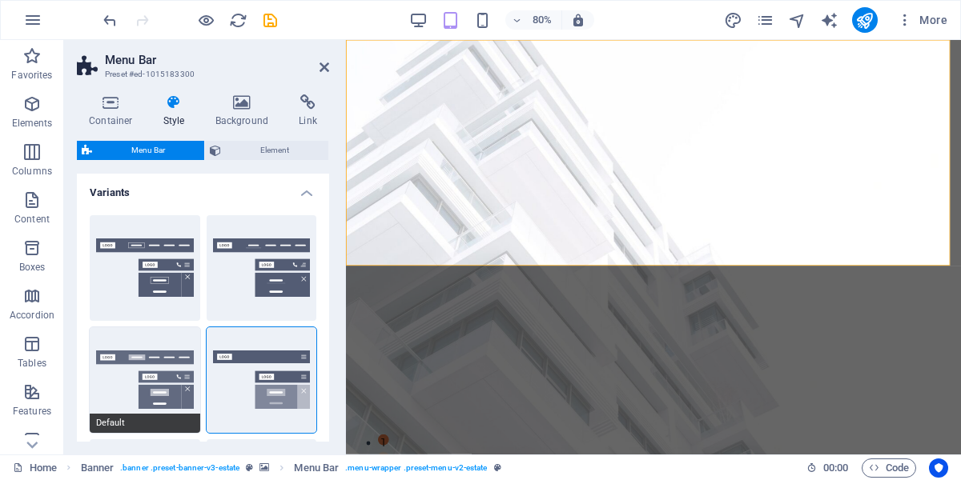
click at [160, 381] on button "Default" at bounding box center [145, 380] width 110 height 106
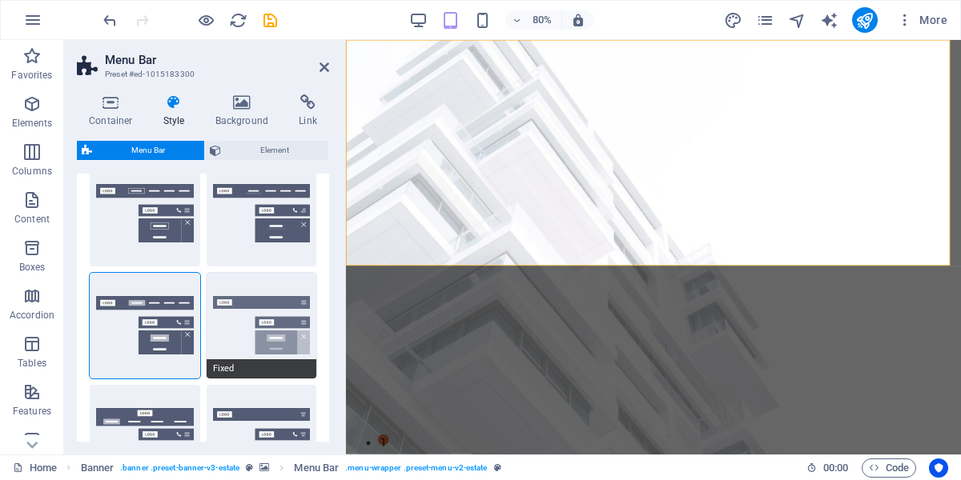
scroll to position [144, 0]
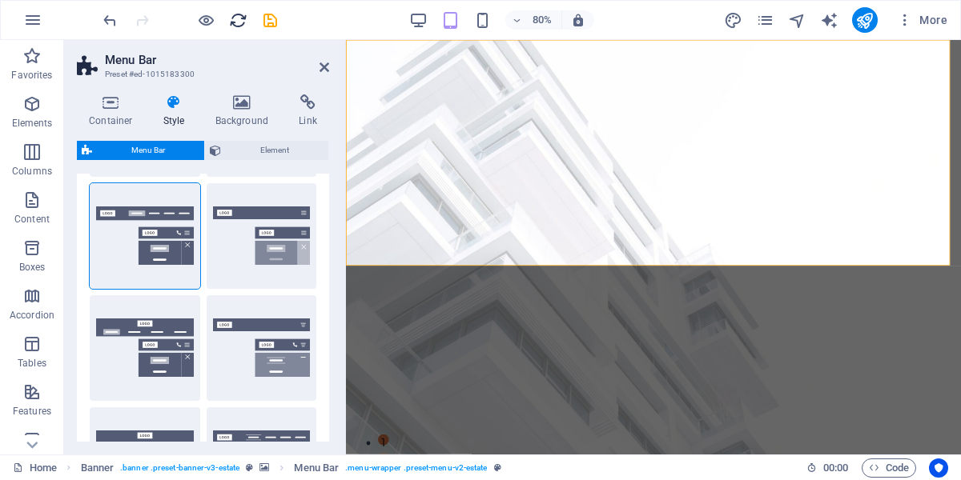
drag, startPoint x: 224, startPoint y: 30, endPoint x: 238, endPoint y: 26, distance: 14.0
click at [226, 30] on div at bounding box center [189, 20] width 179 height 26
click at [238, 26] on icon "reload" at bounding box center [238, 20] width 18 height 18
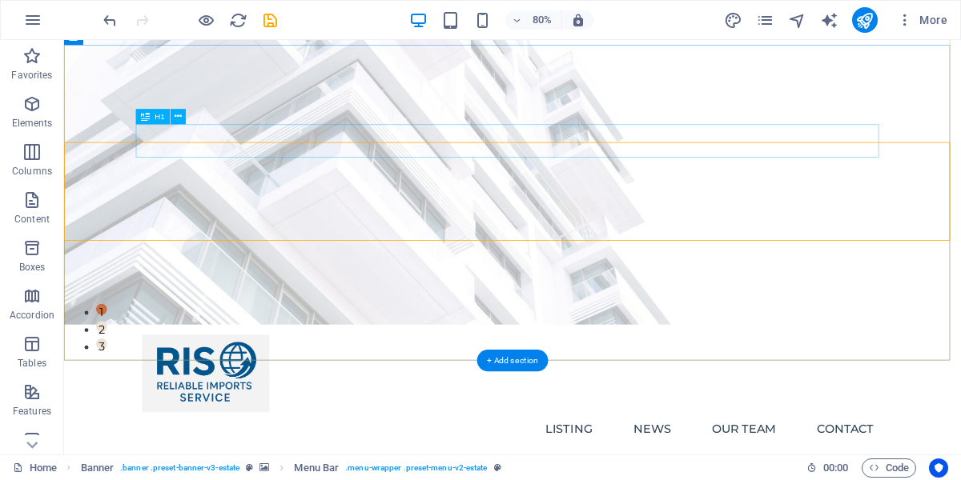
scroll to position [0, 0]
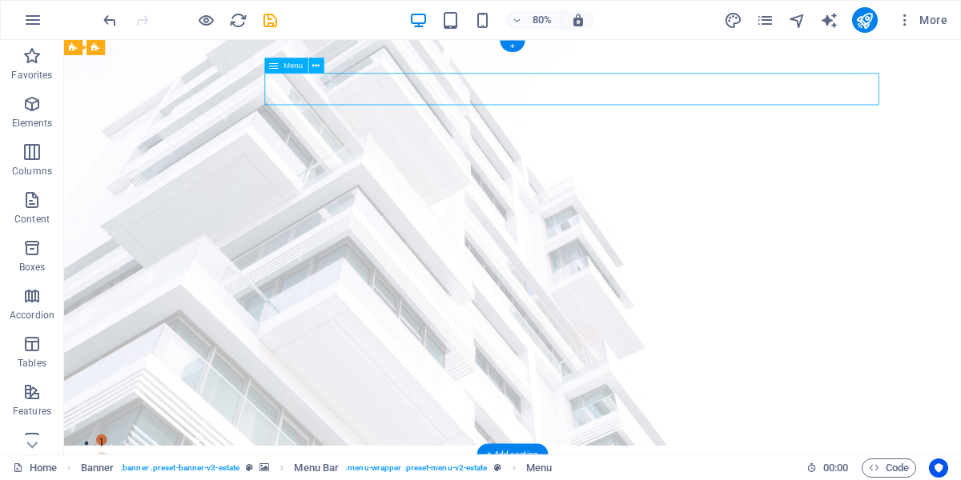
select select
select select "1"
select select
select select "2"
select select
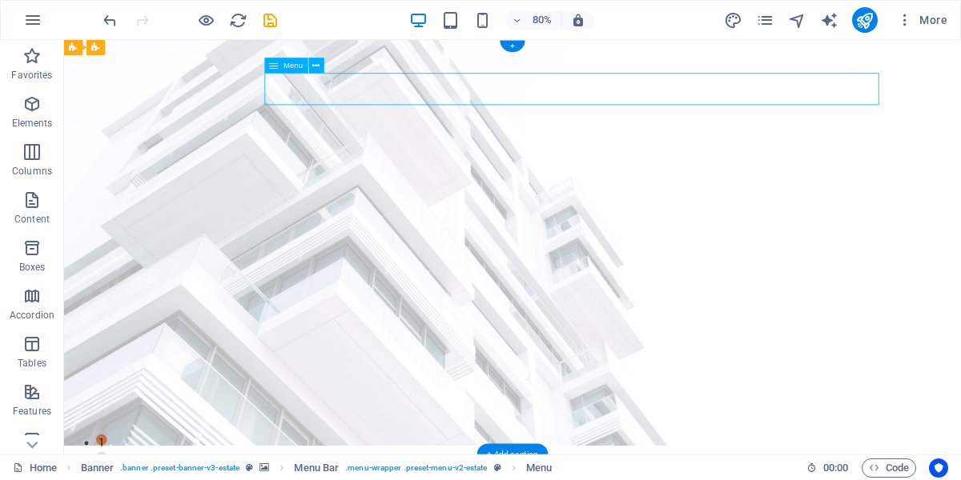
select select "3"
select select
select select "4"
select select
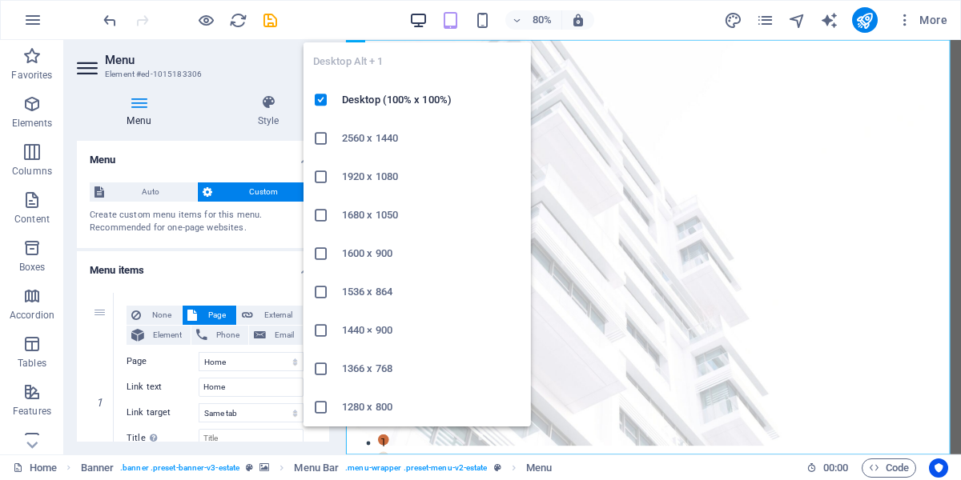
click at [419, 22] on icon "button" at bounding box center [418, 20] width 18 height 18
click at [419, 20] on icon "button" at bounding box center [418, 20] width 18 height 18
drag, startPoint x: 419, startPoint y: 20, endPoint x: 436, endPoint y: 58, distance: 42.0
click at [419, 20] on icon "button" at bounding box center [418, 20] width 18 height 18
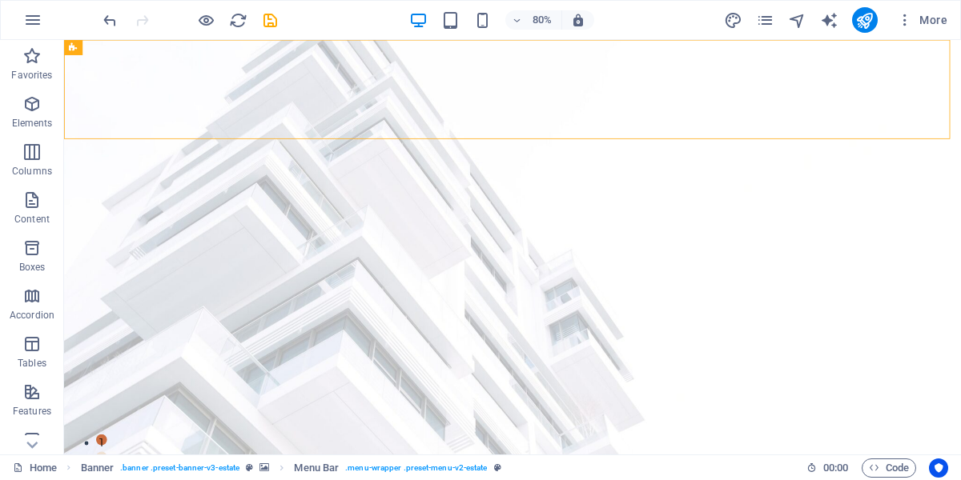
click at [497, 30] on div "80%" at bounding box center [501, 20] width 185 height 26
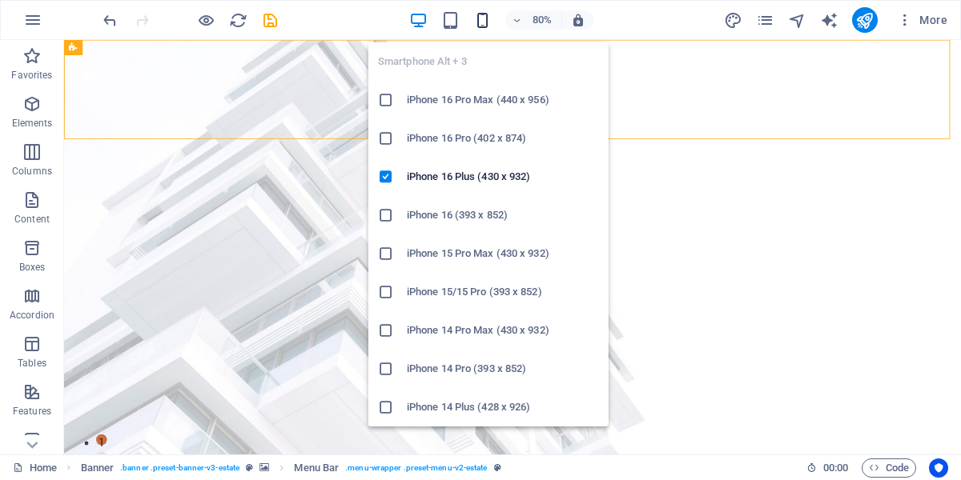
click at [486, 26] on icon "button" at bounding box center [482, 20] width 18 height 18
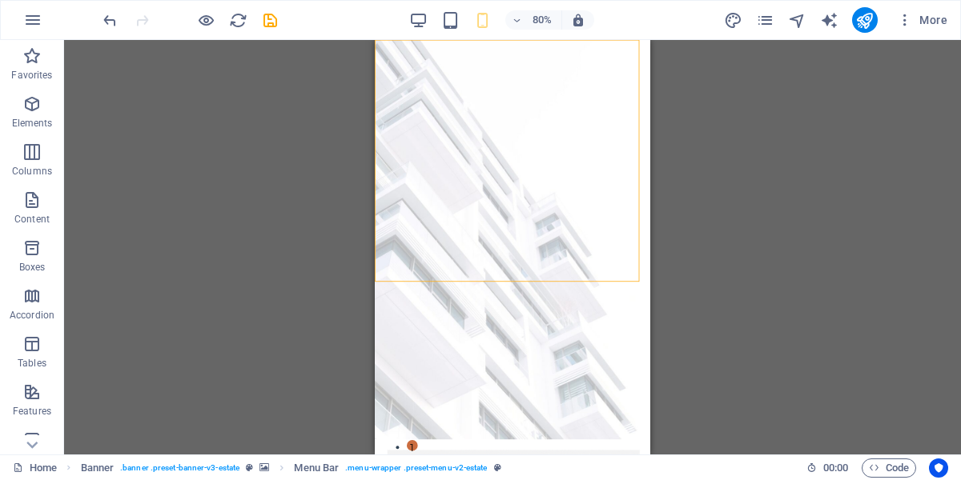
click at [736, 171] on div "Container Banner Banner Menu Bar Image Button Spacer Text Spacer H1 Menu Bar Ba…" at bounding box center [512, 247] width 897 height 415
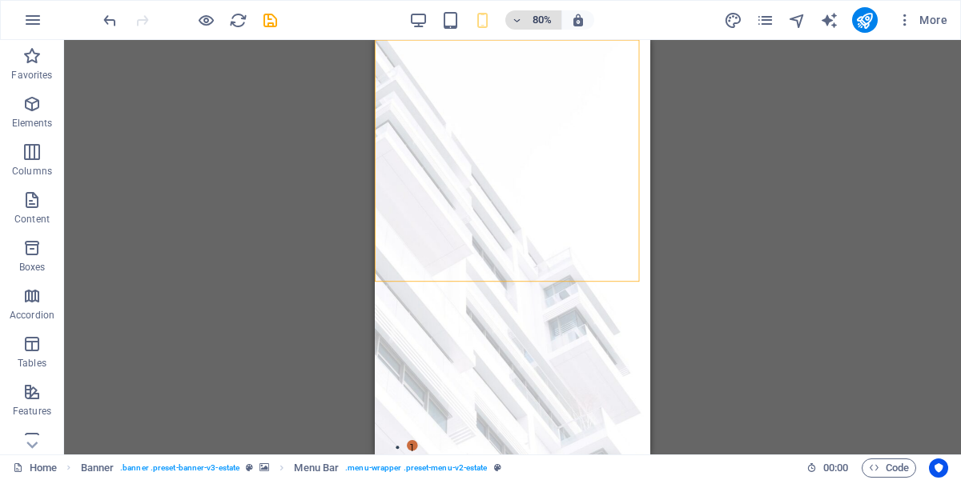
click at [520, 26] on span "80%" at bounding box center [533, 19] width 43 height 19
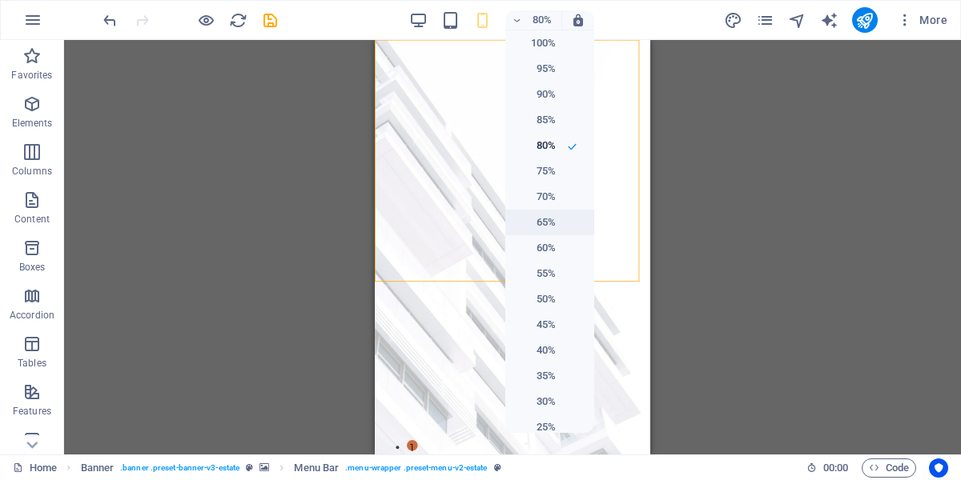
click at [535, 224] on h6 "65%" at bounding box center [535, 222] width 41 height 19
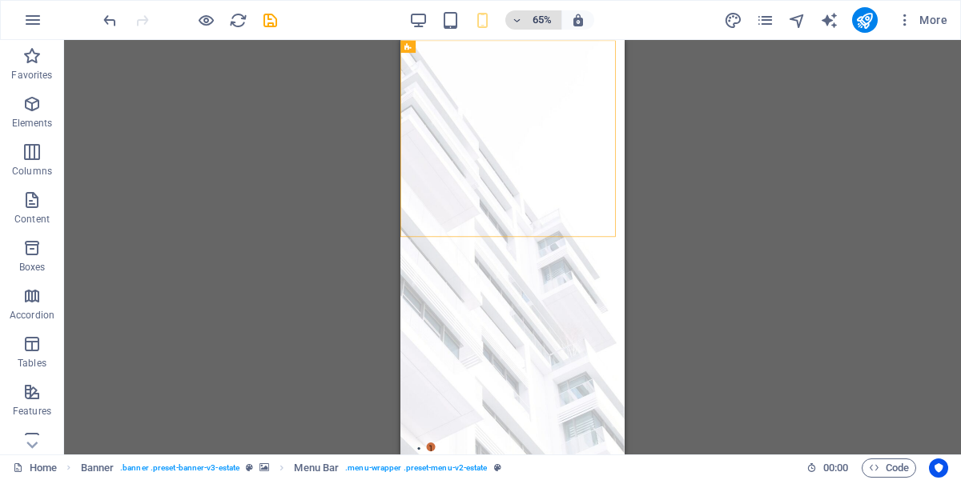
click at [517, 20] on icon "button" at bounding box center [517, 20] width 11 height 10
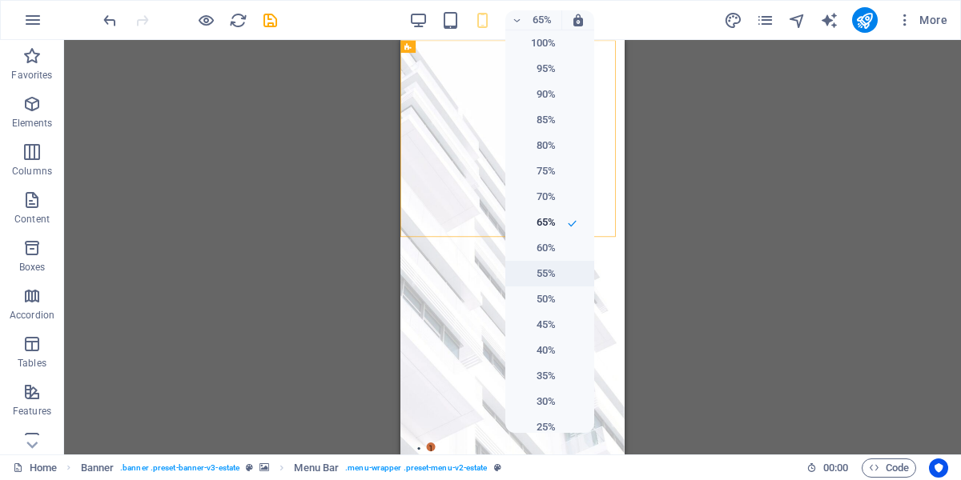
click at [522, 283] on li "55%" at bounding box center [549, 274] width 89 height 26
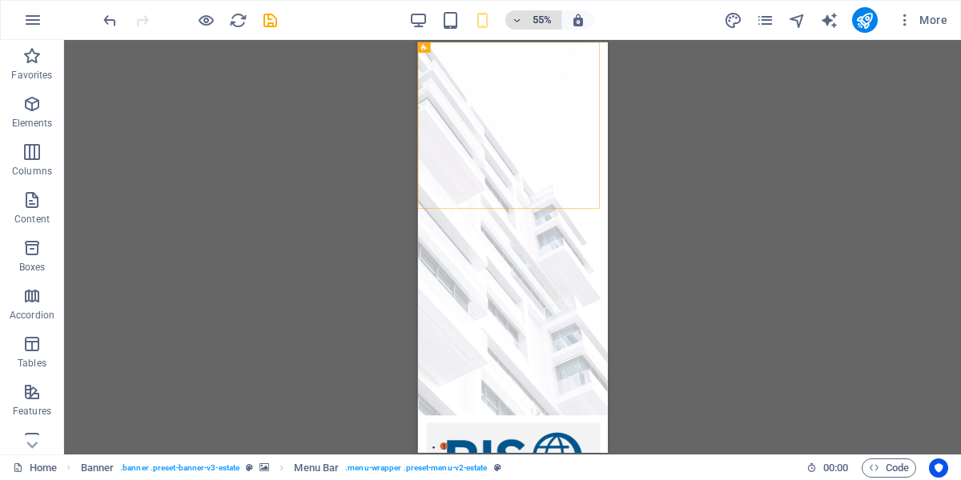
click at [522, 17] on icon "button" at bounding box center [517, 20] width 11 height 10
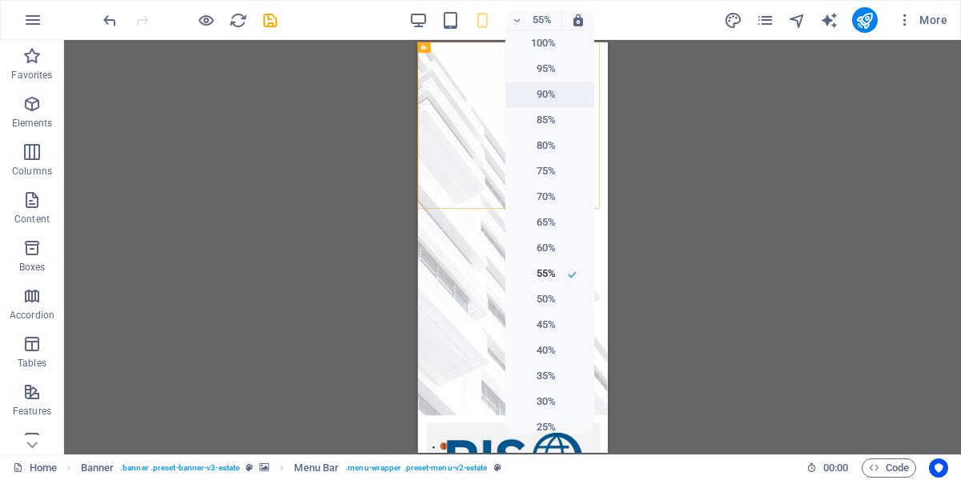
click at [544, 82] on li "90%" at bounding box center [549, 95] width 89 height 26
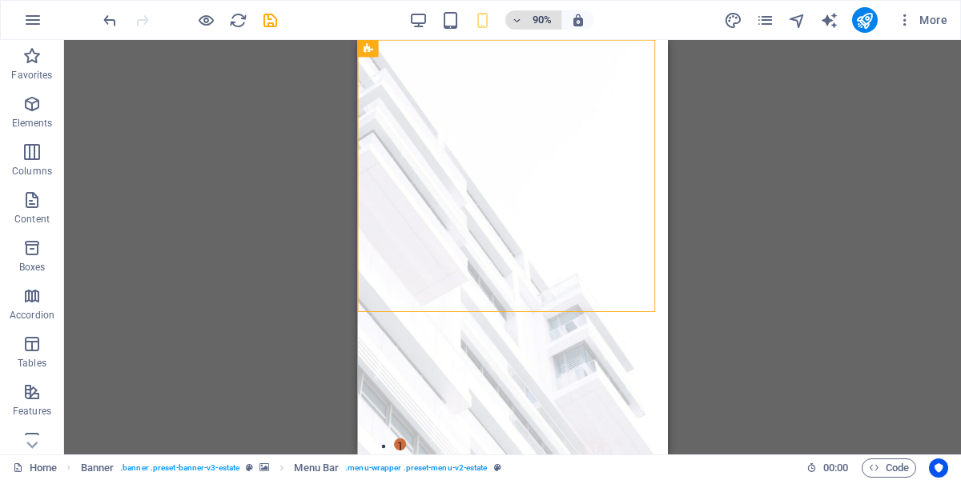
click at [527, 18] on span "90%" at bounding box center [533, 19] width 43 height 19
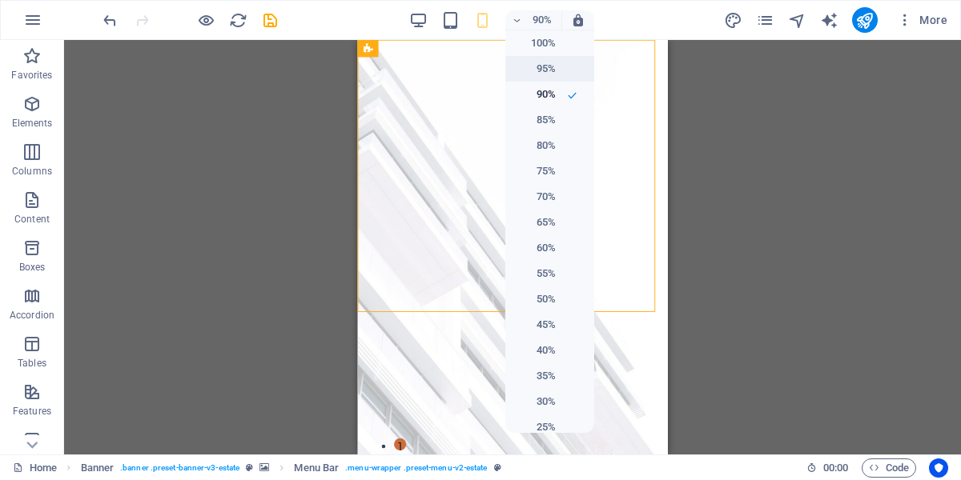
click at [543, 66] on li "95%" at bounding box center [549, 69] width 89 height 26
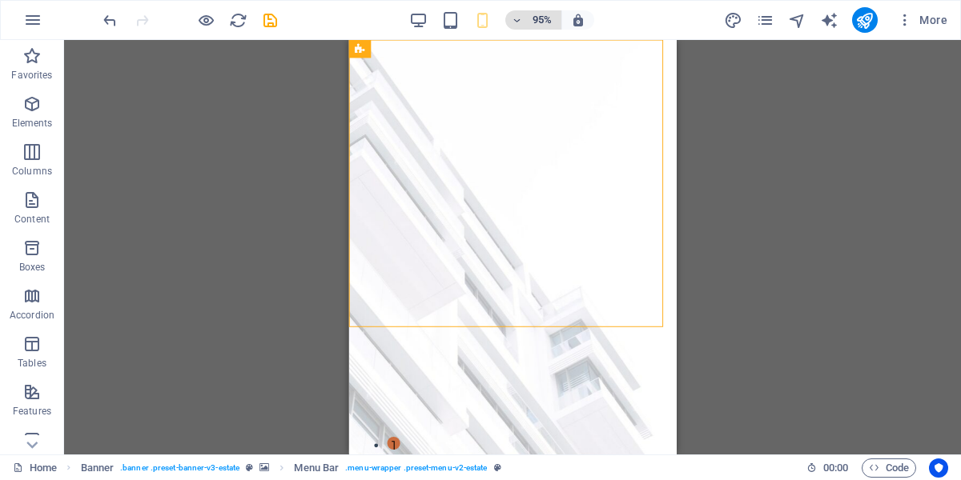
click at [523, 22] on icon "button" at bounding box center [517, 20] width 11 height 10
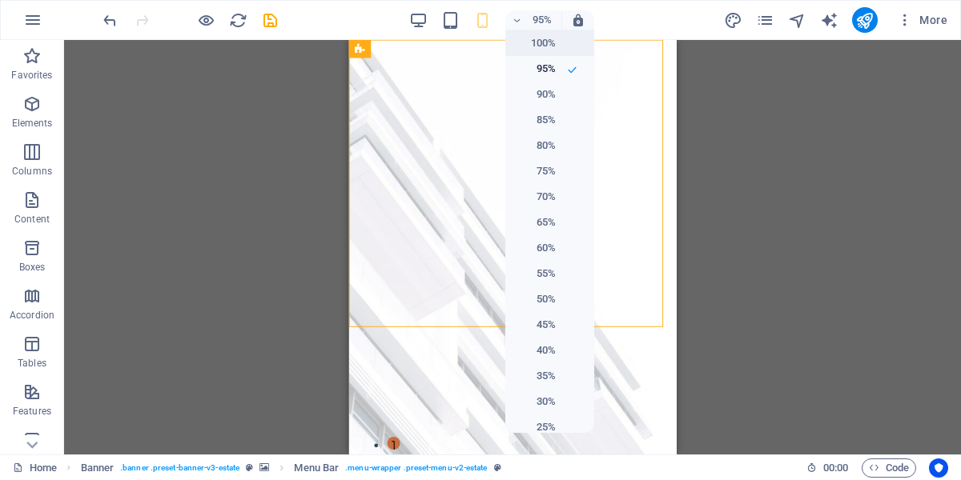
click at [520, 46] on h6 "100%" at bounding box center [535, 43] width 41 height 19
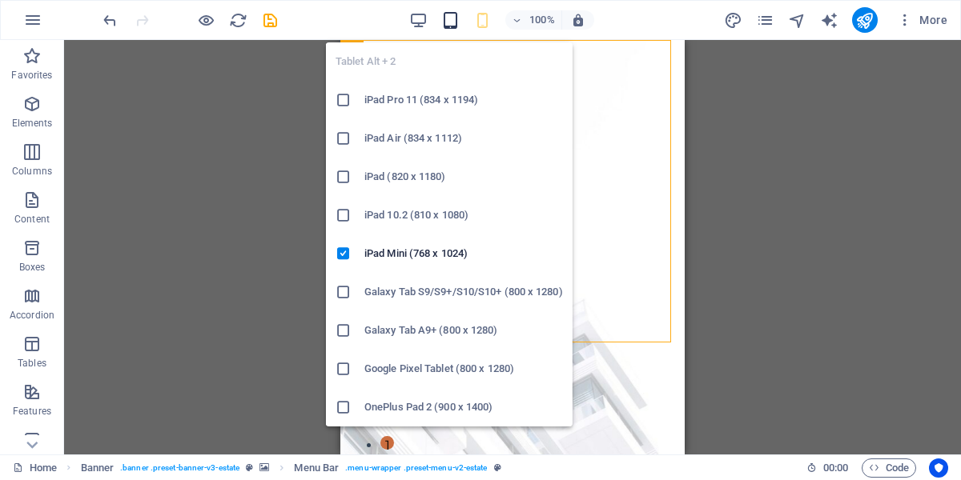
click at [453, 24] on icon "button" at bounding box center [450, 20] width 18 height 18
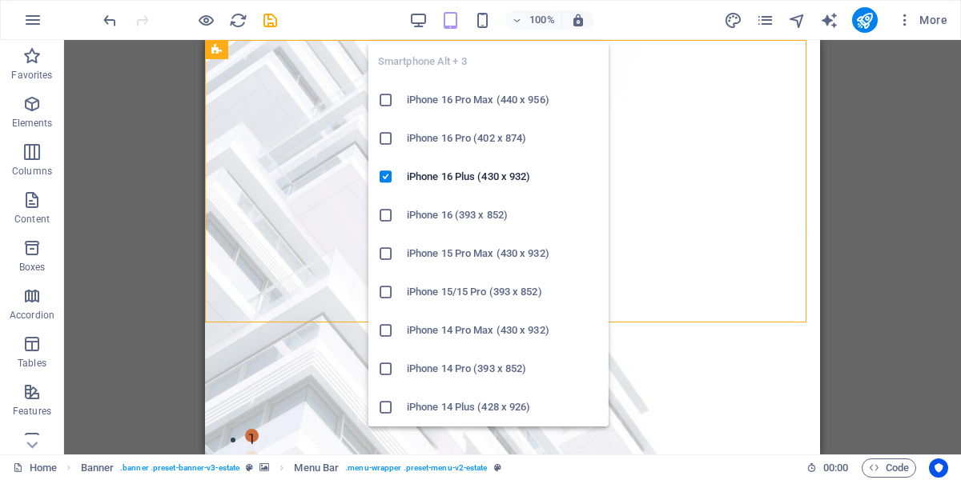
click at [487, 30] on div "Smartphone Alt + 3 iPhone 16 Pro Max (440 x 956) iPhone 16 Pro (402 x 874) iPho…" at bounding box center [488, 228] width 240 height 397
click at [484, 22] on icon "button" at bounding box center [482, 20] width 18 height 18
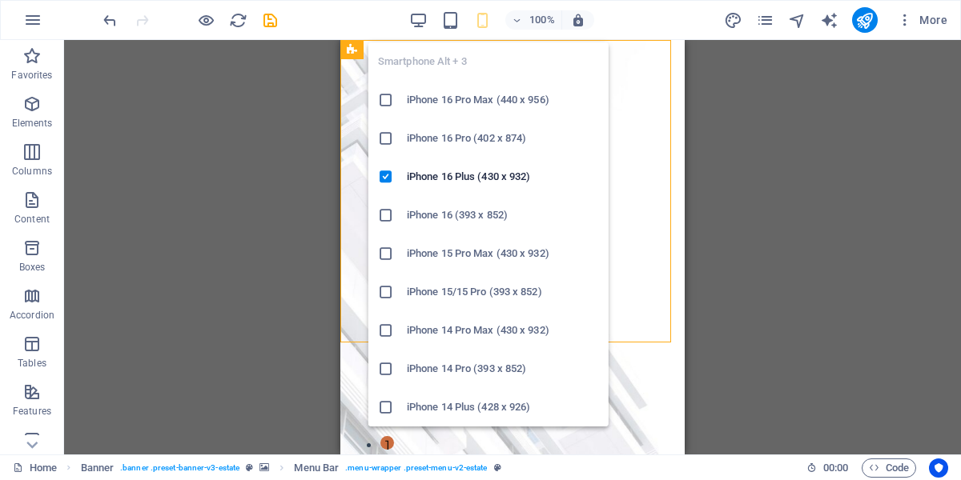
click at [387, 215] on icon at bounding box center [386, 215] width 16 height 16
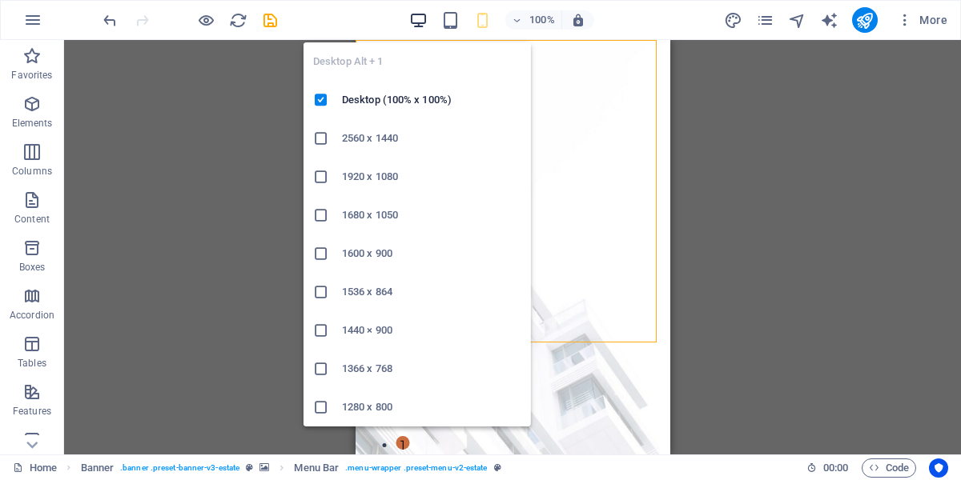
click at [428, 24] on icon "button" at bounding box center [418, 20] width 18 height 18
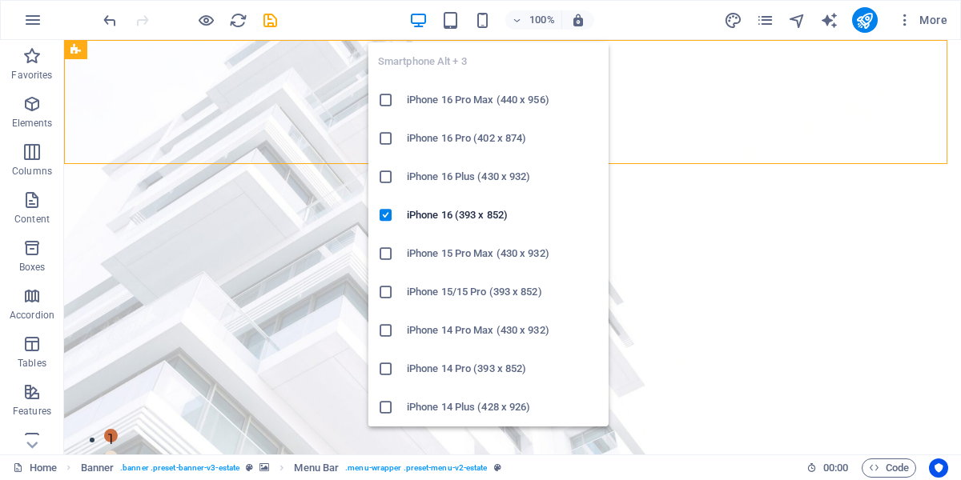
click at [483, 30] on div "Smartphone Alt + 3 iPhone 16 Pro Max (440 x 956) iPhone 16 Pro (402 x 874) iPho…" at bounding box center [488, 228] width 240 height 397
click at [484, 27] on icon "button" at bounding box center [482, 20] width 18 height 18
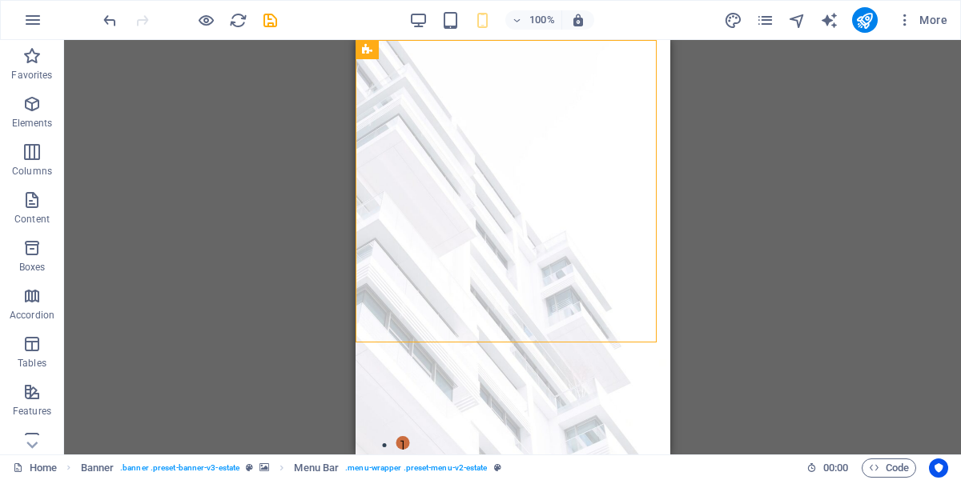
click at [312, 167] on div "Container Banner Banner Menu Bar Image Button Spacer Text Spacer H1 Banner Logo…" at bounding box center [512, 247] width 897 height 415
click at [372, 55] on icon at bounding box center [367, 49] width 10 height 19
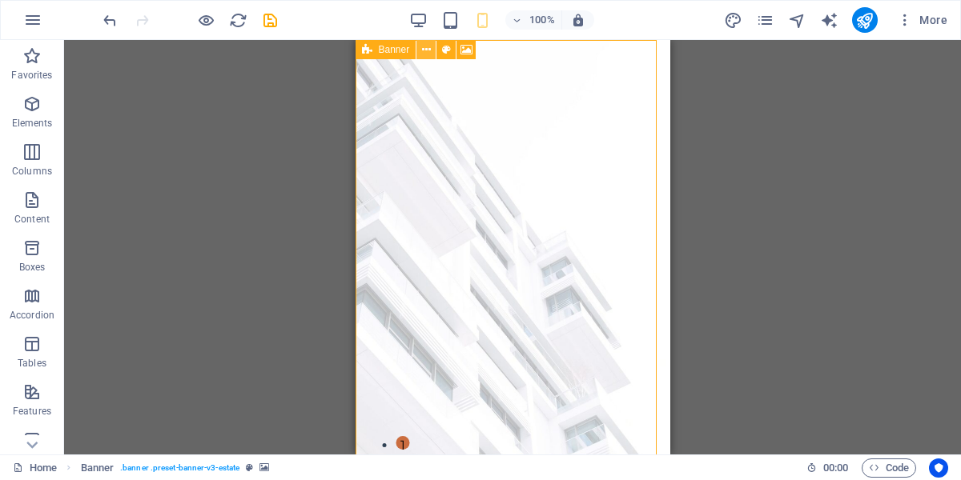
click at [427, 51] on icon at bounding box center [426, 50] width 9 height 17
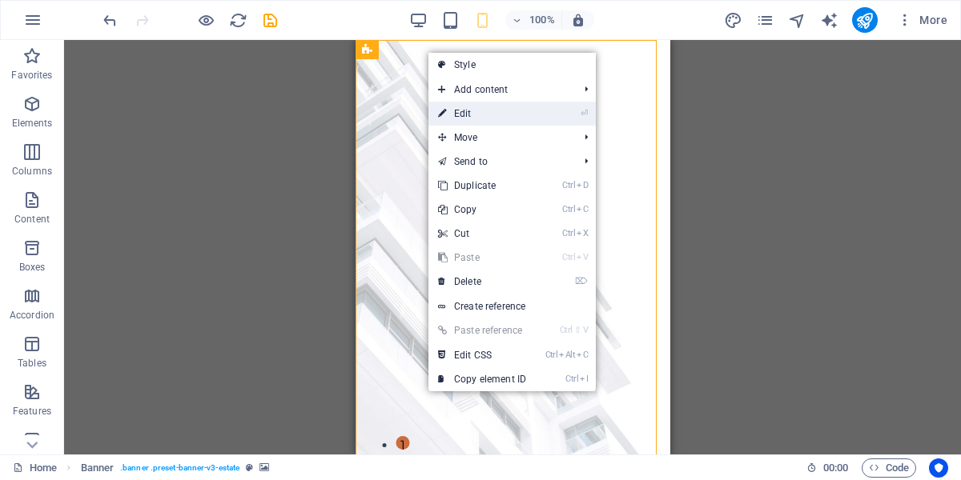
click at [460, 104] on link "⏎ Edit" at bounding box center [481, 114] width 107 height 24
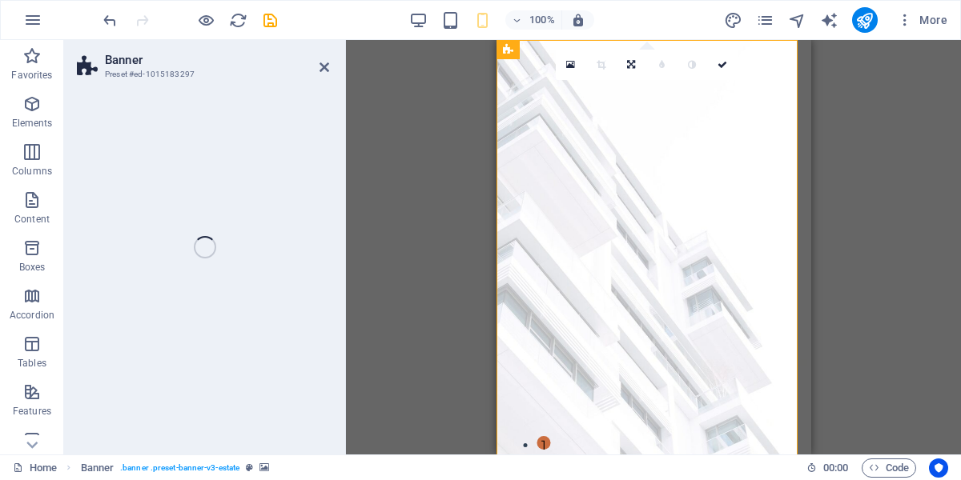
select select "vh"
select select "header"
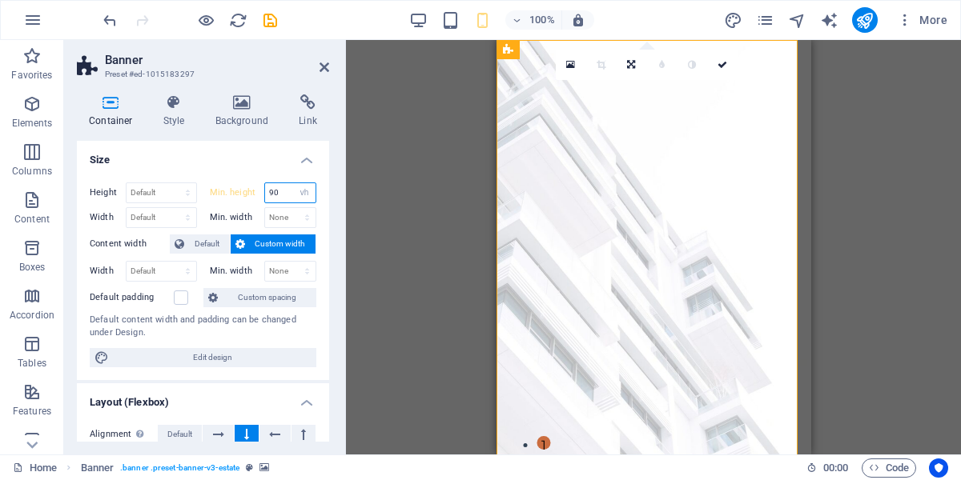
click at [271, 194] on input "90" at bounding box center [290, 192] width 51 height 19
type input "4"
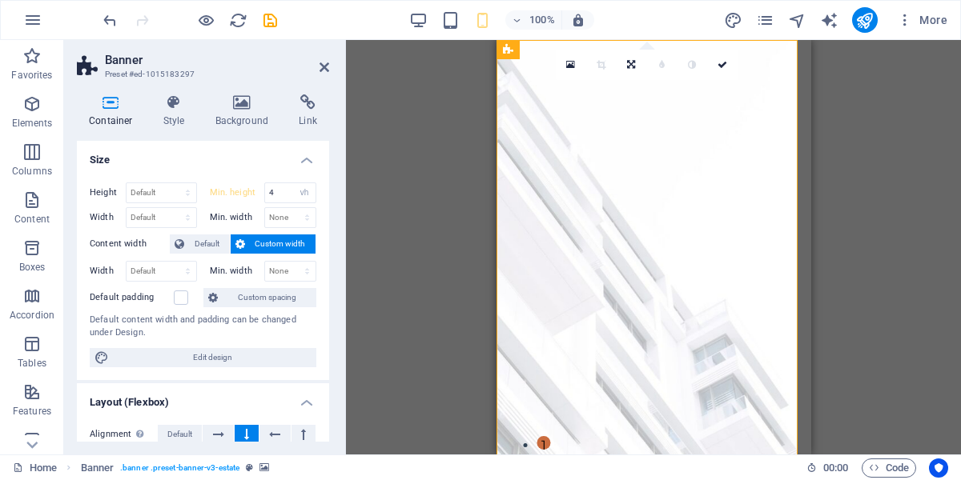
click at [386, 229] on div "Container Banner Menu Bar Drag here to replace the existing content. Press “Ctr…" at bounding box center [653, 247] width 615 height 415
click at [386, 230] on div "Container Banner Menu Bar Drag here to replace the existing content. Press “Ctr…" at bounding box center [653, 247] width 615 height 415
click at [720, 58] on link at bounding box center [723, 65] width 30 height 30
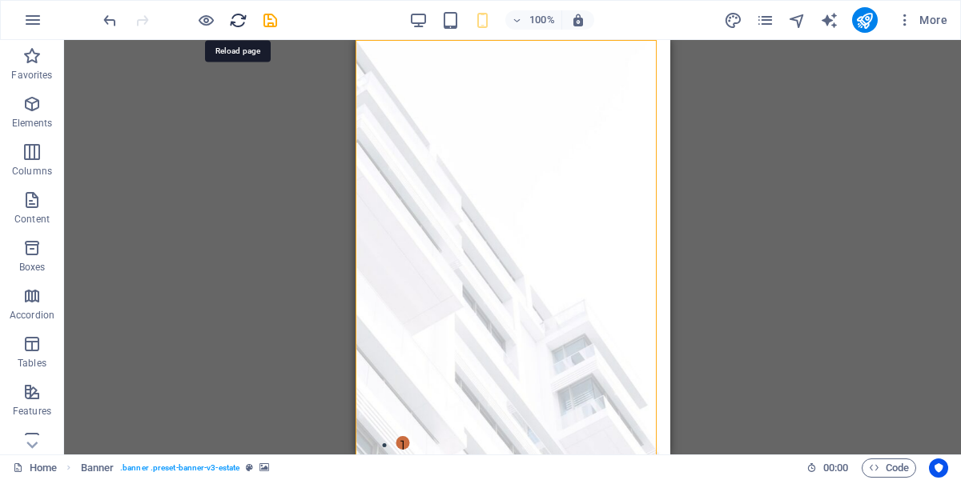
click at [235, 19] on icon "reload" at bounding box center [238, 20] width 18 height 18
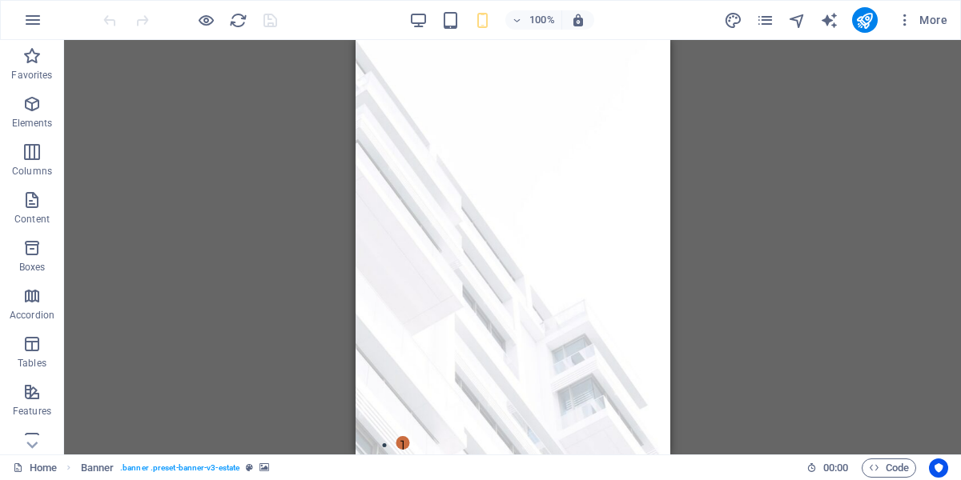
click at [457, 30] on div "100%" at bounding box center [501, 20] width 185 height 26
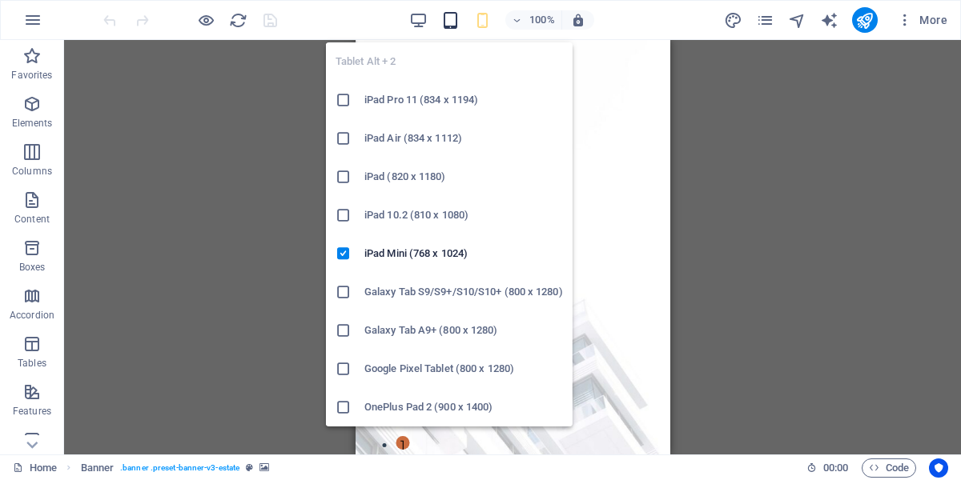
click at [452, 23] on icon "button" at bounding box center [450, 20] width 18 height 18
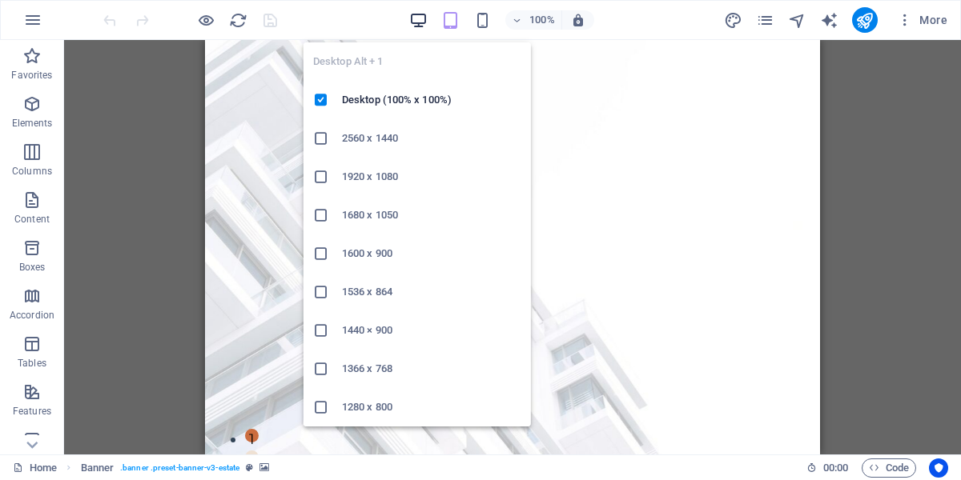
click at [415, 22] on icon "button" at bounding box center [418, 20] width 18 height 18
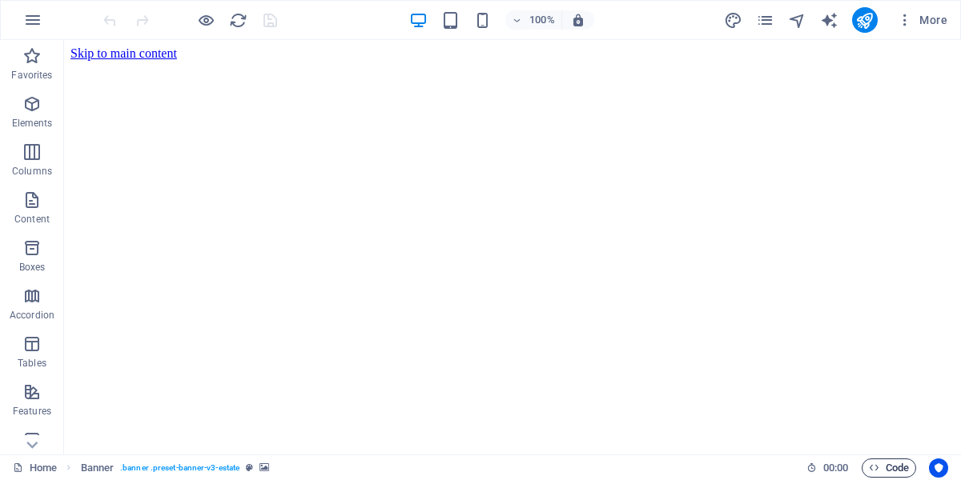
click at [896, 470] on span "Code" at bounding box center [889, 468] width 40 height 19
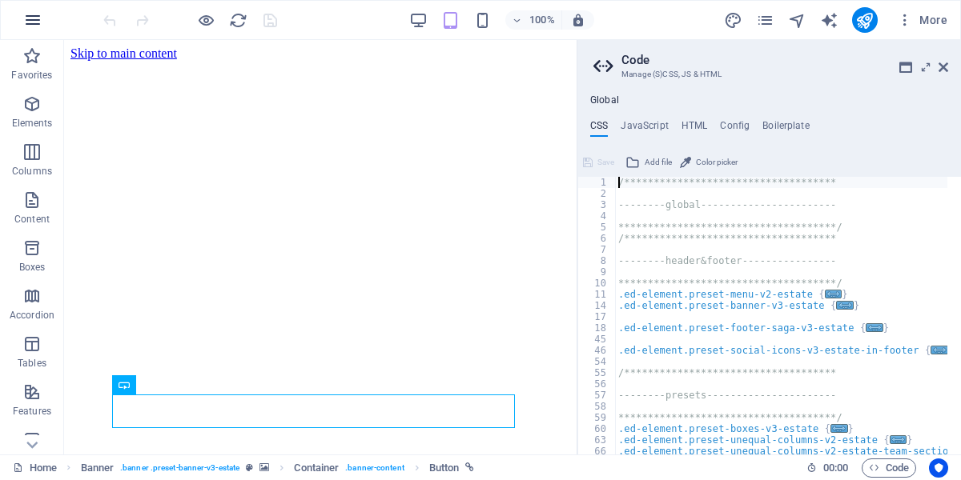
click at [36, 20] on icon "button" at bounding box center [32, 19] width 19 height 19
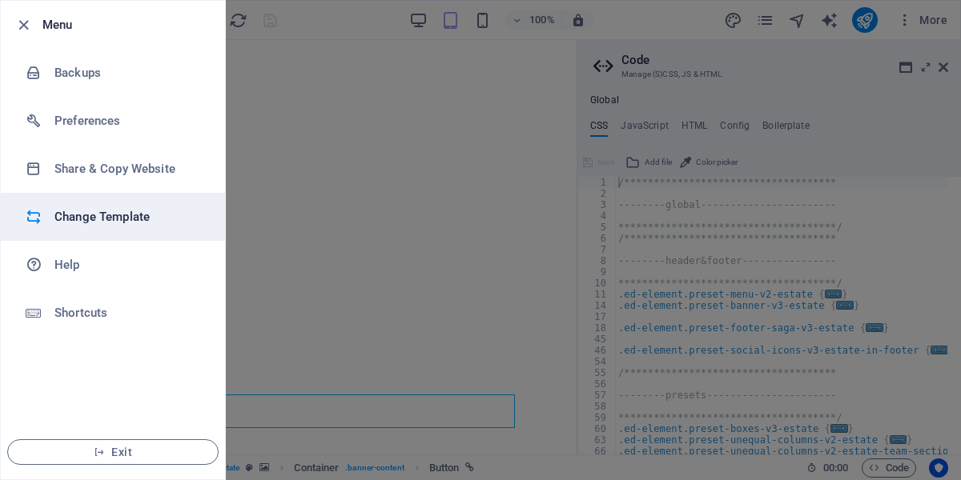
click at [114, 214] on h6 "Change Template" at bounding box center [128, 216] width 148 height 19
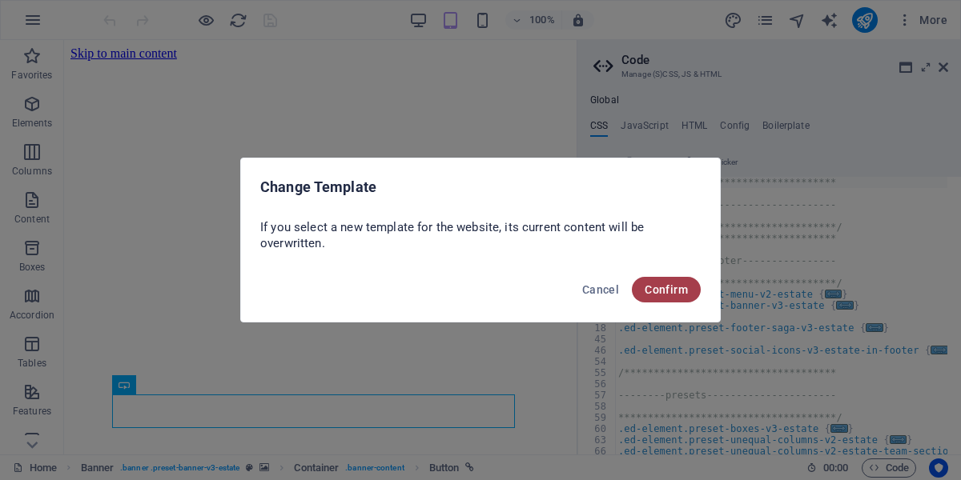
click at [669, 289] on span "Confirm" at bounding box center [666, 289] width 43 height 13
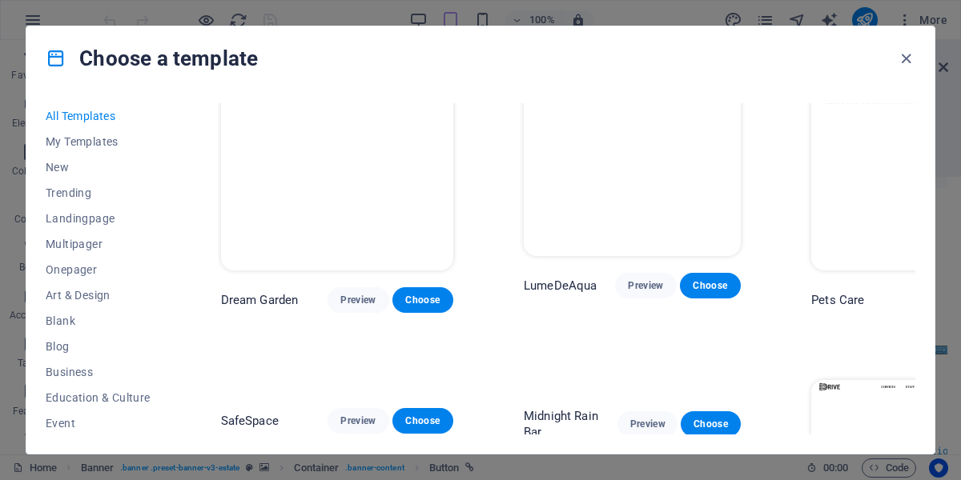
scroll to position [2666, 0]
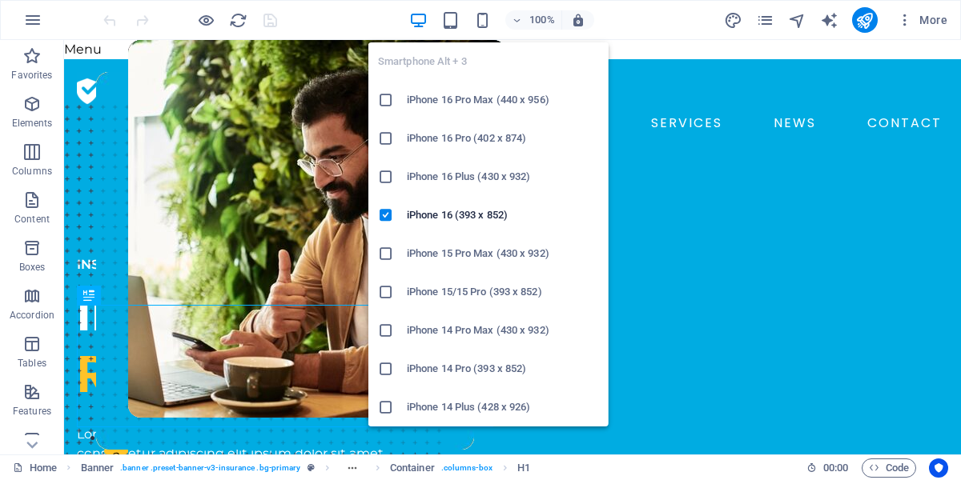
click at [480, 30] on div "Smartphone Alt + 3 iPhone 16 Pro Max (440 x 956) iPhone 16 Pro (402 x 874) iPho…" at bounding box center [488, 228] width 240 height 397
click at [484, 20] on icon "button" at bounding box center [482, 20] width 18 height 18
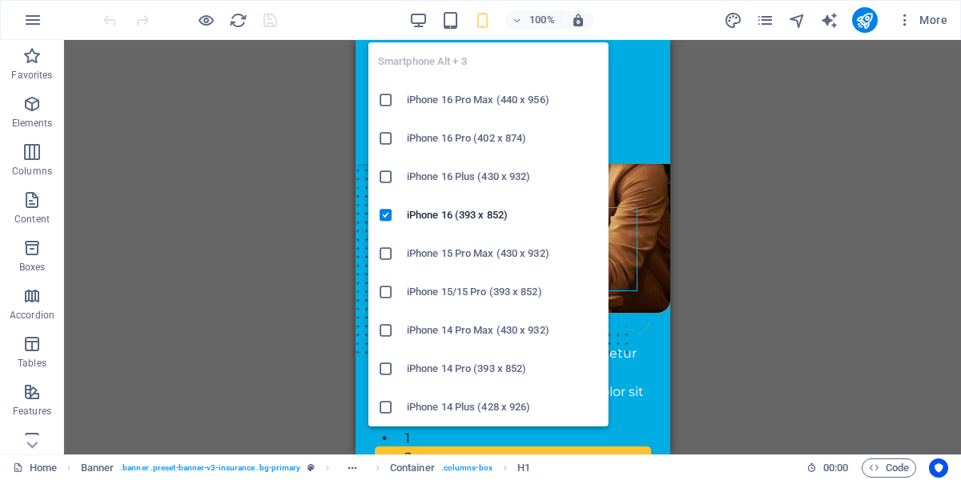
scroll to position [331, 0]
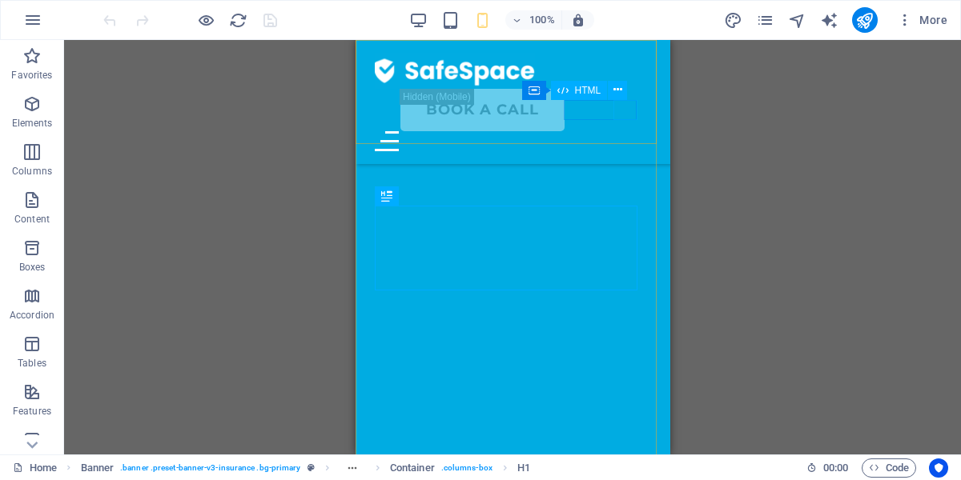
click at [620, 131] on div "Menu" at bounding box center [512, 141] width 276 height 20
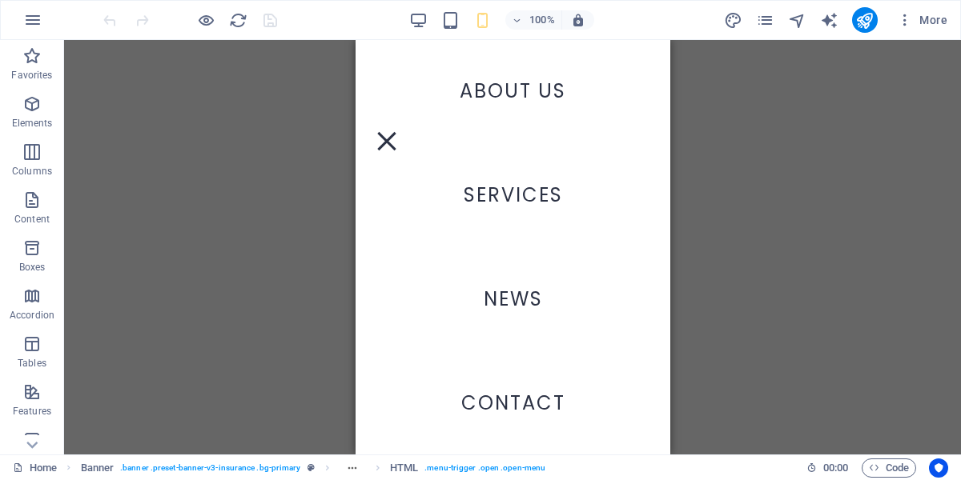
scroll to position [2128, 0]
click at [398, 131] on div "Menu" at bounding box center [386, 141] width 24 height 20
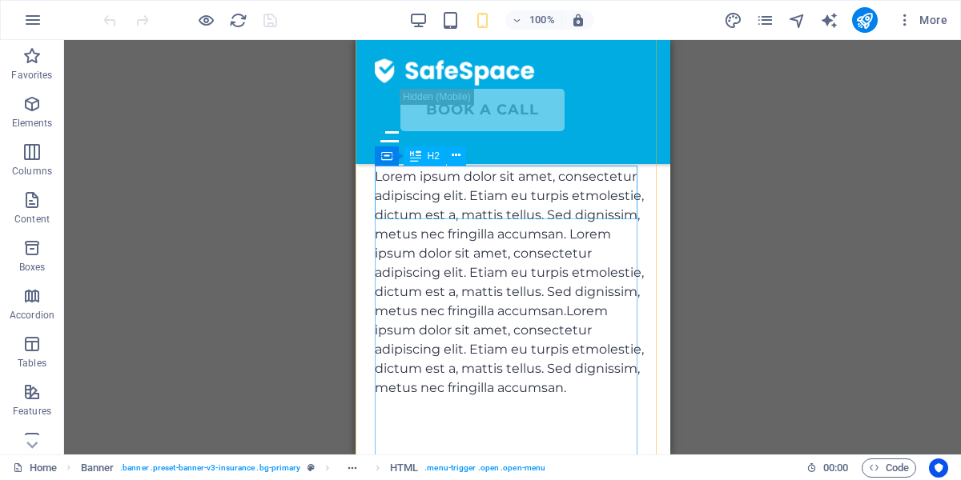
scroll to position [5069, 0]
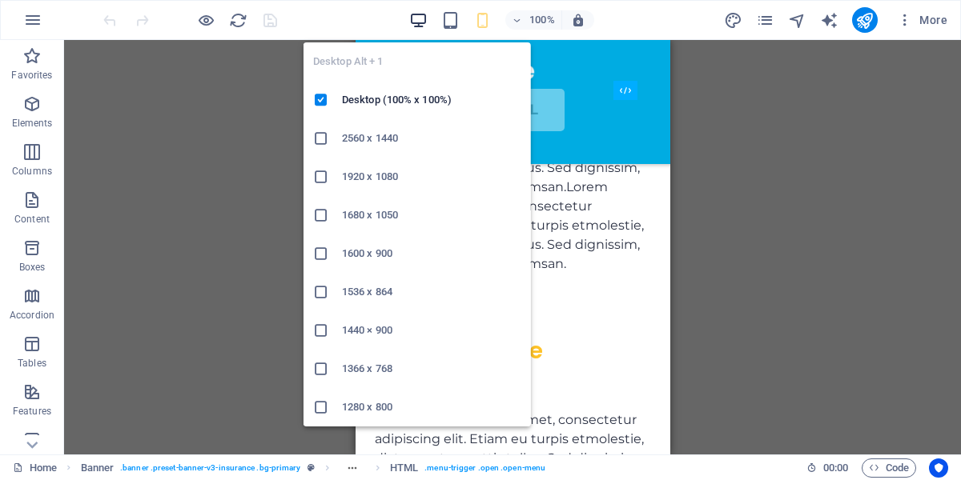
click at [416, 18] on icon "button" at bounding box center [418, 20] width 18 height 18
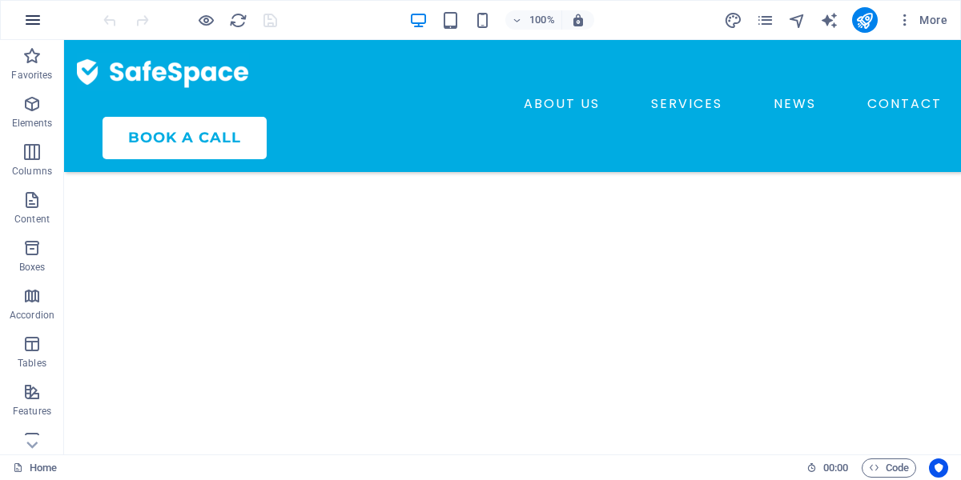
click at [34, 23] on icon "button" at bounding box center [32, 19] width 19 height 19
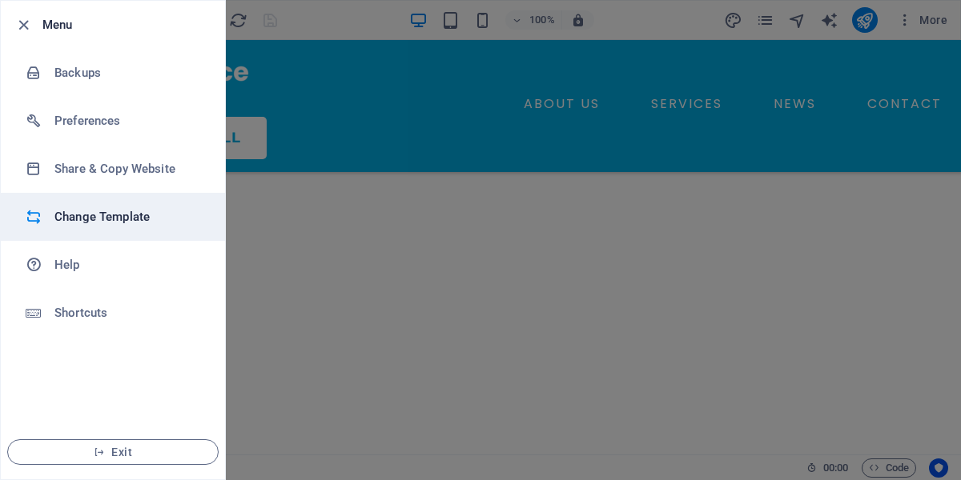
click at [129, 219] on h6 "Change Template" at bounding box center [128, 216] width 148 height 19
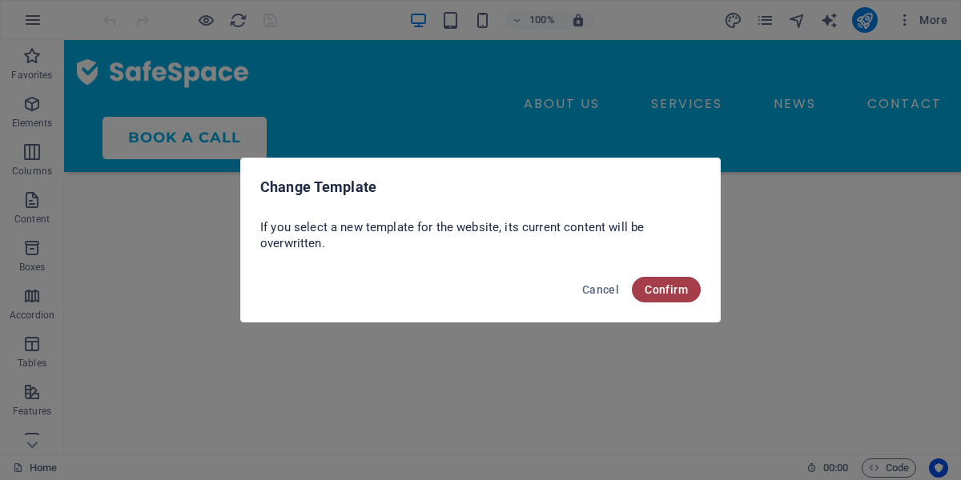
click at [652, 290] on span "Confirm" at bounding box center [666, 289] width 43 height 13
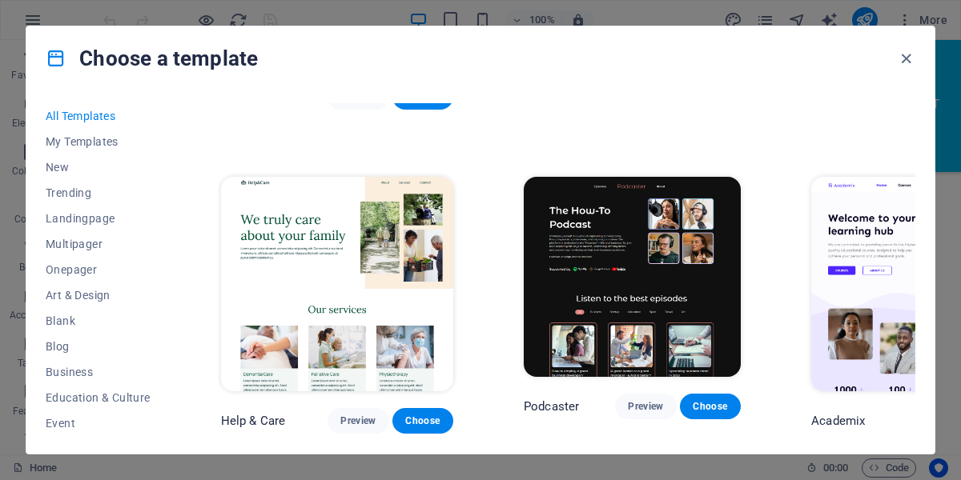
scroll to position [1369, 0]
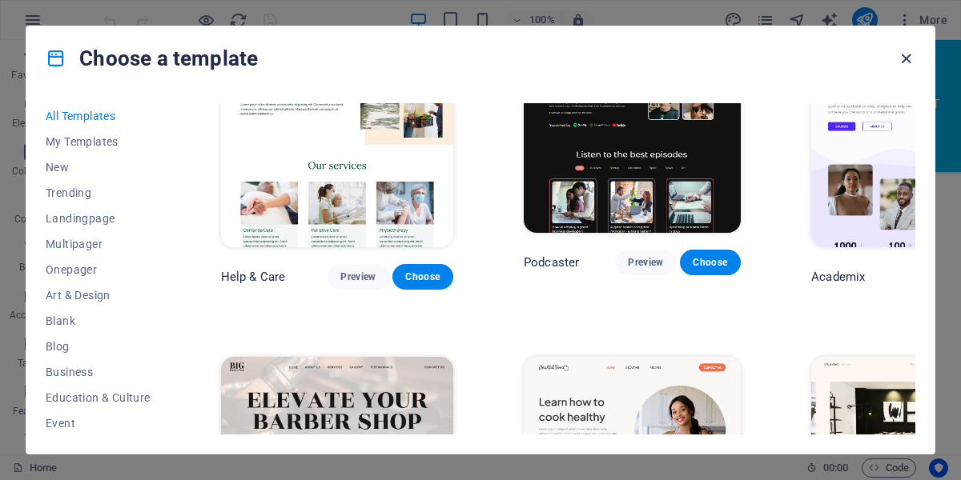
drag, startPoint x: 904, startPoint y: 61, endPoint x: 810, endPoint y: 28, distance: 100.0
click at [904, 61] on icon "button" at bounding box center [906, 59] width 18 height 18
